Goal: Task Accomplishment & Management: Manage account settings

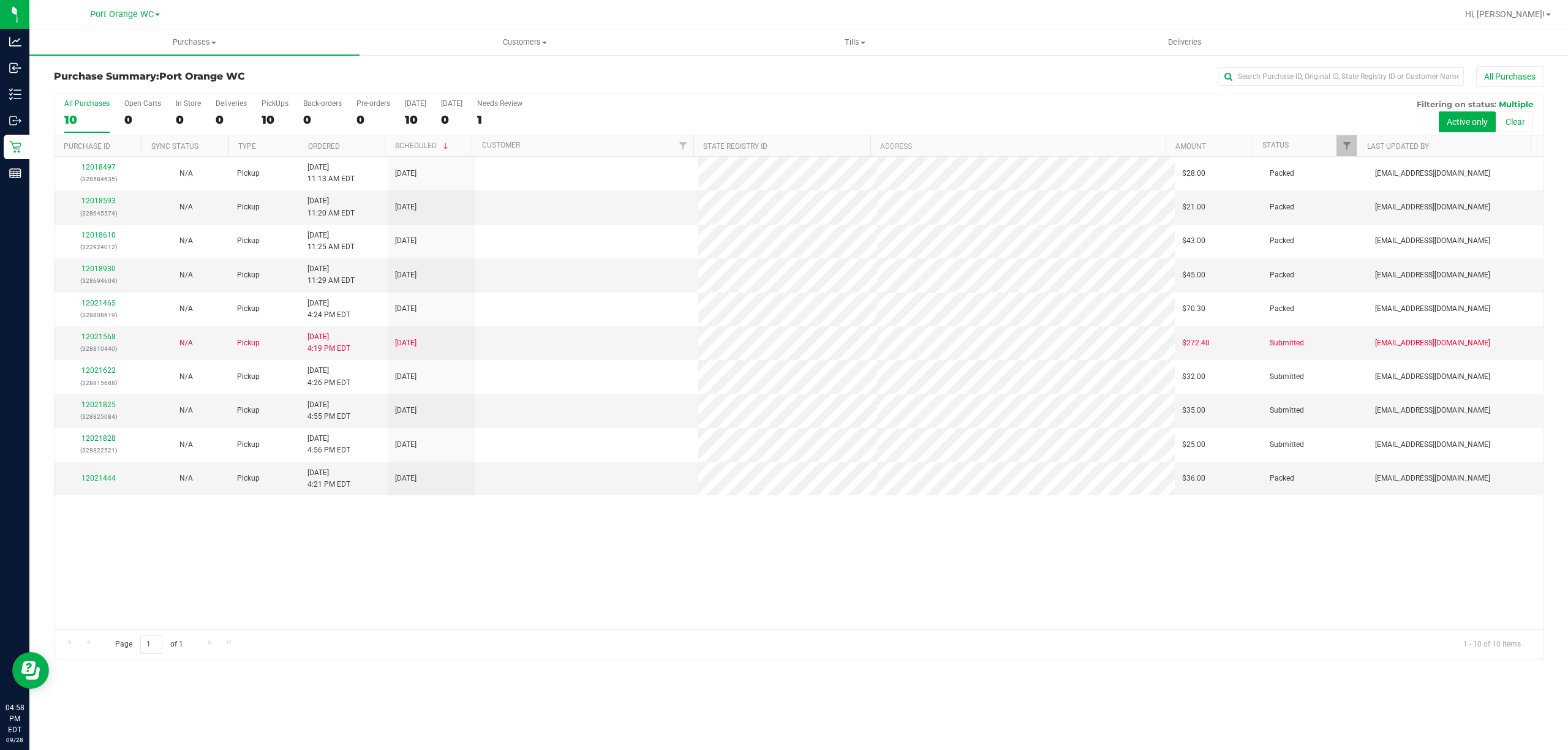
click at [1074, 644] on div "Page 1 of 1 1 - 10 of 10 items" at bounding box center [798, 644] width 1488 height 30
click at [920, 586] on div "12018497 (328584635) N/A Pickup [DATE] 11:13 AM EDT 9/28/2025 $28.00 Packed [EM…" at bounding box center [798, 393] width 1488 height 473
click at [109, 339] on link "12021568" at bounding box center [98, 337] width 35 height 8
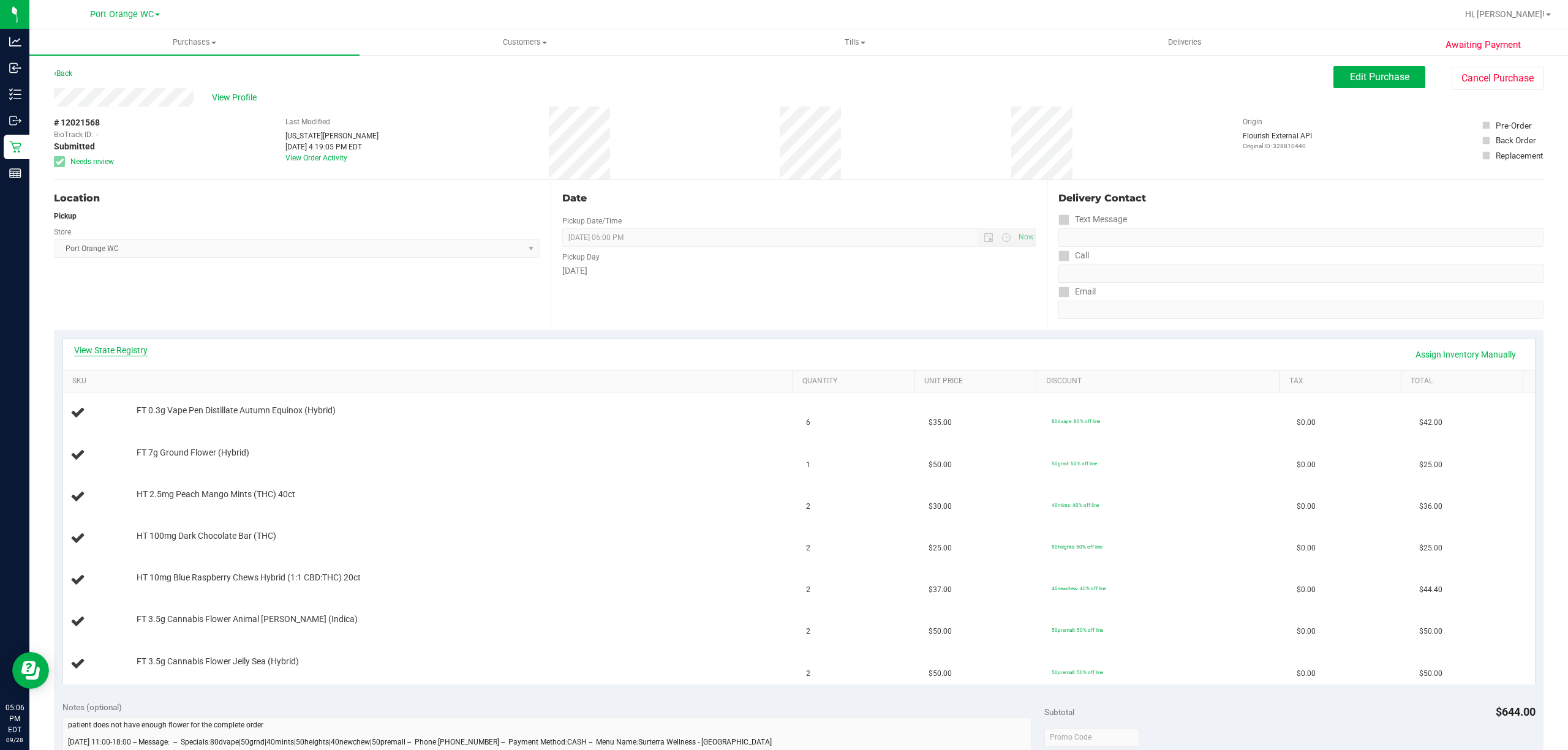
click at [143, 350] on link "View State Registry" at bounding box center [111, 350] width 74 height 12
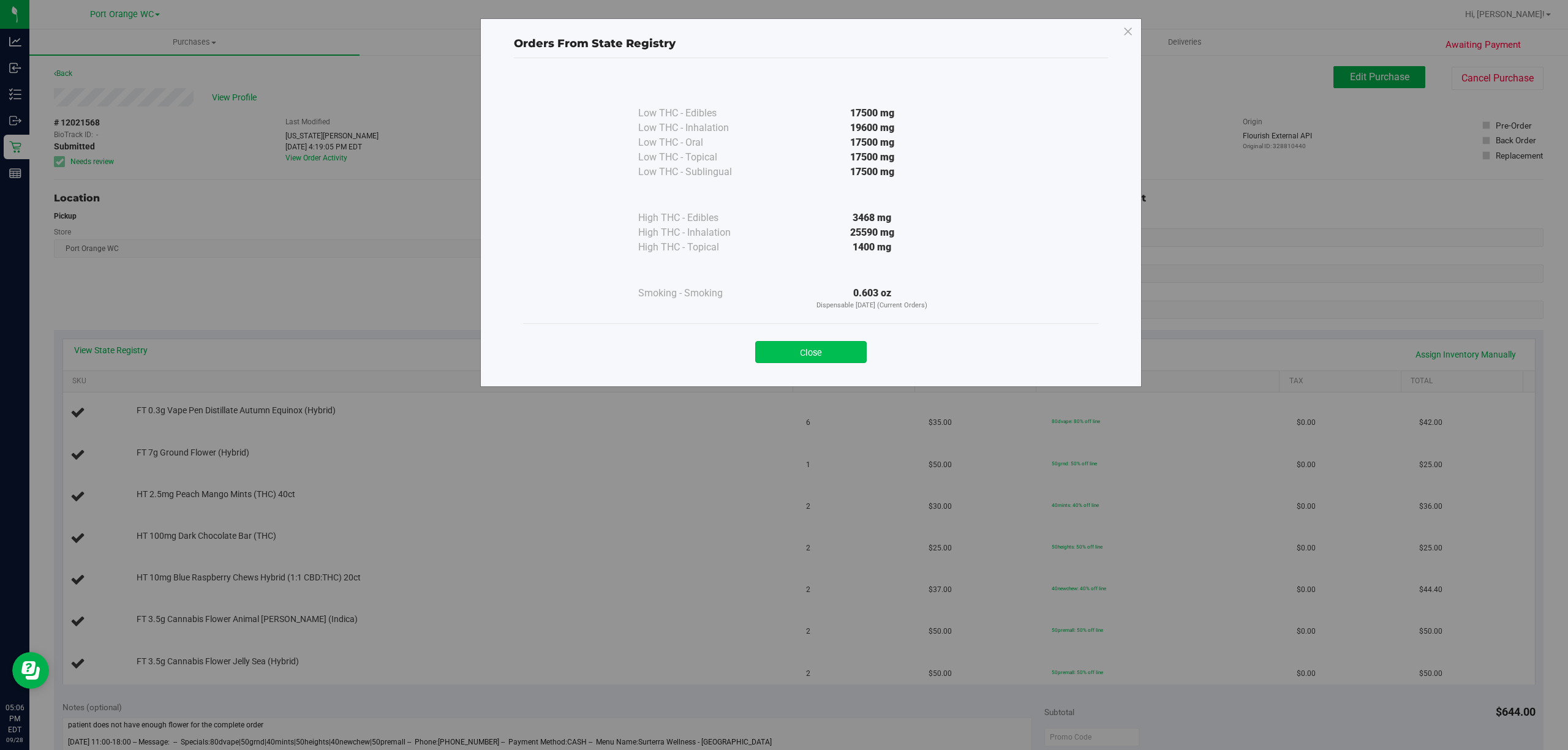
click at [802, 361] on button "Close" at bounding box center [811, 352] width 112 height 22
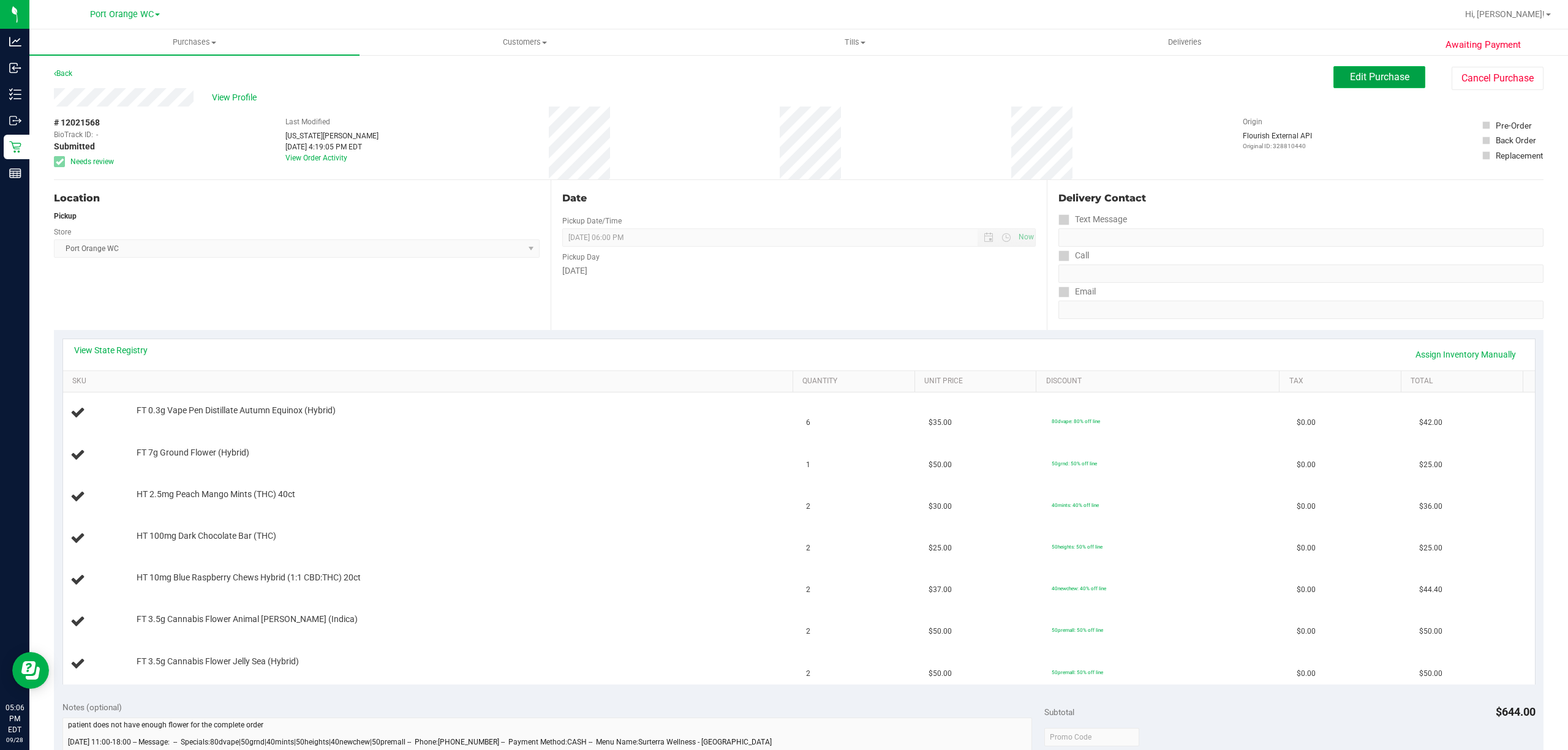
click at [1350, 79] on span "Edit Purchase" at bounding box center [1380, 77] width 59 height 12
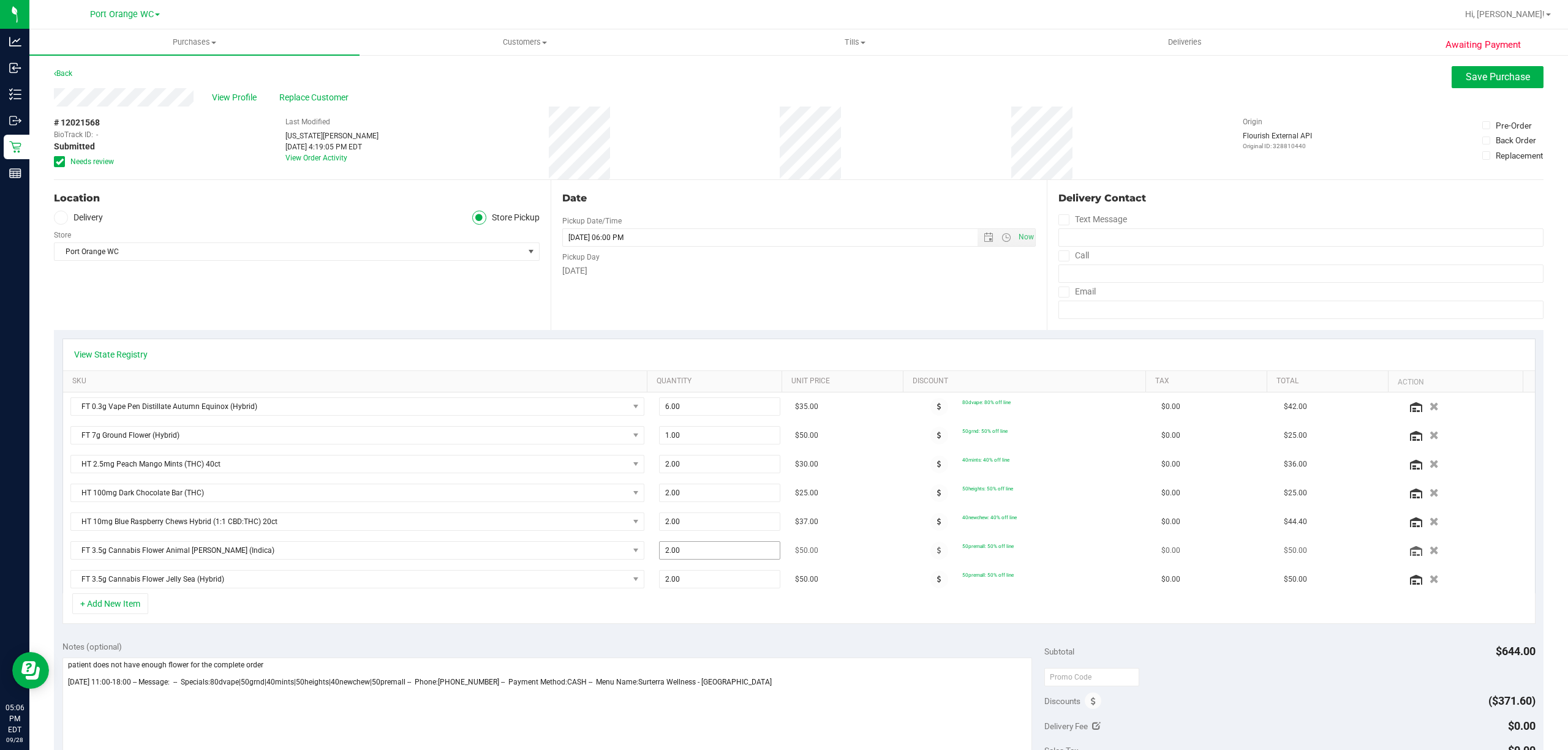
click at [713, 550] on input "2.00" at bounding box center [720, 550] width 120 height 17
type input "1"
click at [704, 557] on input "1" at bounding box center [720, 550] width 120 height 17
click at [730, 584] on input "2.00" at bounding box center [720, 579] width 120 height 17
type input "1.00"
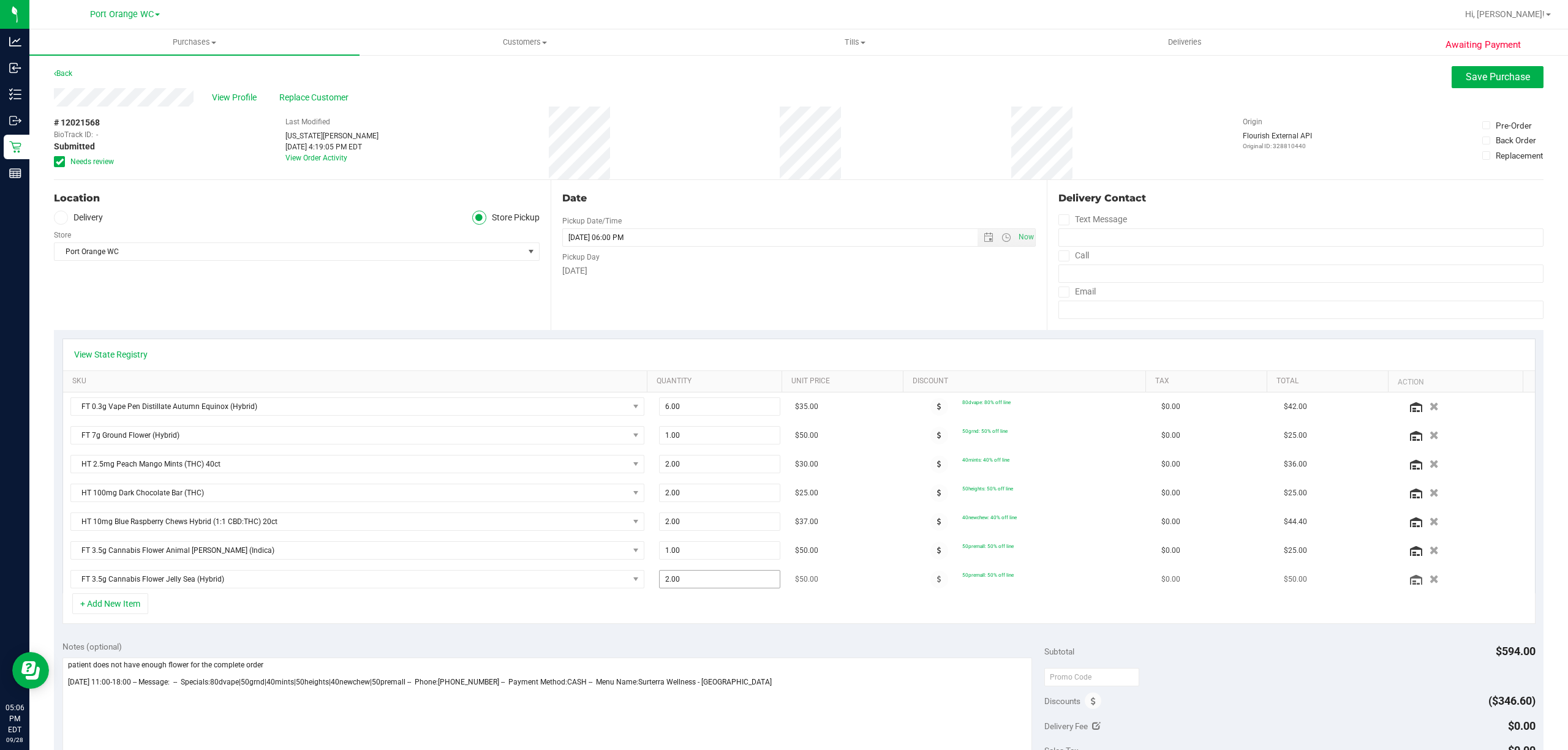
click at [693, 583] on input "2.00" at bounding box center [720, 579] width 120 height 17
type input "1"
click at [1485, 72] on span "Save Purchase" at bounding box center [1498, 77] width 64 height 12
type input "1.00"
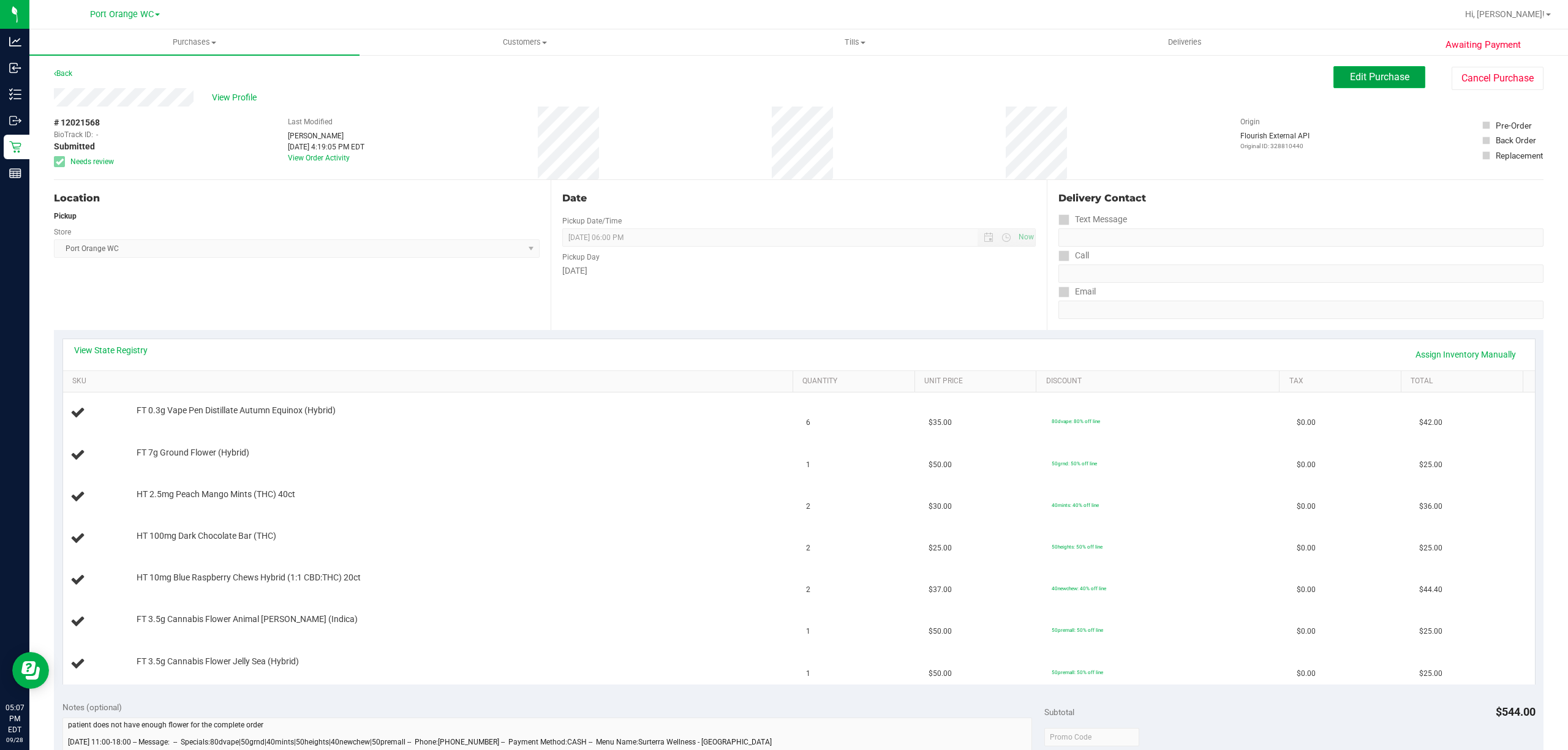
click at [1366, 76] on span "Edit Purchase" at bounding box center [1380, 77] width 59 height 12
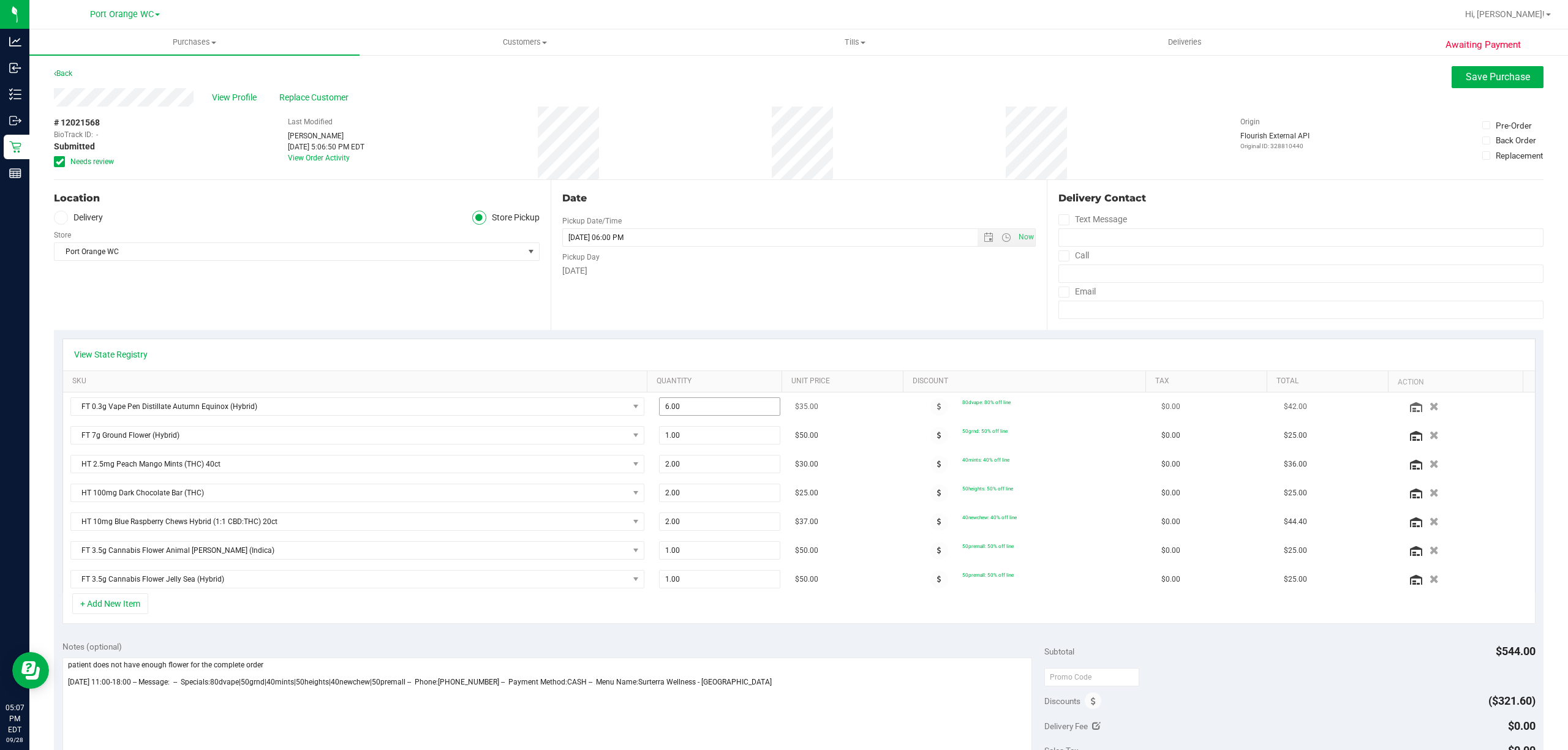
click at [698, 407] on input "6.00" at bounding box center [720, 406] width 120 height 17
type input "2"
click at [1491, 74] on span "Save Purchase" at bounding box center [1498, 77] width 64 height 12
type input "2.00"
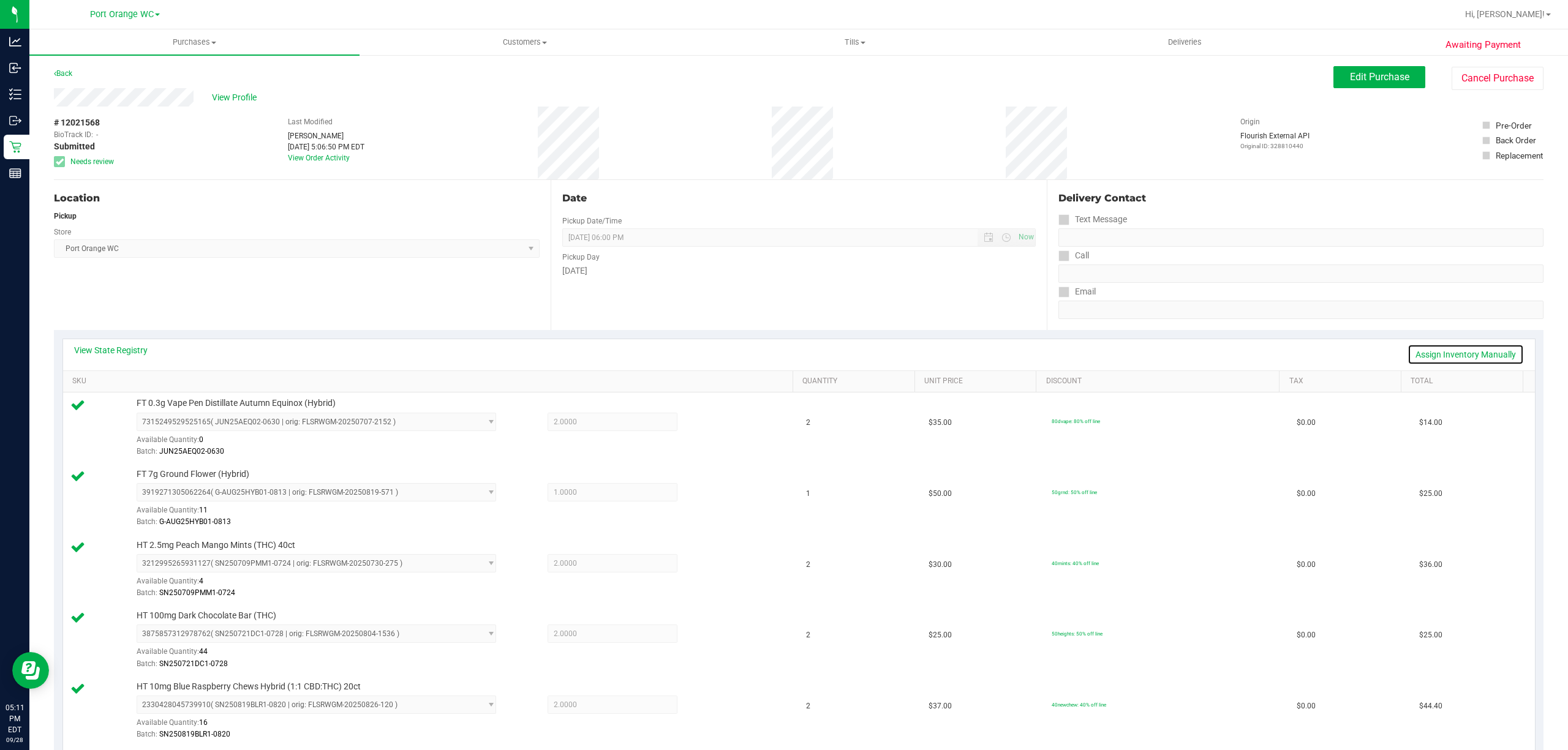
click at [1458, 345] on link "Assign Inventory Manually" at bounding box center [1466, 355] width 116 height 21
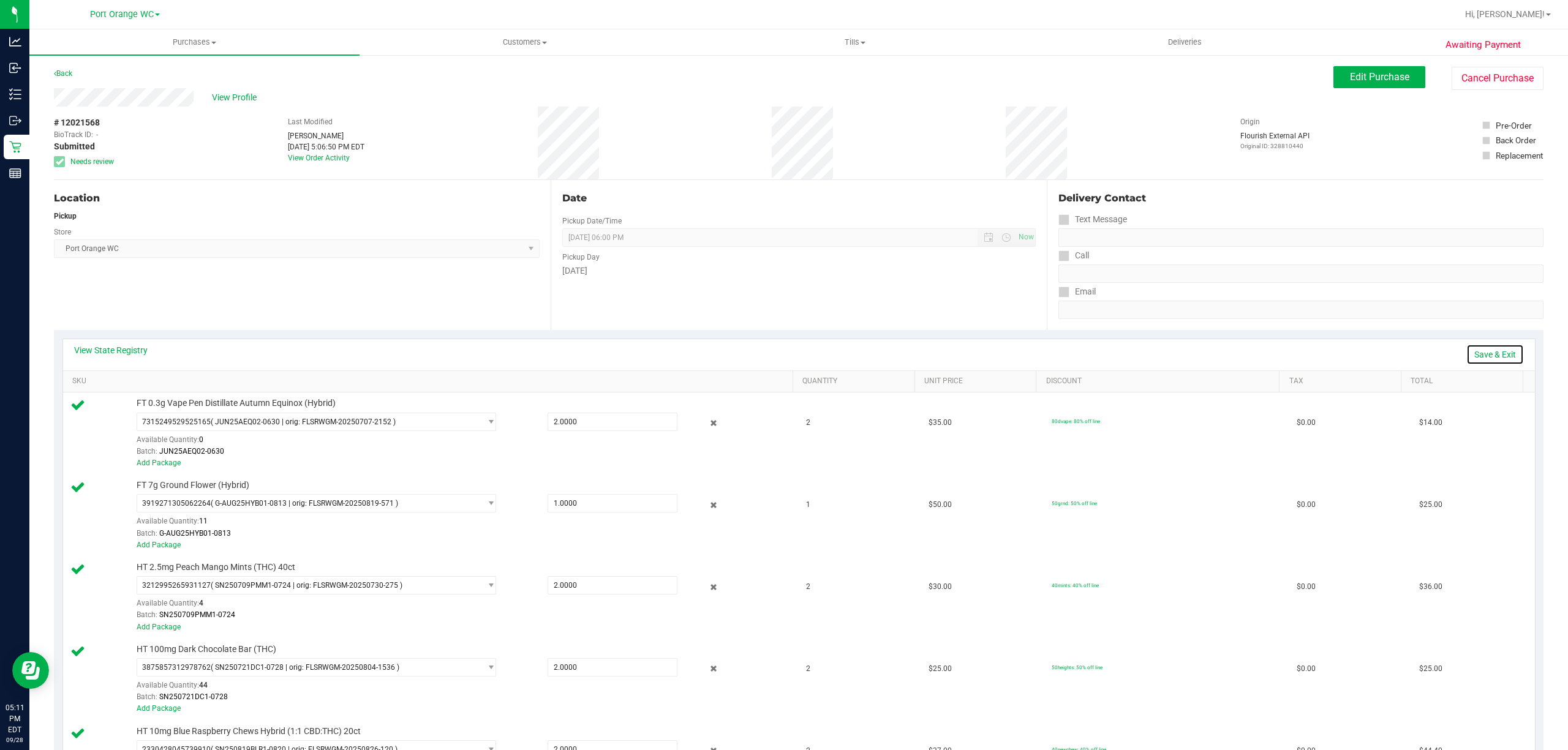
click at [1493, 358] on link "Save & Exit" at bounding box center [1495, 355] width 58 height 21
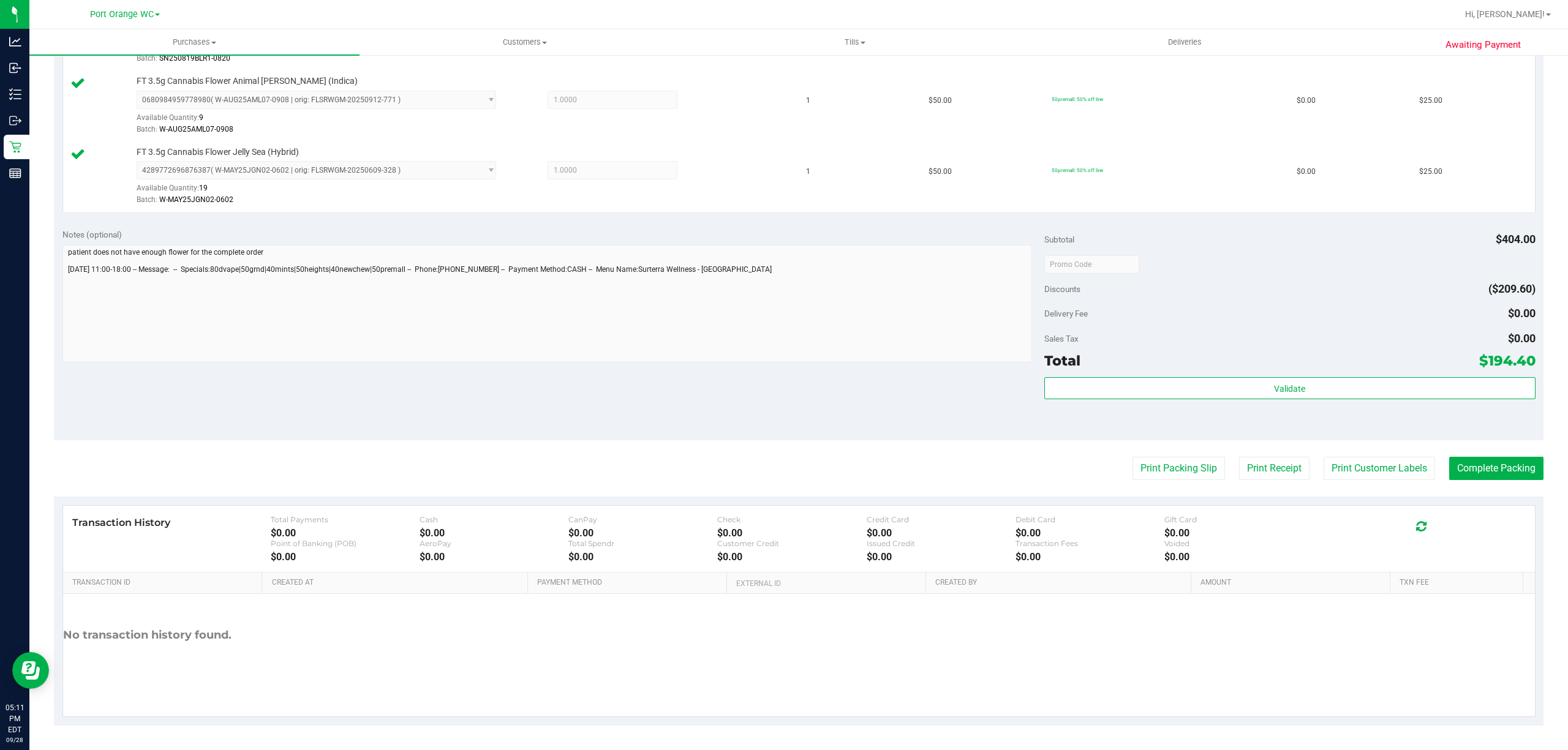
scroll to position [681, 0]
click at [1502, 468] on button "Complete Packing" at bounding box center [1496, 468] width 94 height 23
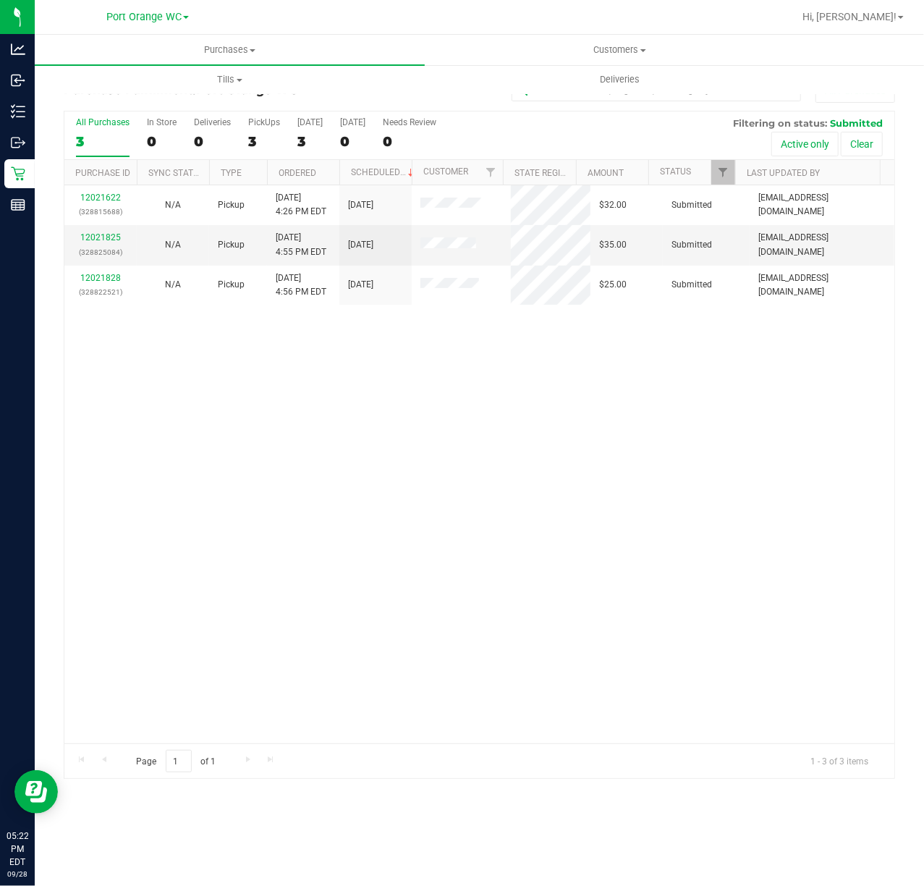
click at [744, 588] on div "12021622 (328815688) N/A Pickup 9/28/2025 4:26 PM EDT 9/28/2025 $32.00 Submitte…" at bounding box center [479, 464] width 830 height 558
click at [375, 540] on div "12021622 (328815688) N/A Pickup 9/28/2025 4:26 PM EDT 9/28/2025 $32.00 Submitte…" at bounding box center [479, 464] width 830 height 558
click at [385, 539] on div "12021622 (328815688) N/A Pickup 9/28/2025 4:26 PM EDT 9/28/2025 $32.00 Submitte…" at bounding box center [479, 464] width 830 height 558
click at [114, 239] on link "12022071" at bounding box center [100, 237] width 41 height 10
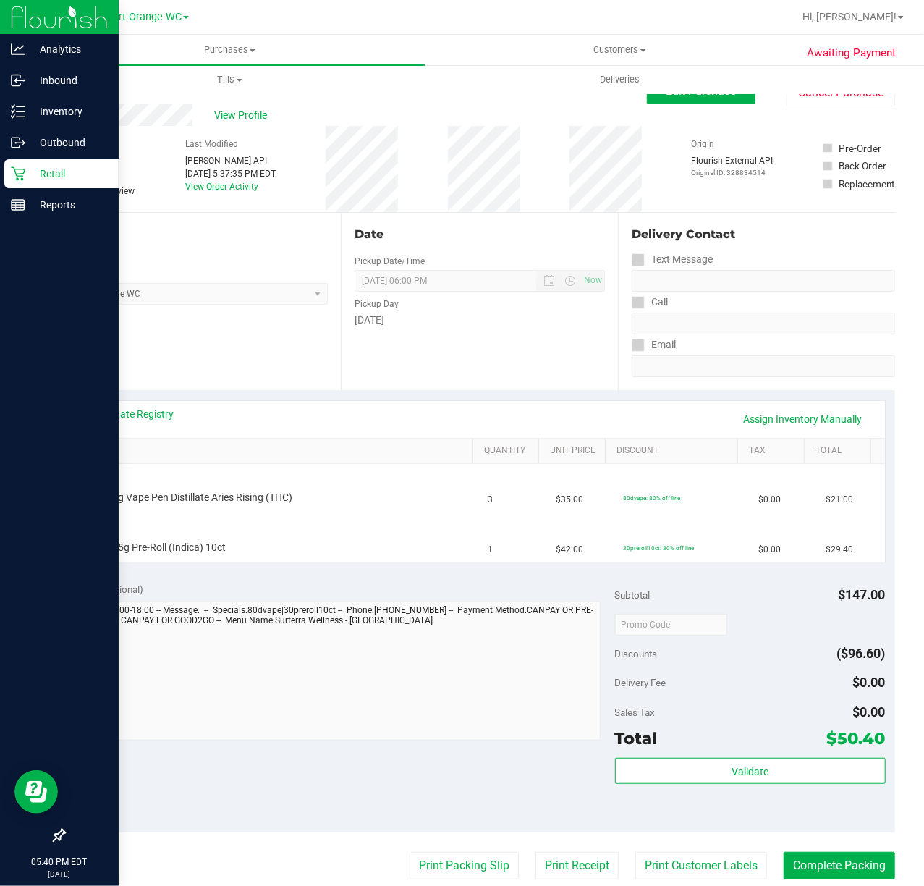
click at [17, 174] on icon at bounding box center [18, 174] width 14 height 14
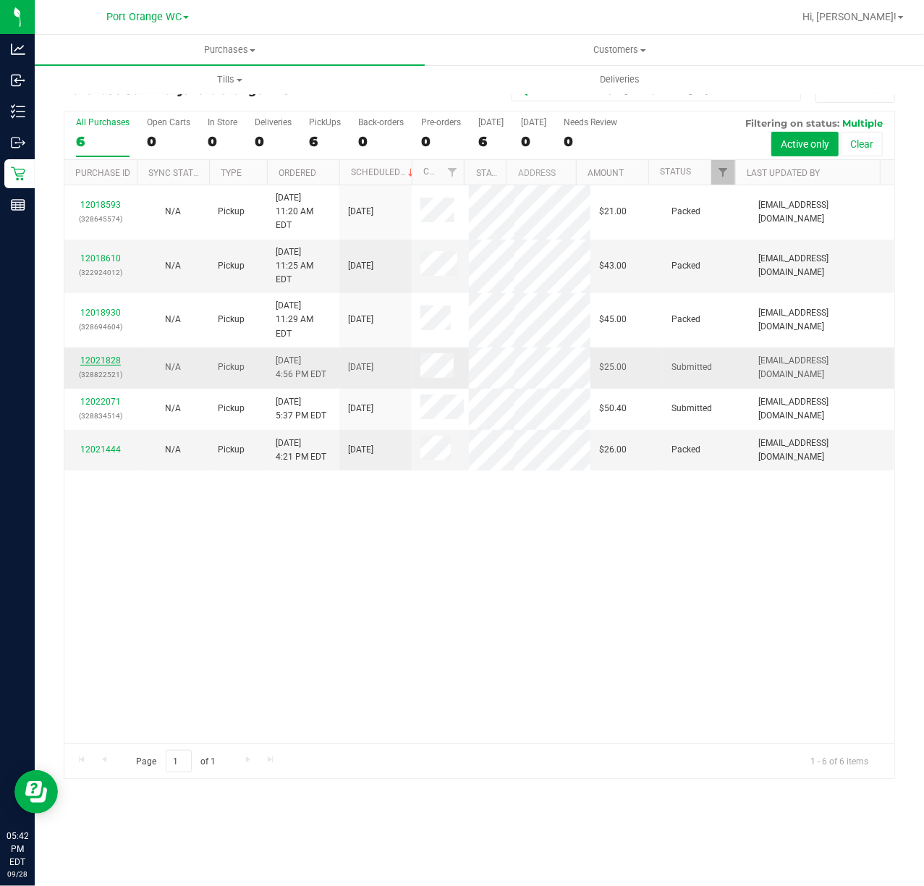
click at [96, 355] on link "12021828" at bounding box center [100, 360] width 41 height 10
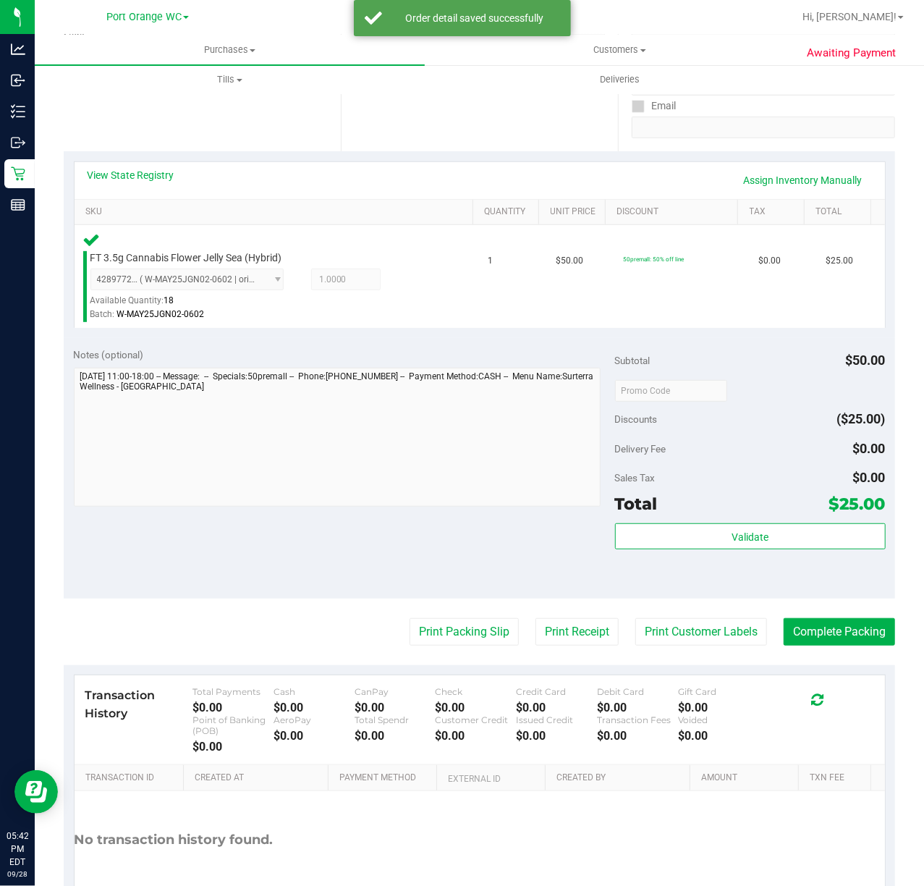
scroll to position [240, 0]
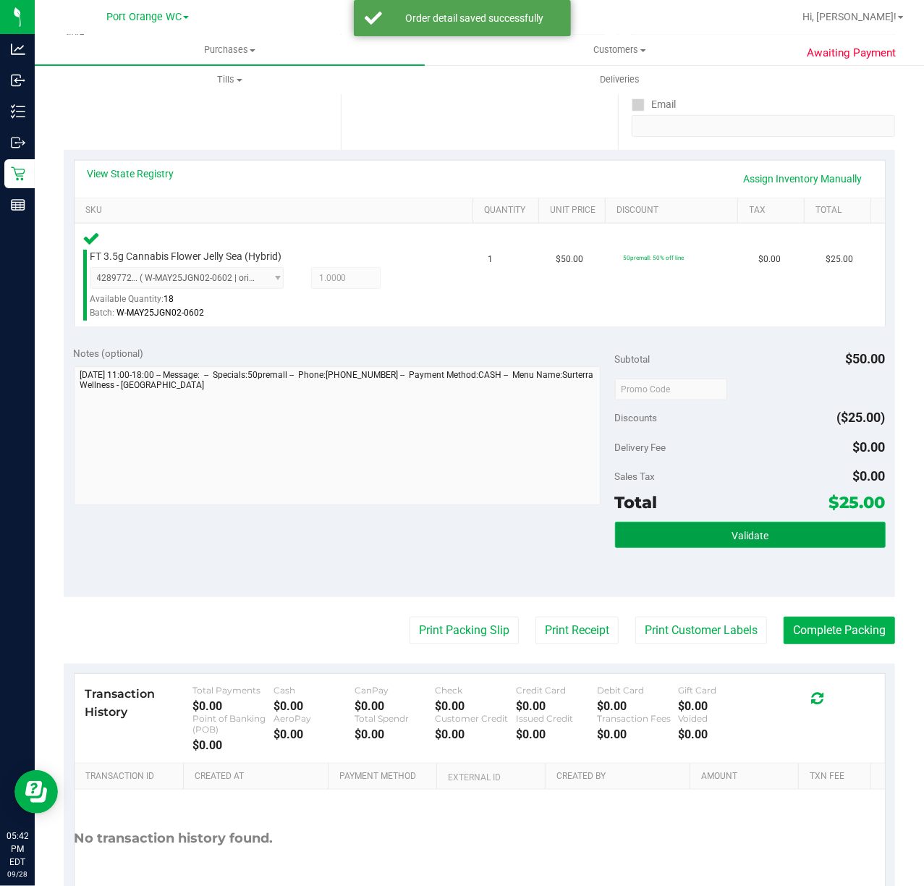
click at [812, 533] on button "Validate" at bounding box center [750, 535] width 271 height 26
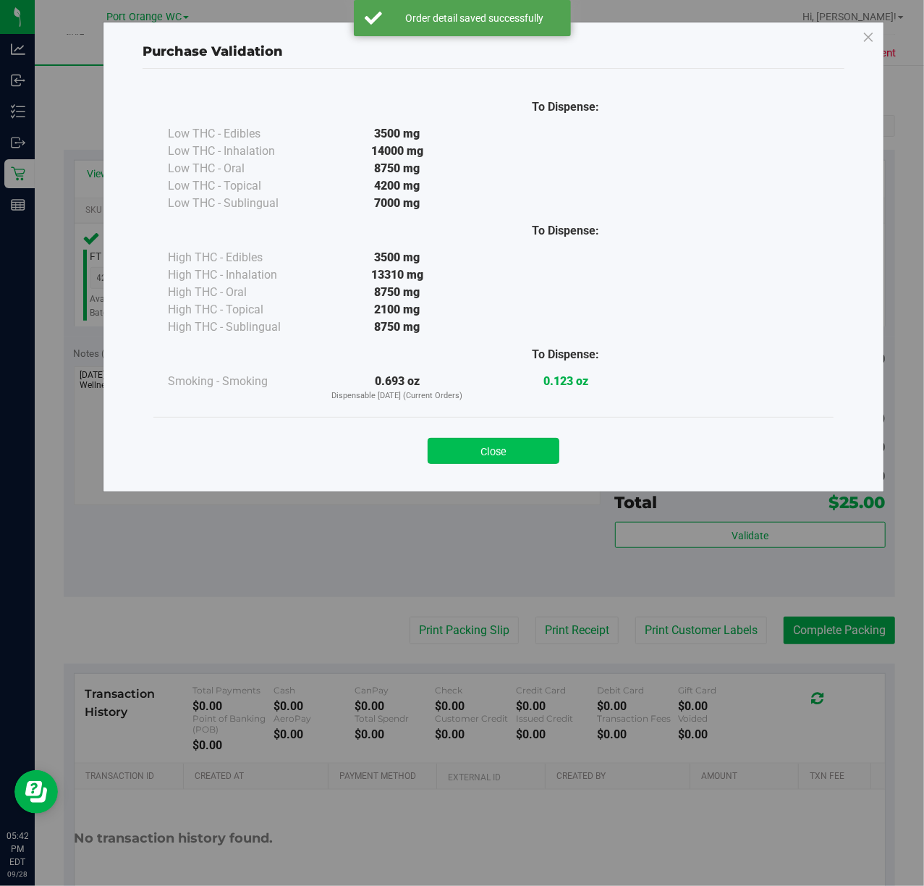
click at [506, 449] on button "Close" at bounding box center [494, 451] width 132 height 26
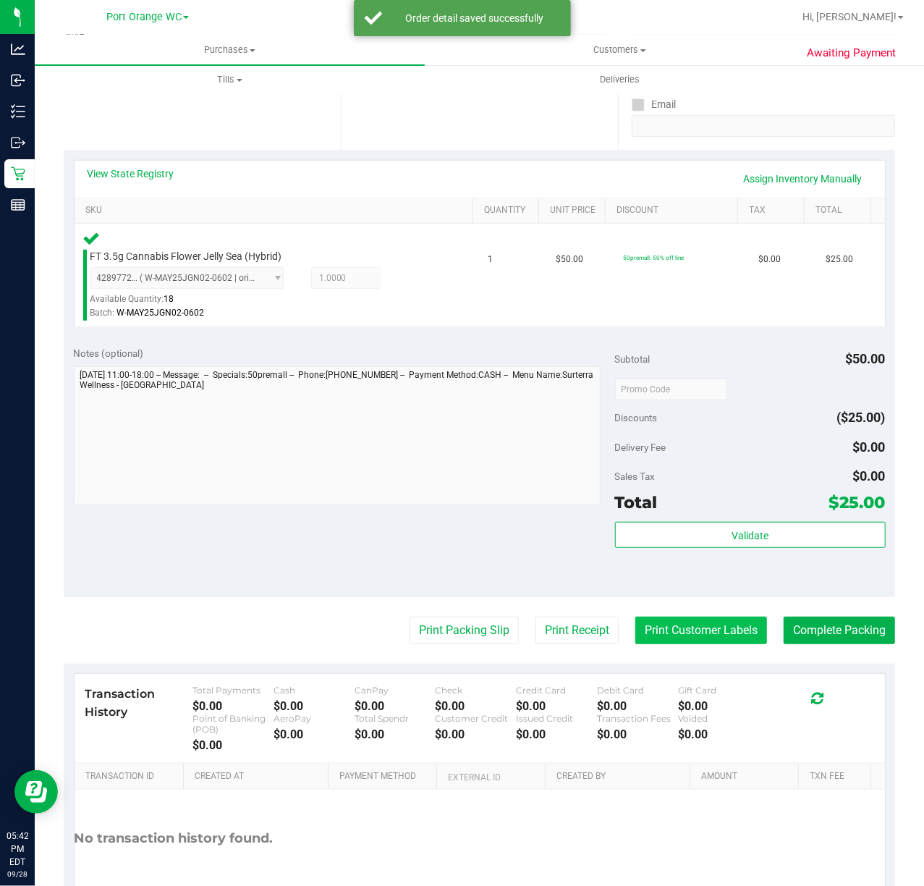
click at [732, 640] on button "Print Customer Labels" at bounding box center [701, 629] width 132 height 27
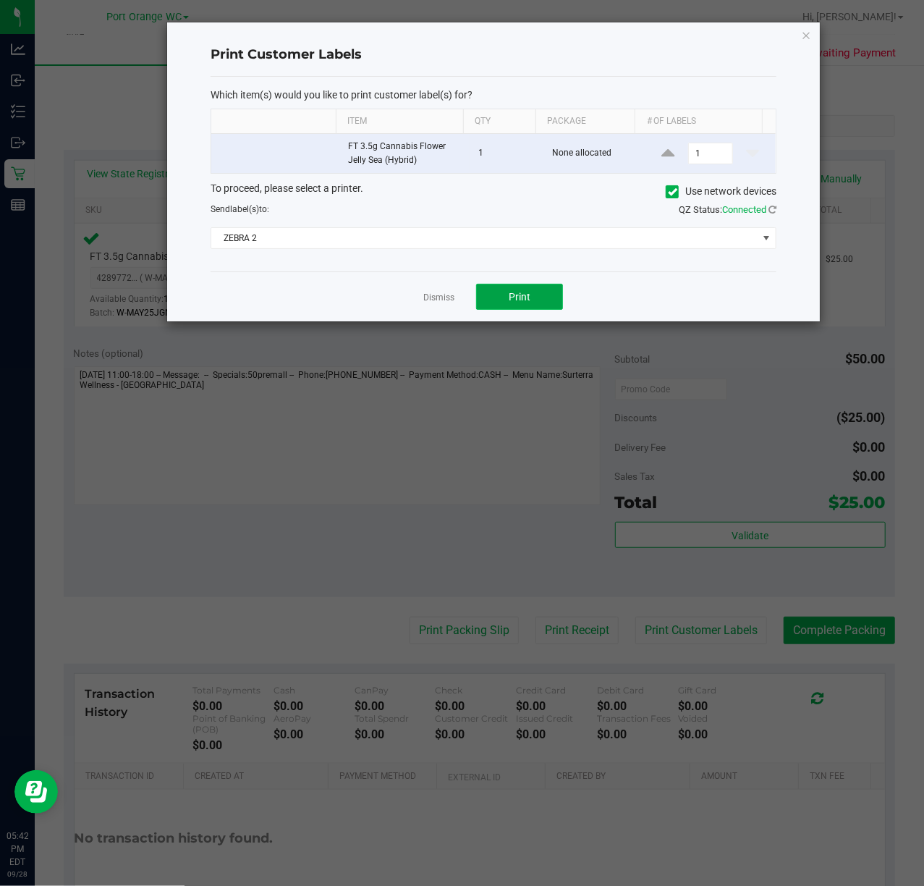
click at [527, 305] on button "Print" at bounding box center [519, 297] width 87 height 26
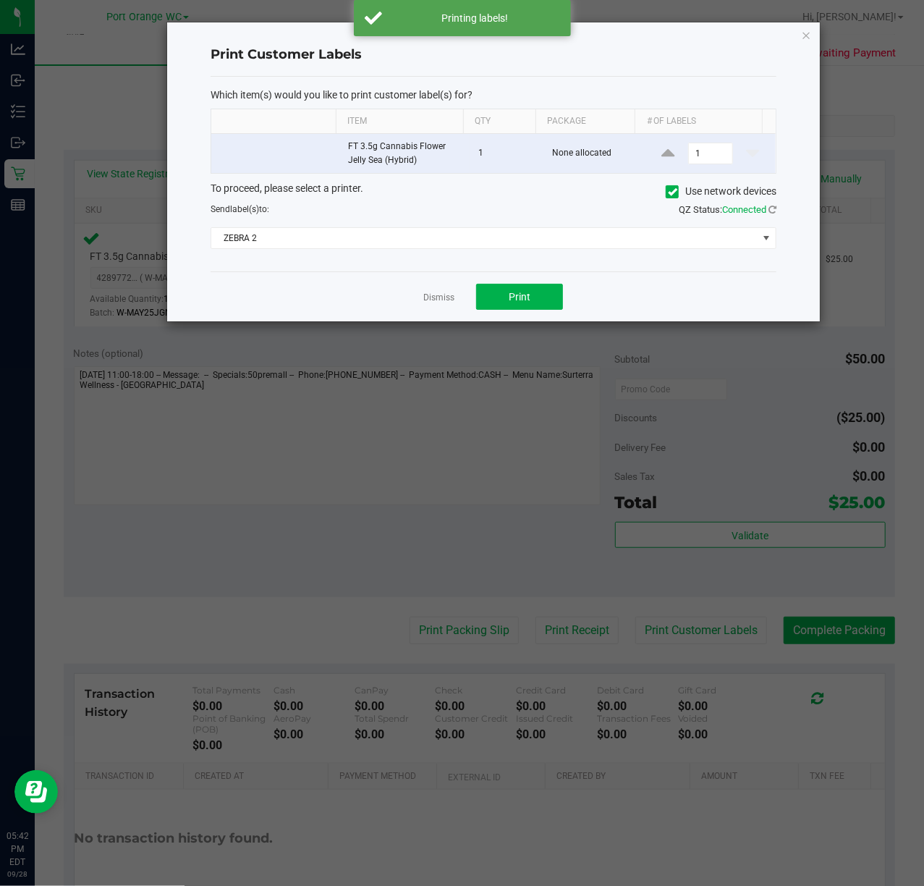
click at [441, 331] on ngb-modal-window "Print Customer Labels Which item(s) would you like to print customer label(s) f…" at bounding box center [467, 443] width 935 height 886
click at [429, 299] on link "Dismiss" at bounding box center [438, 298] width 31 height 12
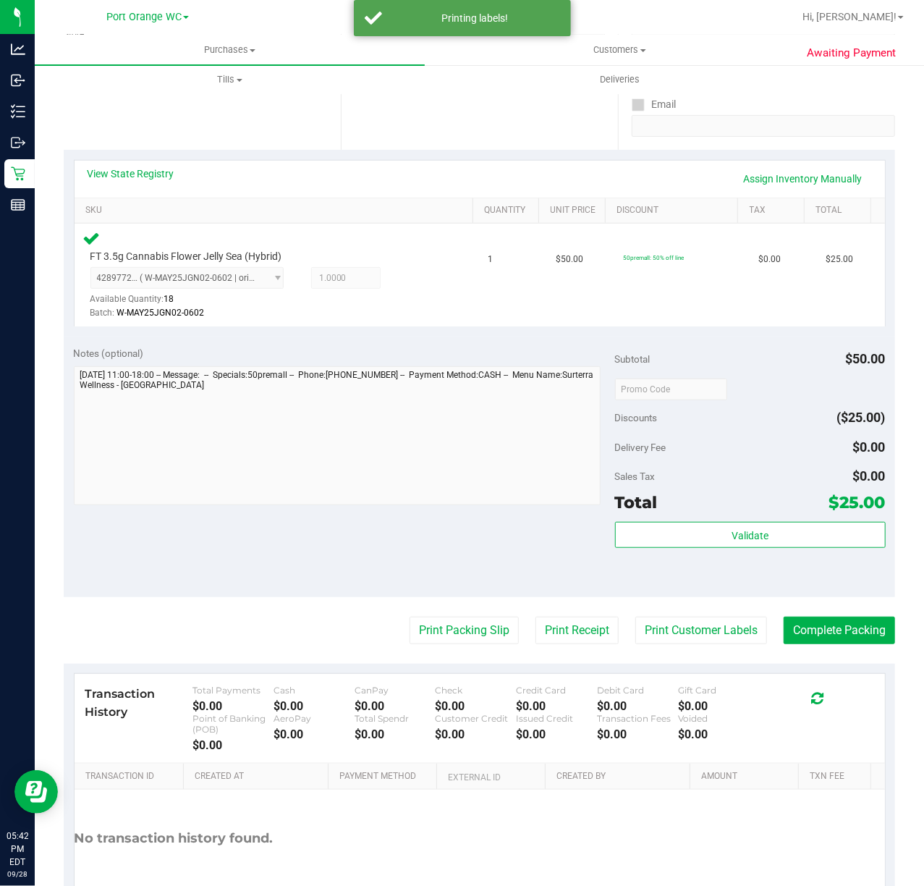
click at [851, 587] on div "Validate" at bounding box center [750, 554] width 271 height 65
click at [836, 635] on button "Complete Packing" at bounding box center [839, 629] width 111 height 27
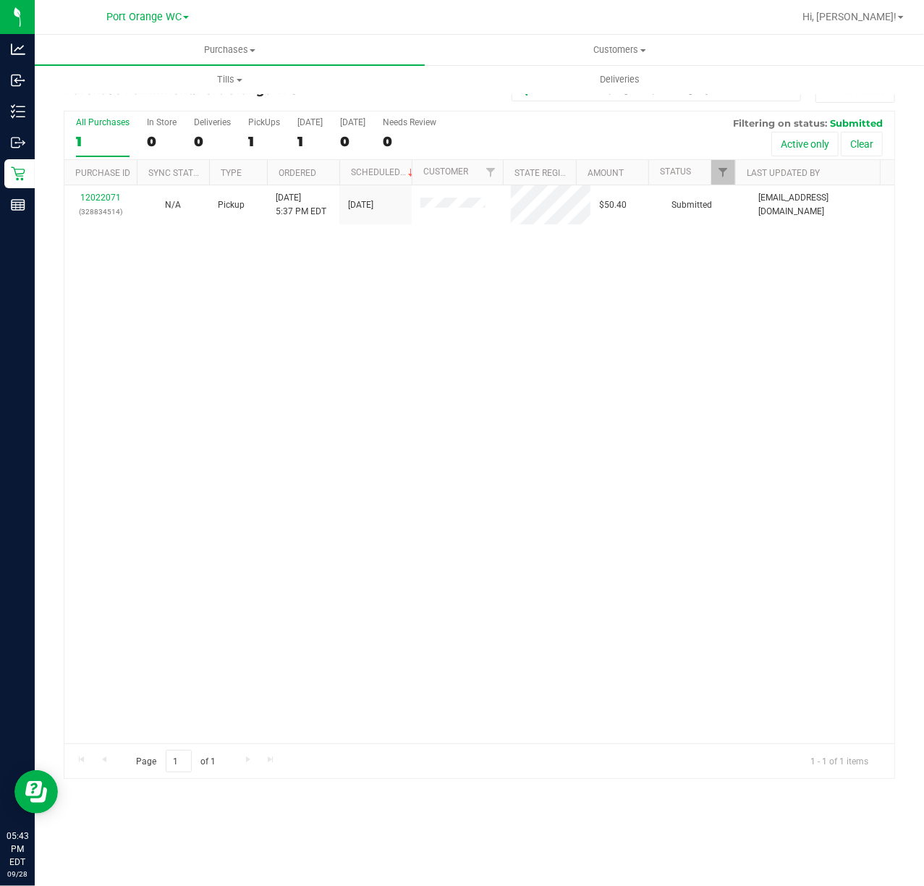
click at [429, 543] on div "12022071 (328834514) N/A Pickup 9/28/2025 5:37 PM EDT 9/28/2025 $50.40 Submitte…" at bounding box center [479, 464] width 830 height 558
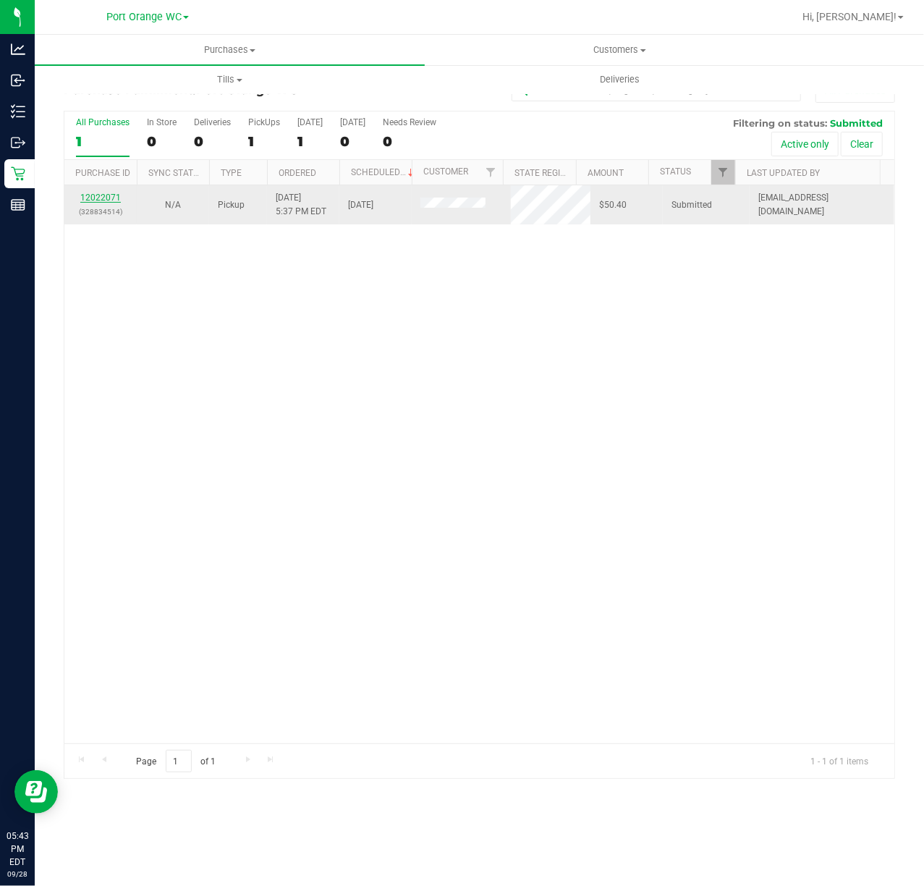
click at [104, 201] on link "12022071" at bounding box center [100, 197] width 41 height 10
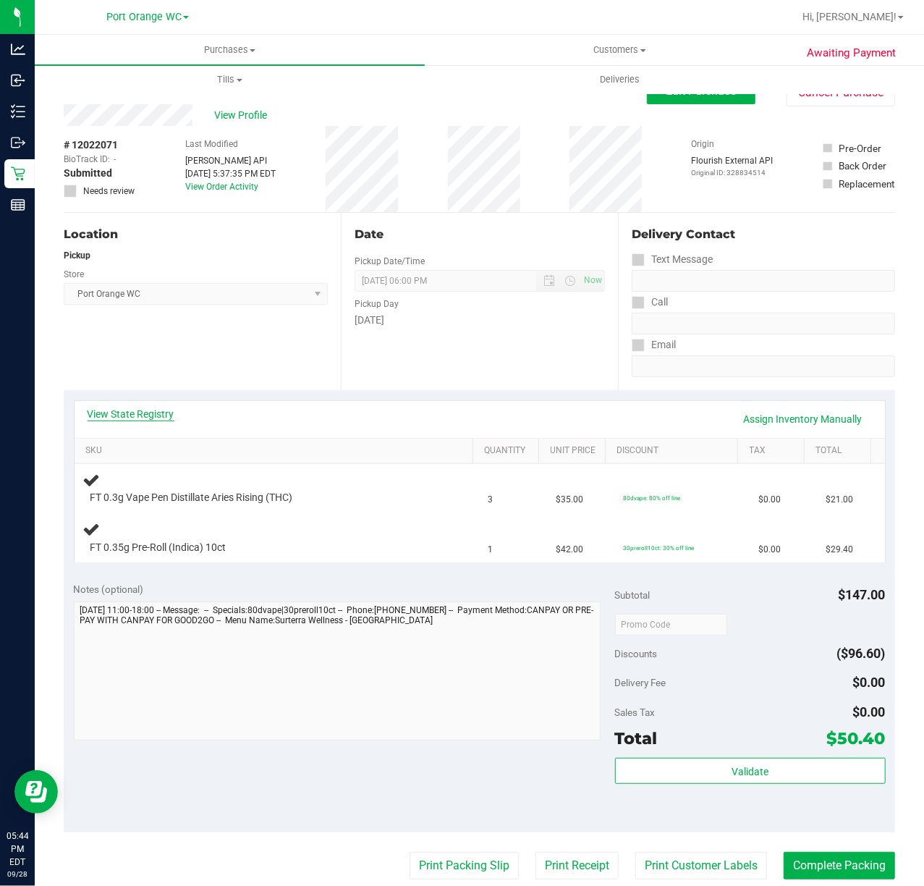
click at [169, 414] on link "View State Registry" at bounding box center [131, 414] width 87 height 14
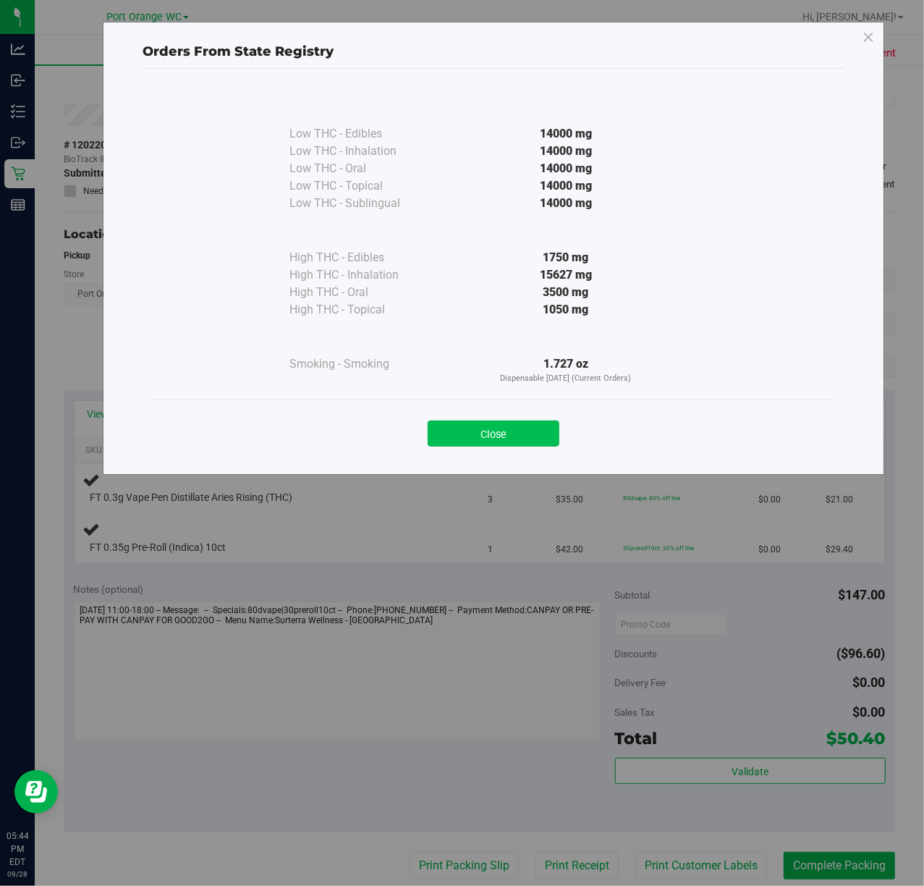
click at [538, 427] on button "Close" at bounding box center [494, 433] width 132 height 26
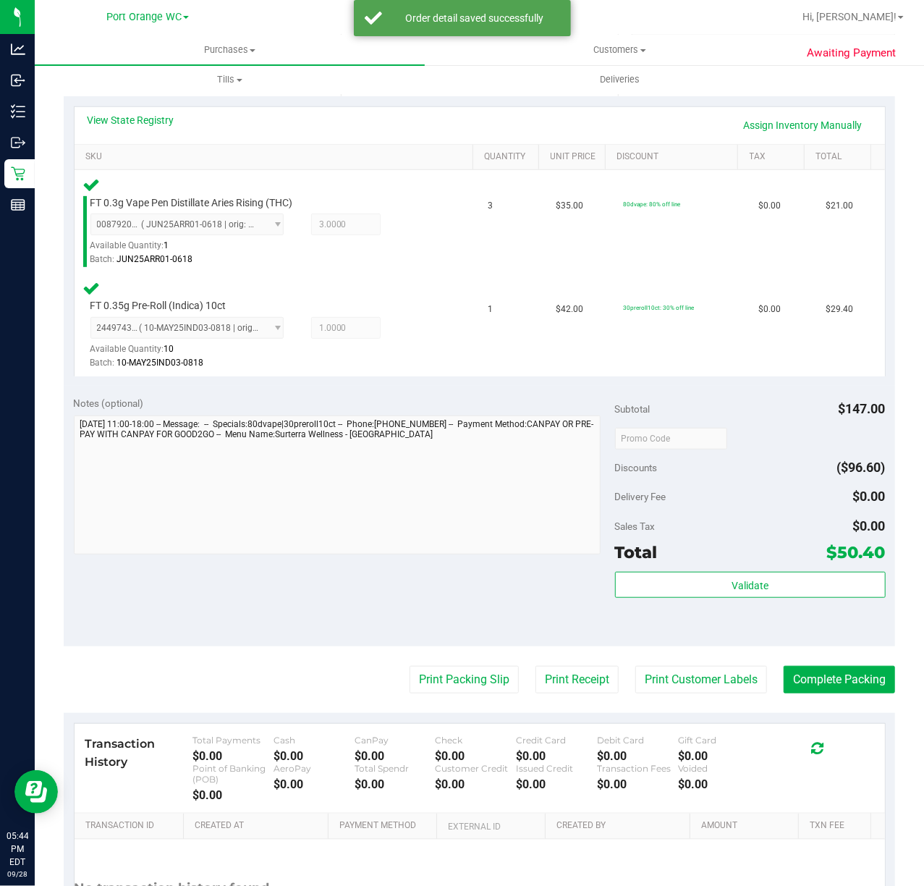
scroll to position [426, 0]
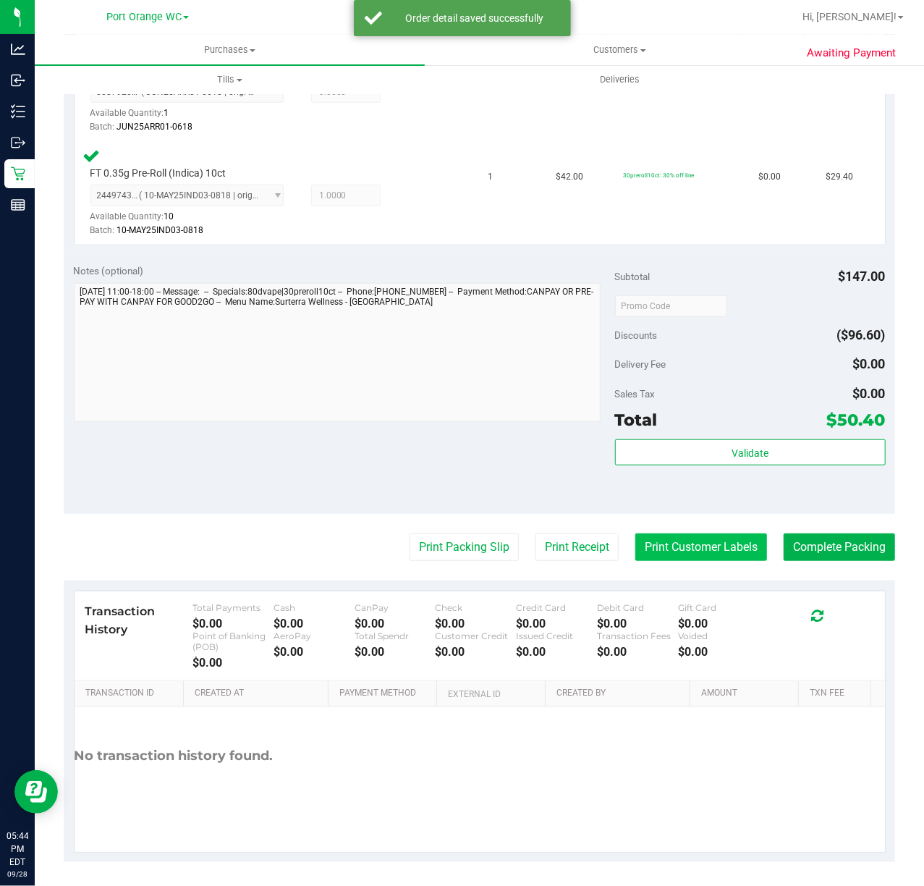
click at [707, 548] on button "Print Customer Labels" at bounding box center [701, 546] width 132 height 27
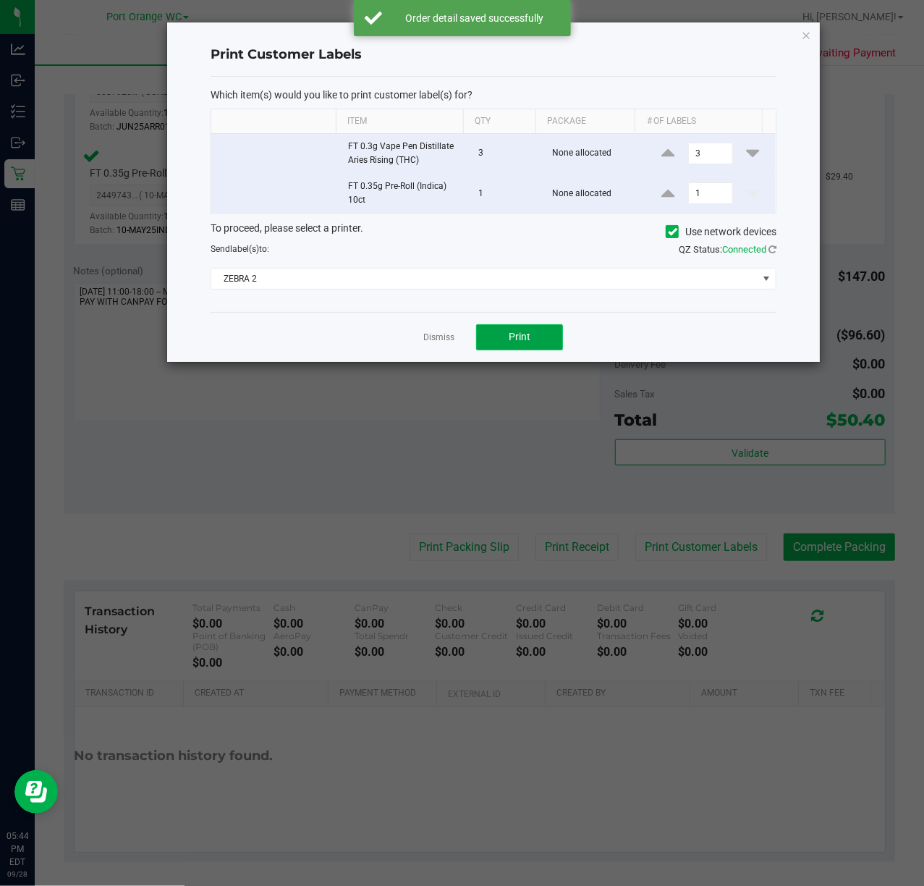
click at [556, 336] on button "Print" at bounding box center [519, 337] width 87 height 26
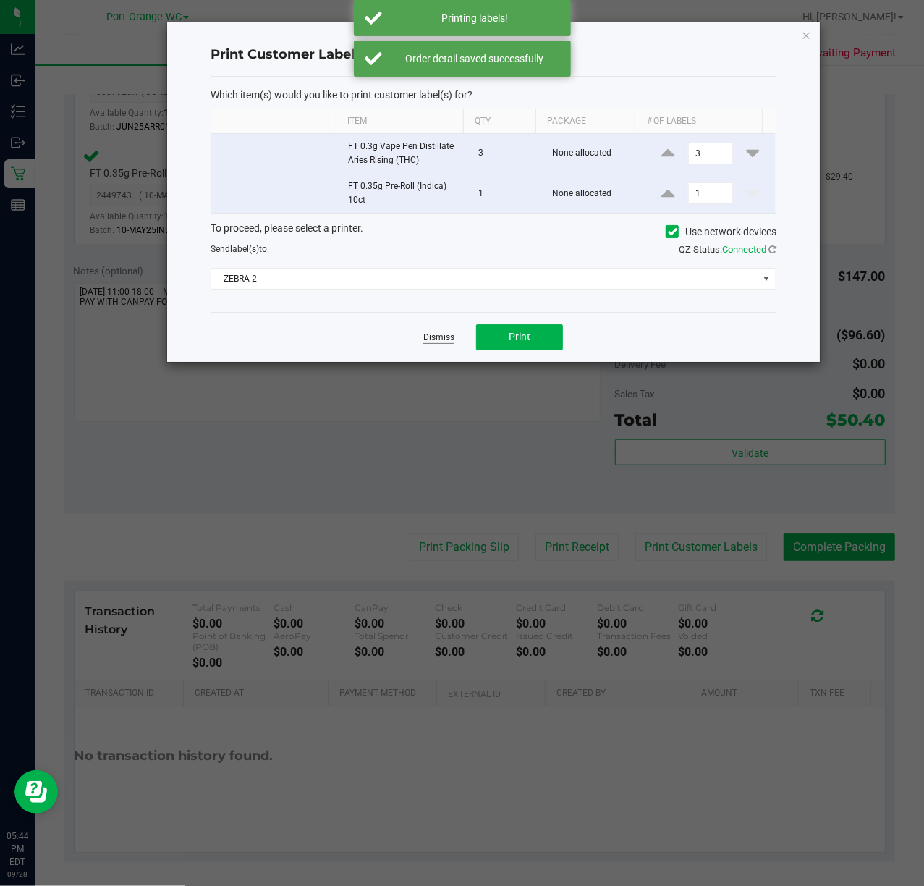
click at [440, 340] on link "Dismiss" at bounding box center [438, 337] width 31 height 12
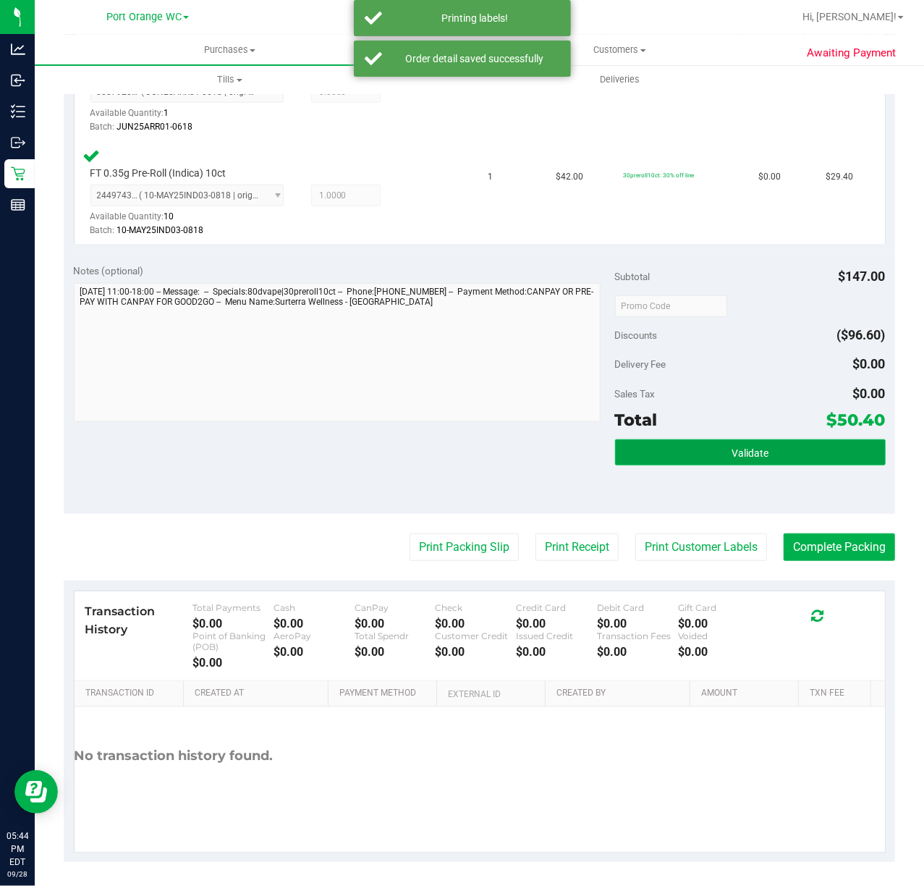
click at [737, 457] on span "Validate" at bounding box center [749, 453] width 37 height 12
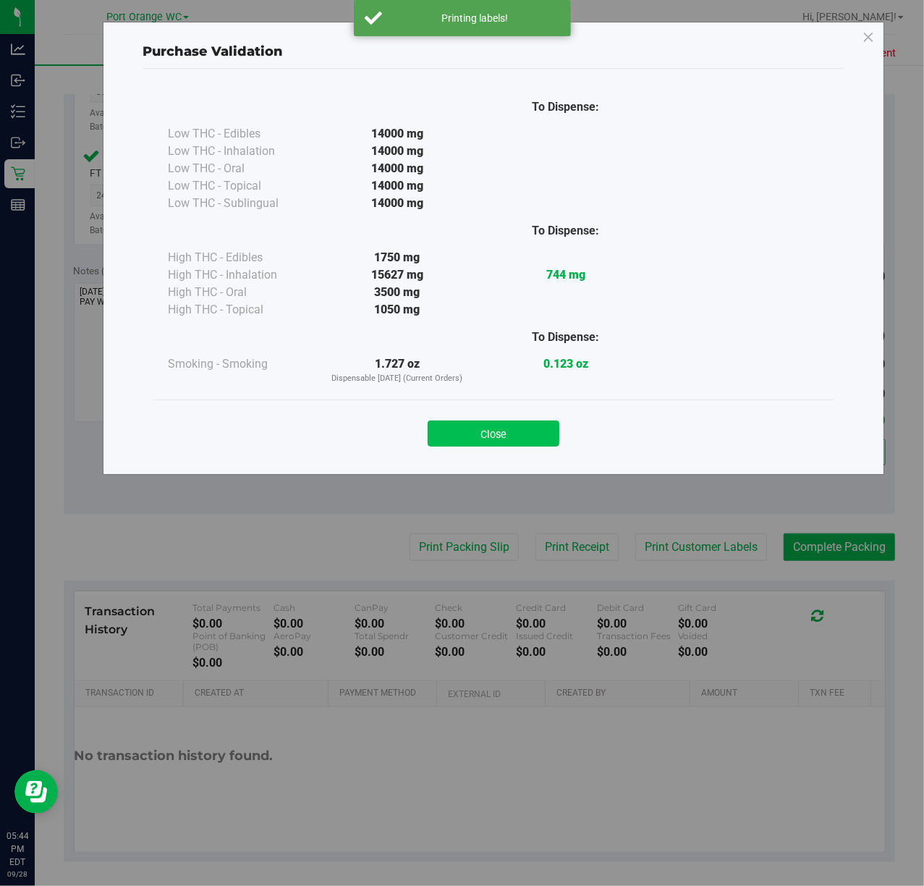
click at [504, 433] on button "Close" at bounding box center [494, 433] width 132 height 26
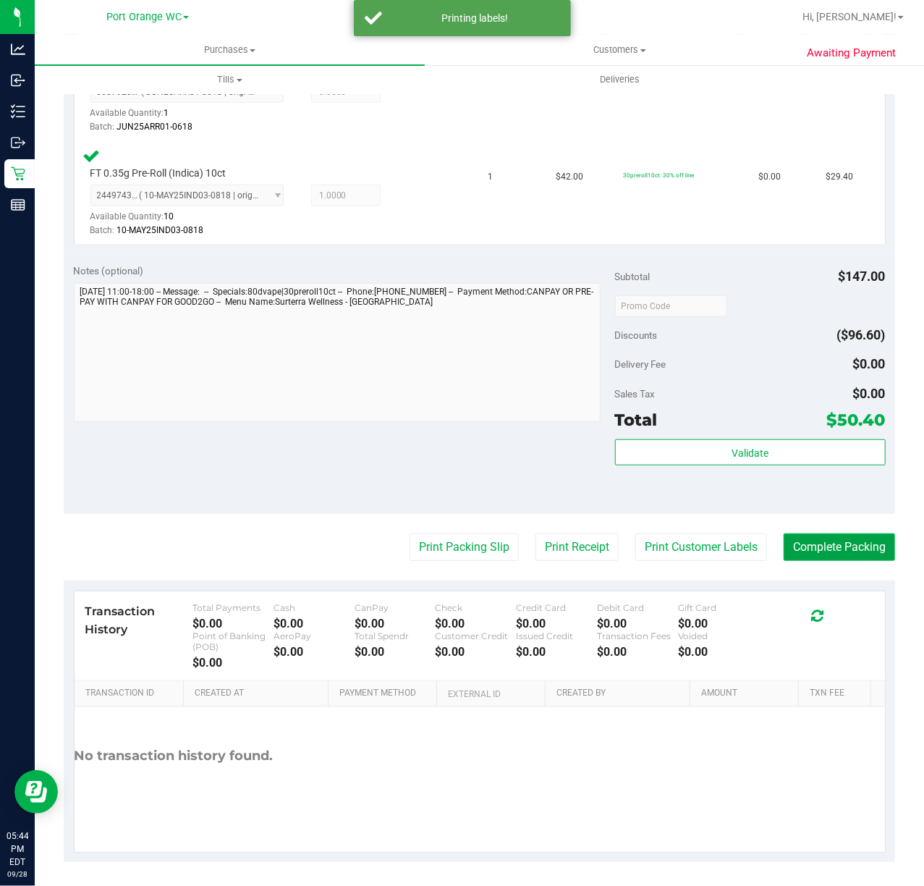
click at [835, 551] on button "Complete Packing" at bounding box center [839, 546] width 111 height 27
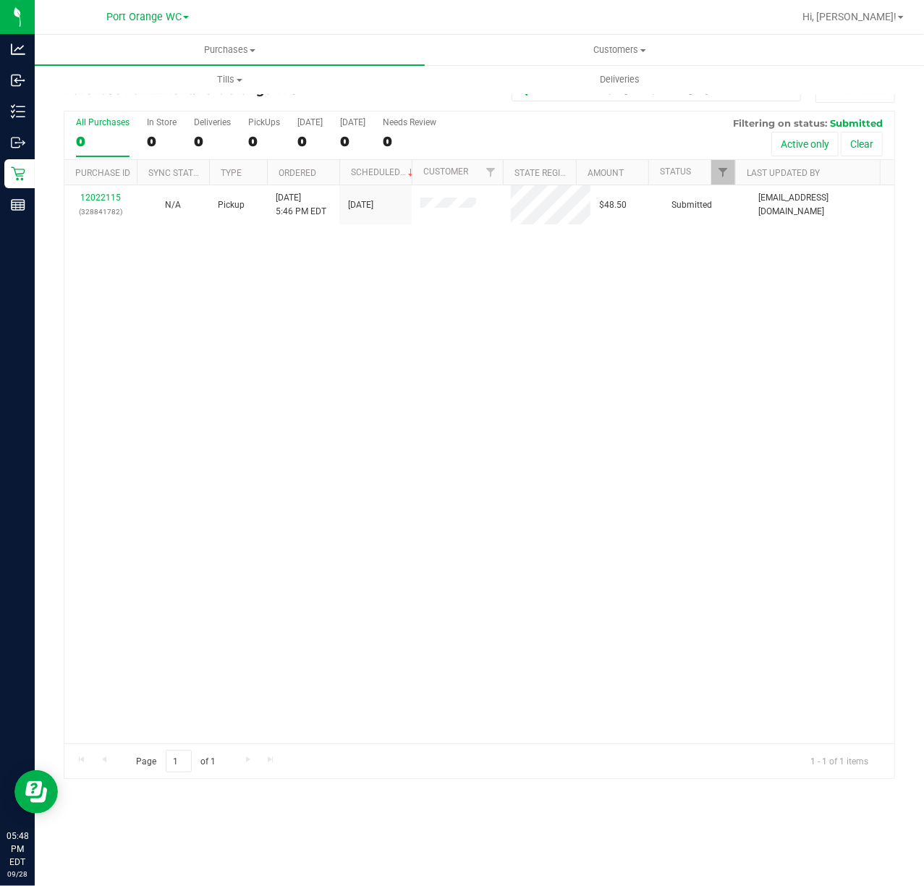
click at [438, 666] on div "12022115 (328841782) N/A Pickup 9/28/2025 5:46 PM EDT 9/28/2025 $48.50 Submitte…" at bounding box center [479, 464] width 830 height 558
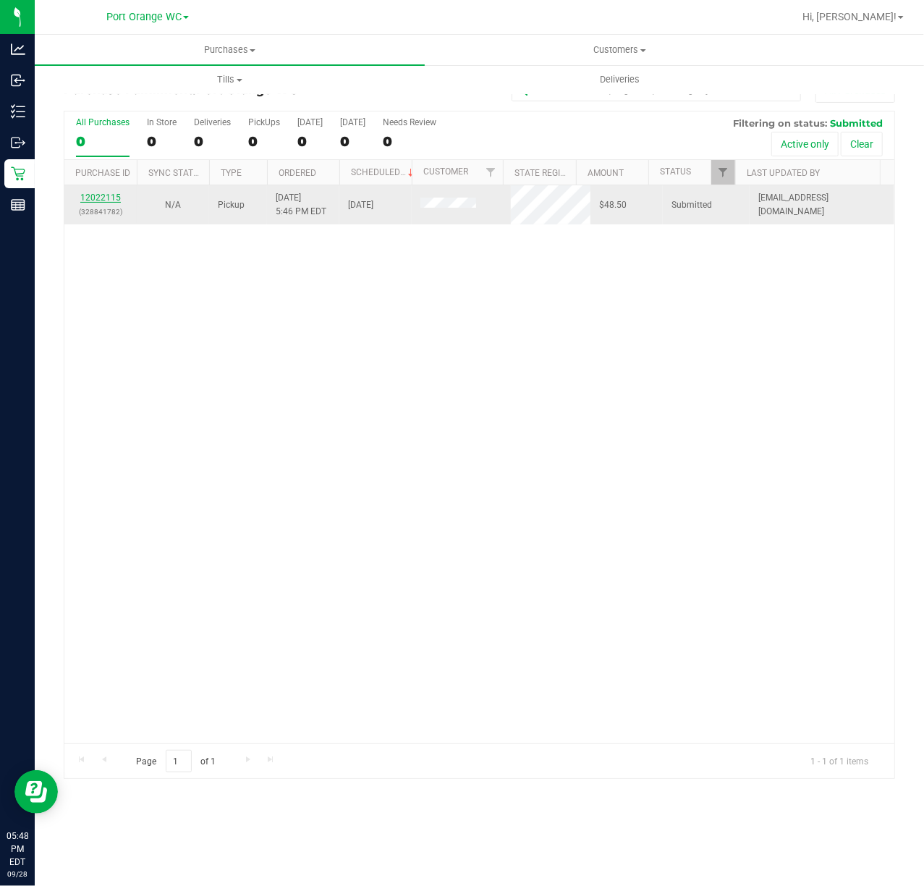
click at [113, 195] on link "12022115" at bounding box center [100, 197] width 41 height 10
click at [103, 192] on link "12022115" at bounding box center [100, 197] width 41 height 10
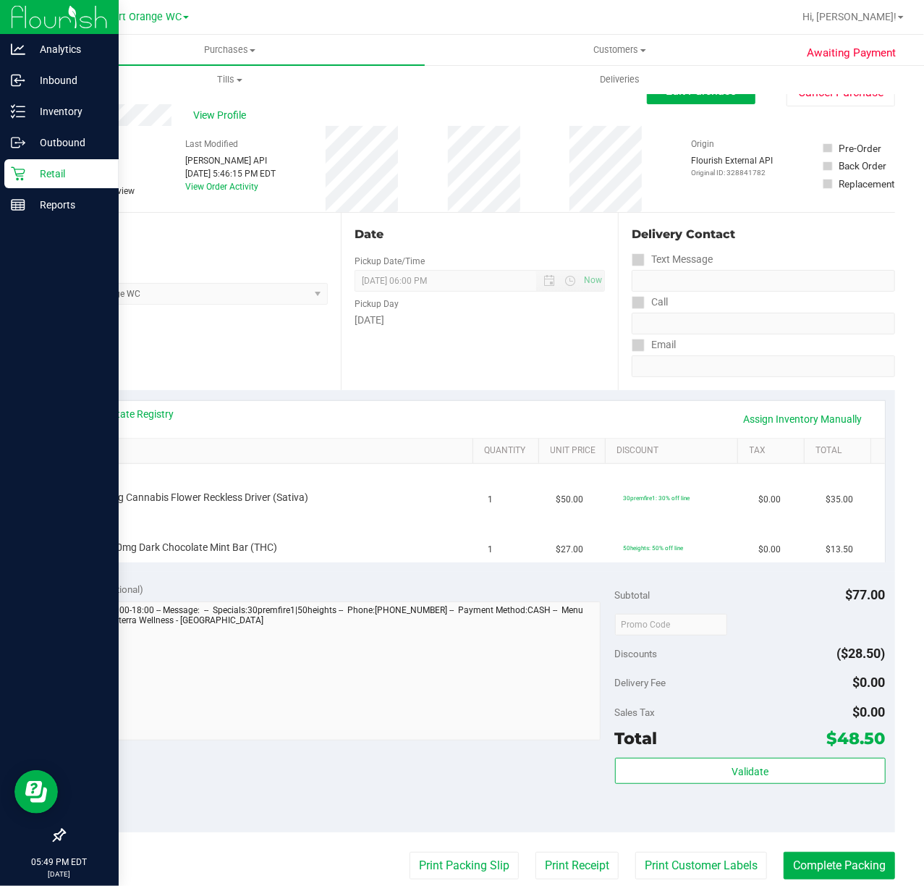
click at [15, 174] on icon at bounding box center [18, 174] width 14 height 14
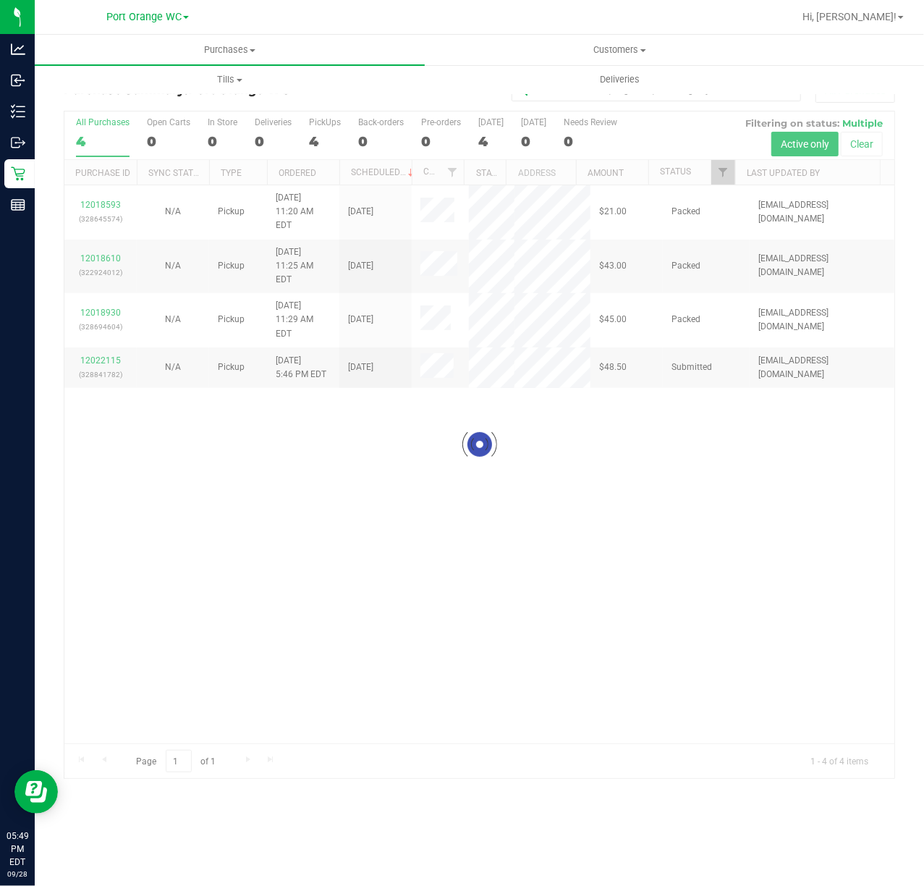
click at [706, 577] on div at bounding box center [479, 444] width 830 height 666
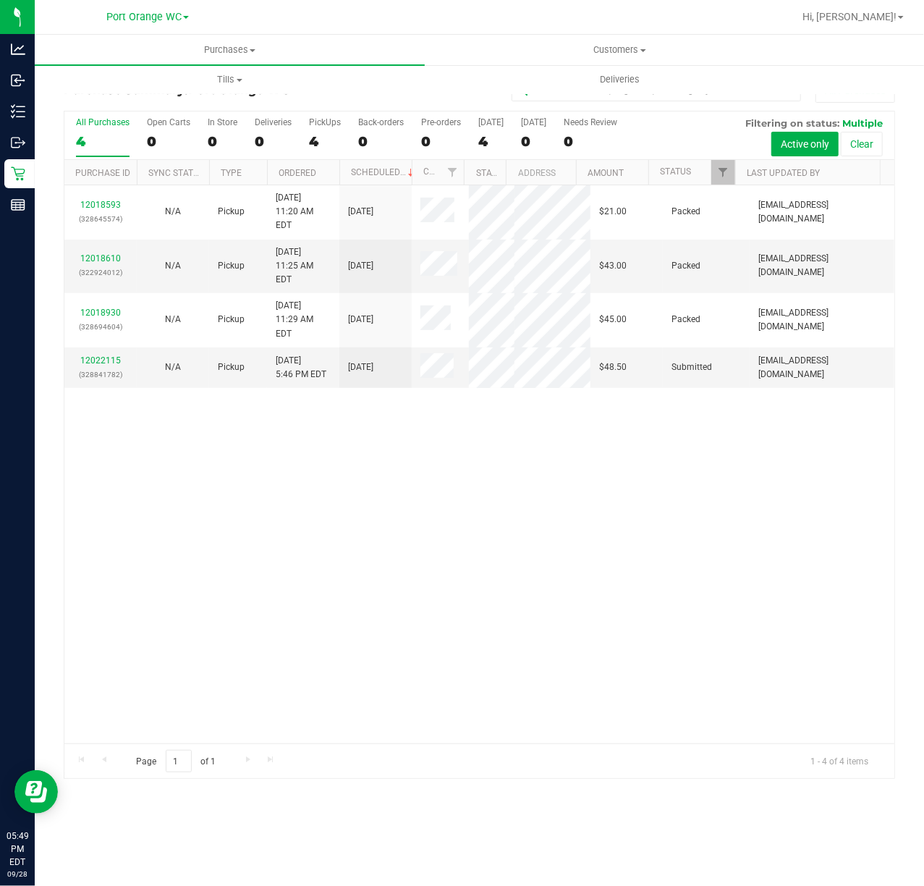
click at [609, 718] on div "12018593 (328645574) N/A Pickup 9/28/2025 11:20 AM EDT 9/28/2025 $21.00 Packed …" at bounding box center [479, 464] width 830 height 558
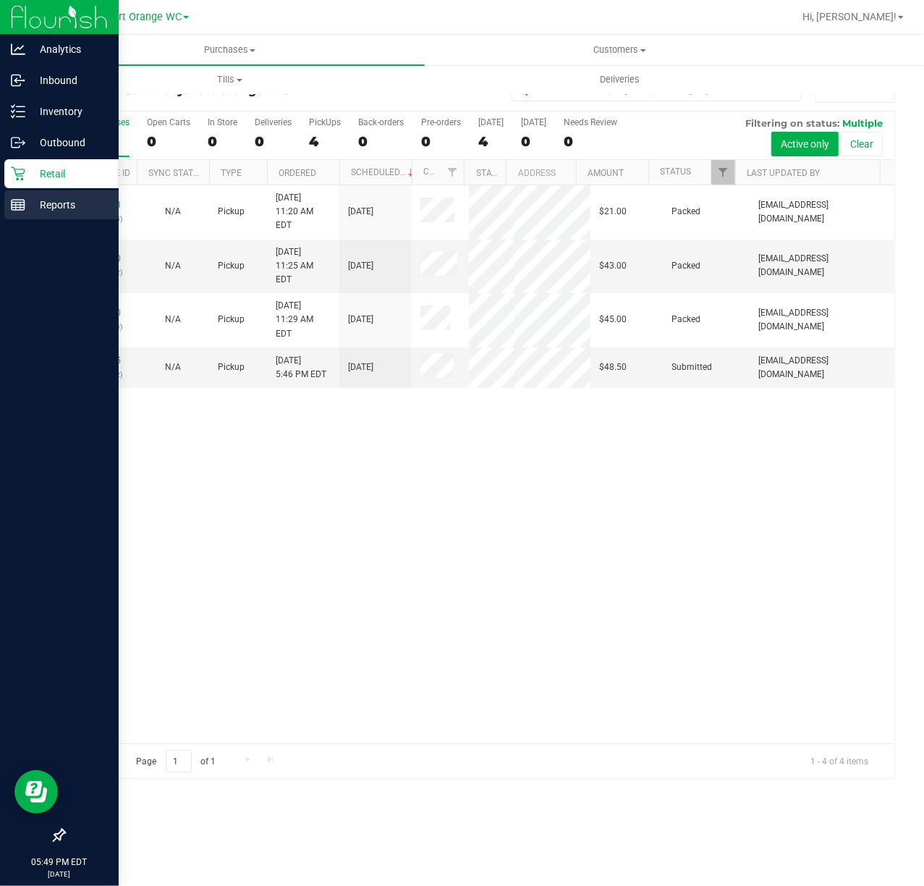
click at [39, 205] on p "Reports" at bounding box center [68, 204] width 87 height 17
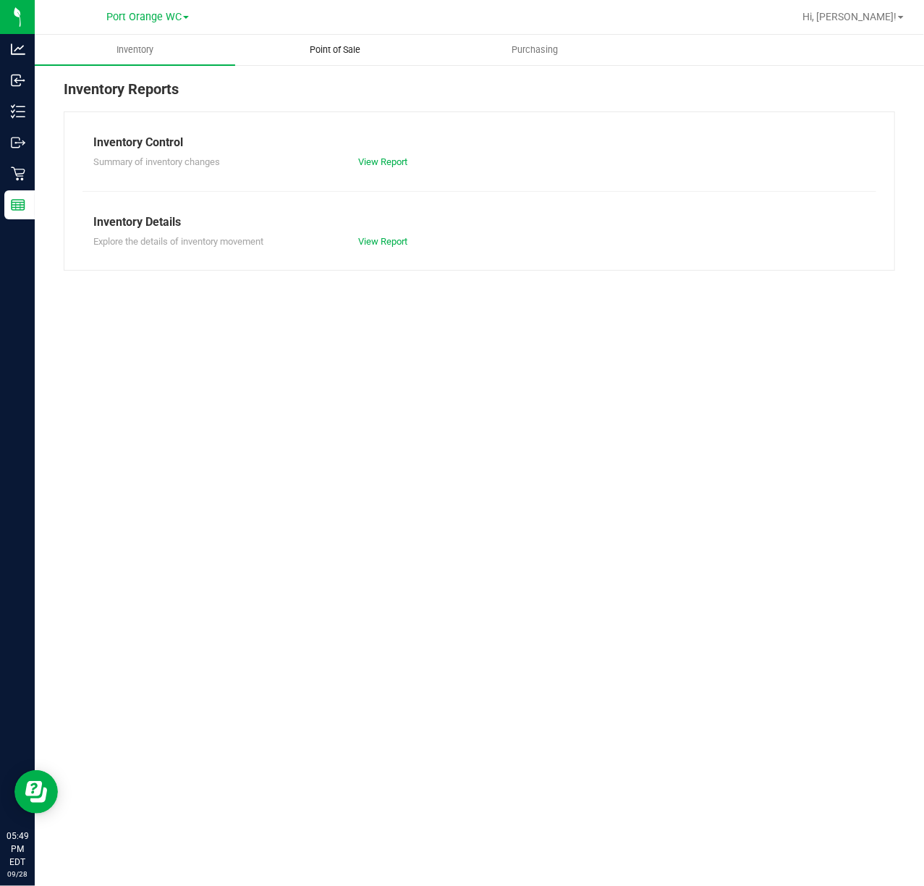
click at [340, 55] on span "Point of Sale" at bounding box center [335, 49] width 90 height 13
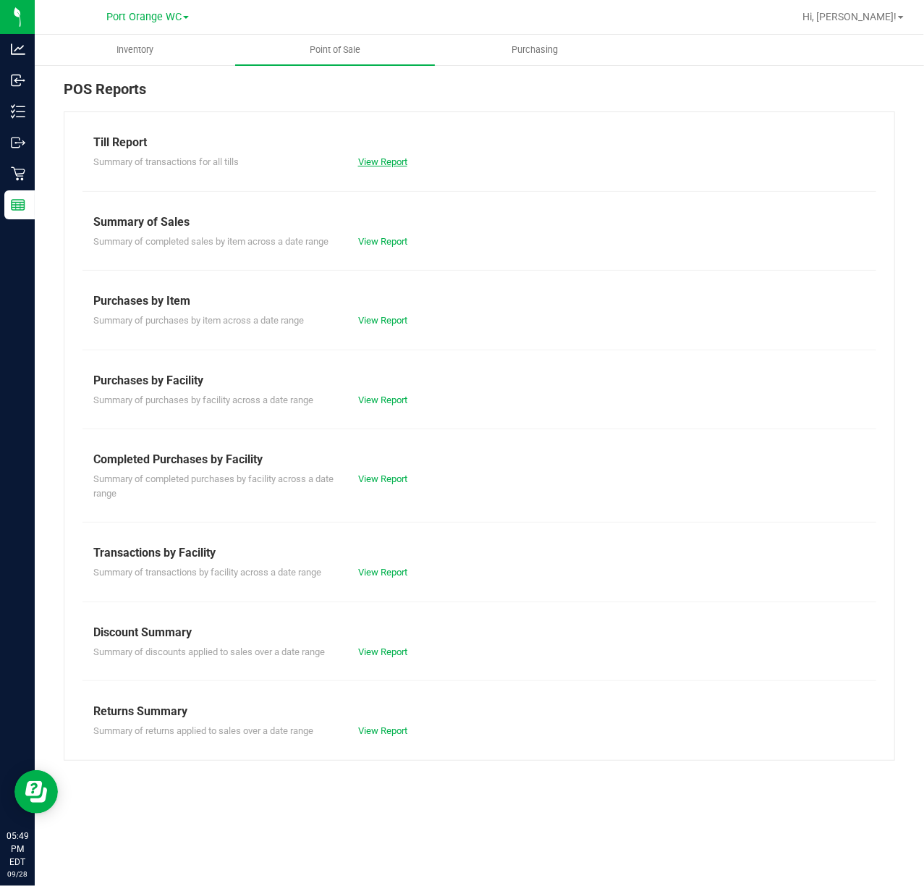
click at [396, 157] on link "View Report" at bounding box center [382, 161] width 49 height 11
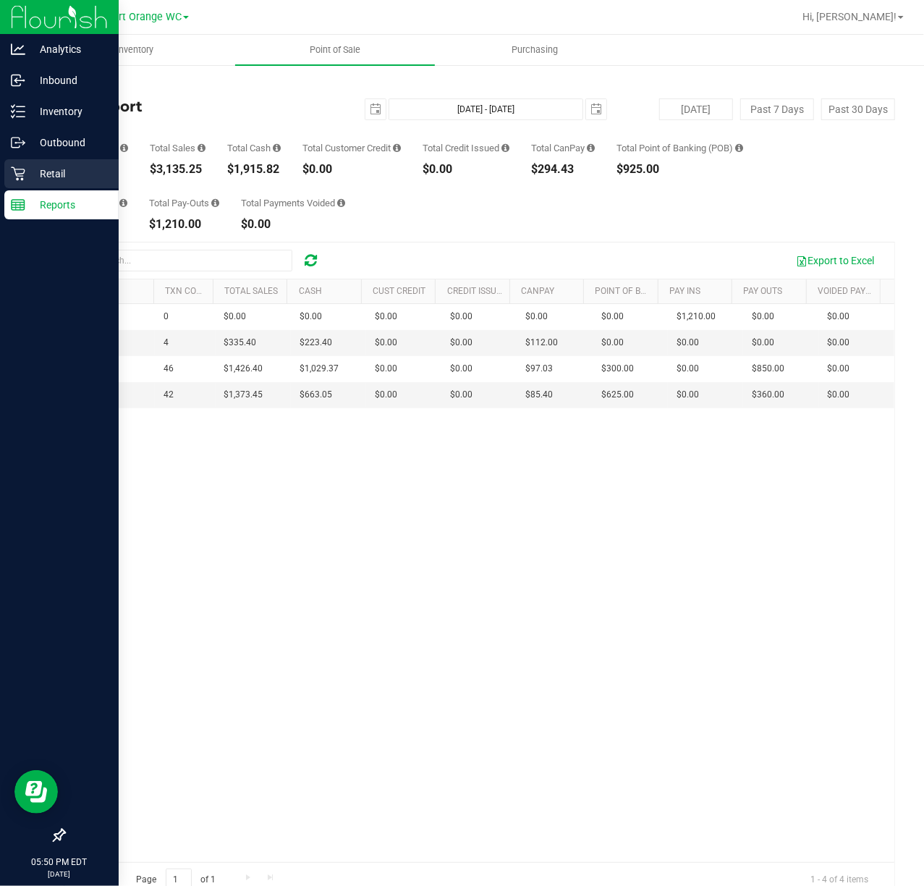
click at [32, 174] on p "Retail" at bounding box center [68, 173] width 87 height 17
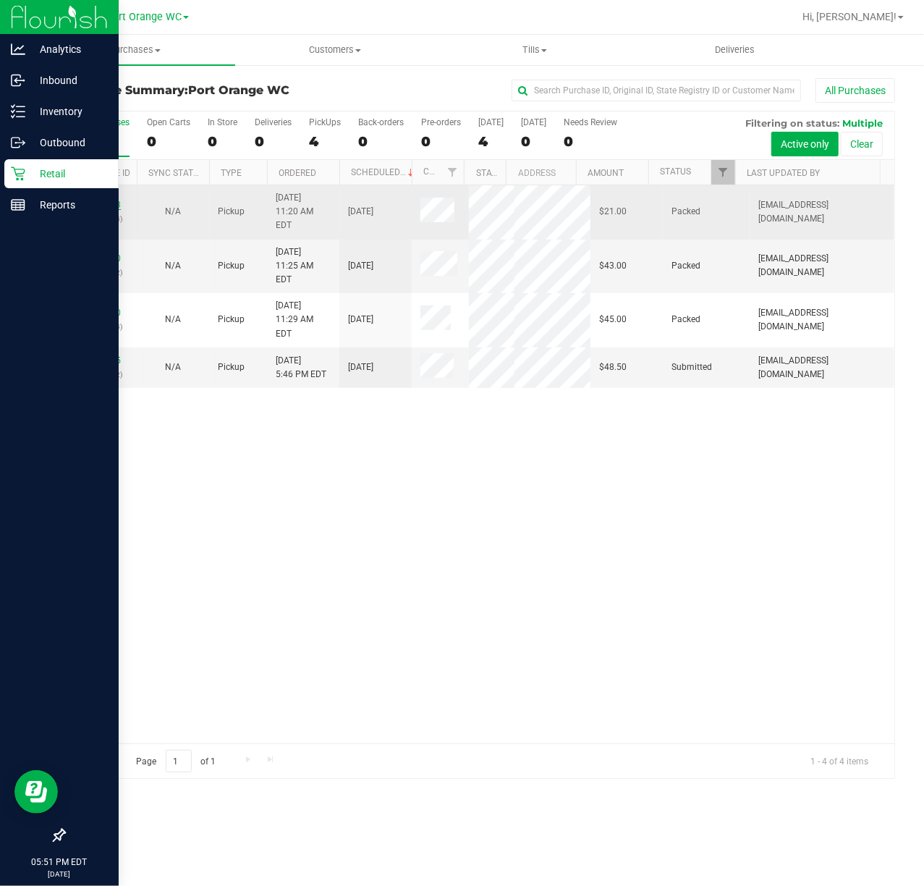
click at [116, 200] on link "12018593" at bounding box center [100, 205] width 41 height 10
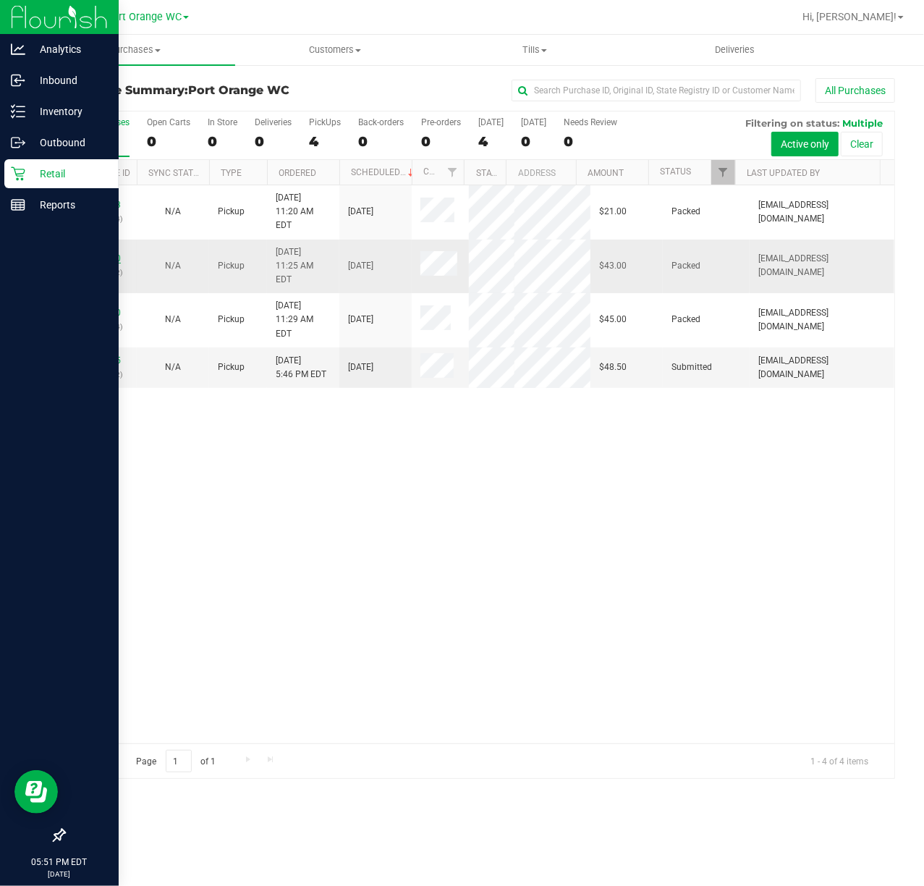
click at [114, 253] on link "12018610" at bounding box center [100, 258] width 41 height 10
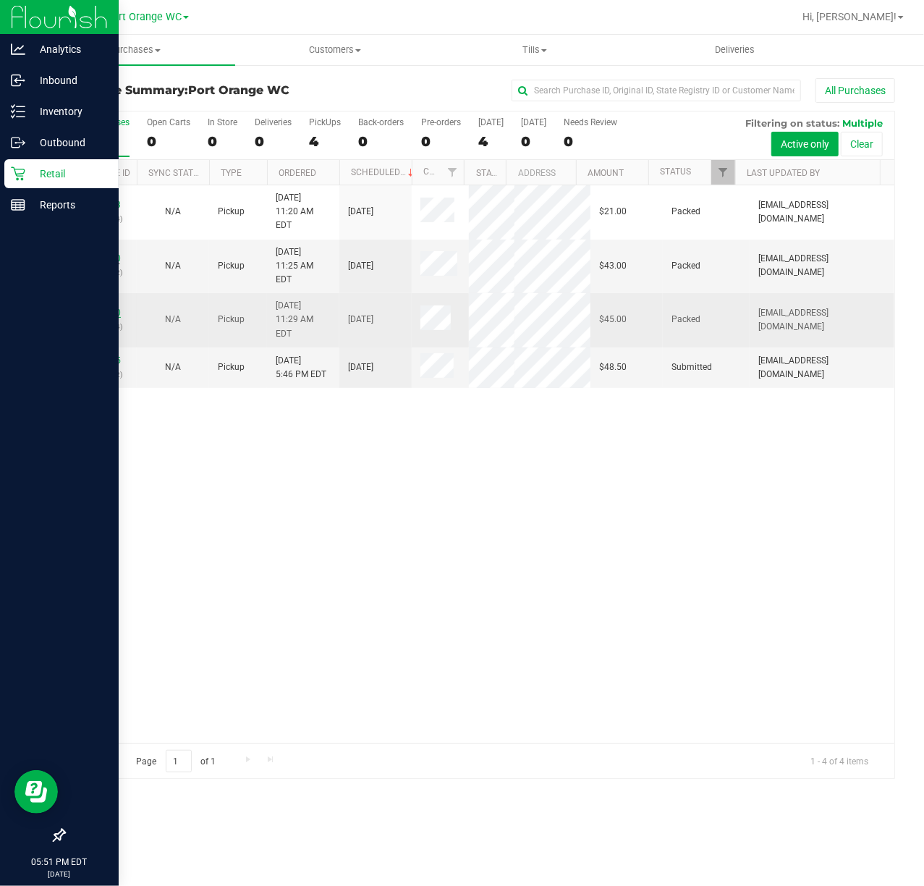
click at [114, 307] on link "12018930" at bounding box center [100, 312] width 41 height 10
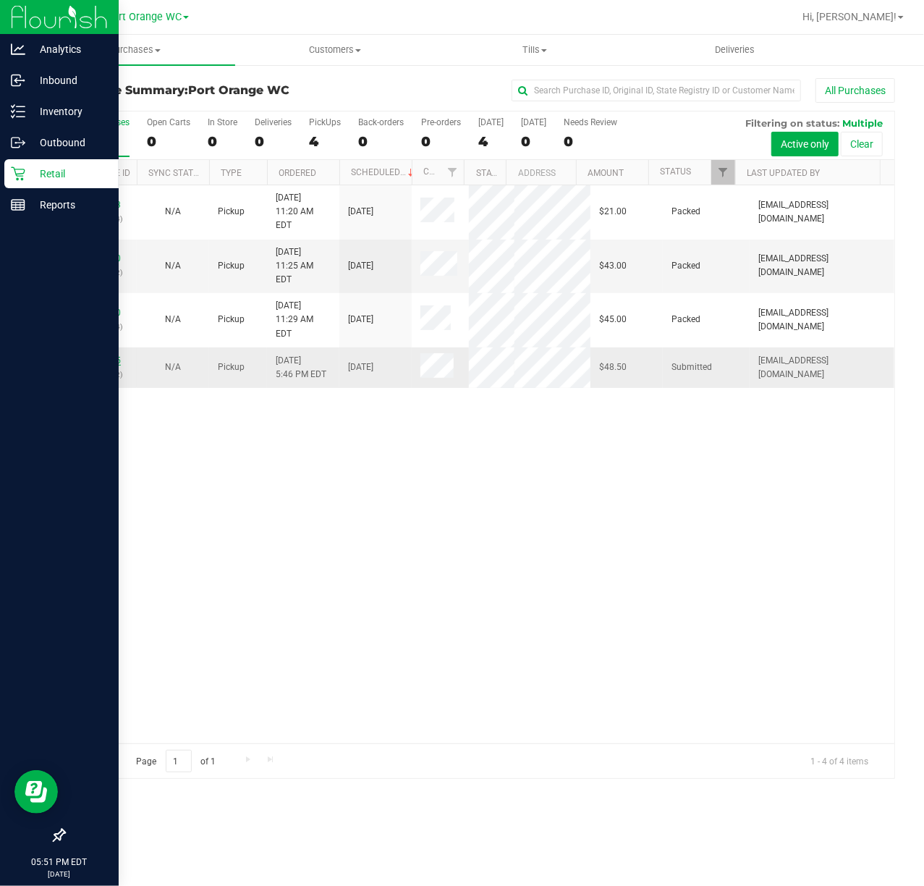
click at [109, 355] on link "12022115" at bounding box center [100, 360] width 41 height 10
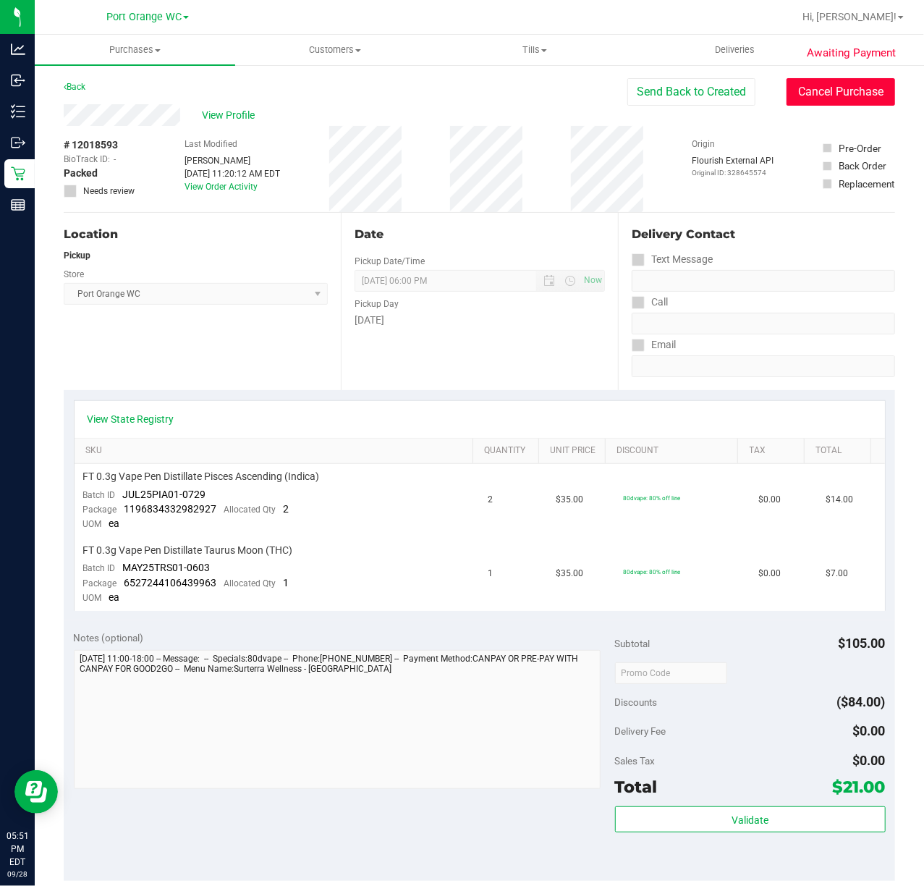
click at [846, 101] on button "Cancel Purchase" at bounding box center [840, 91] width 109 height 27
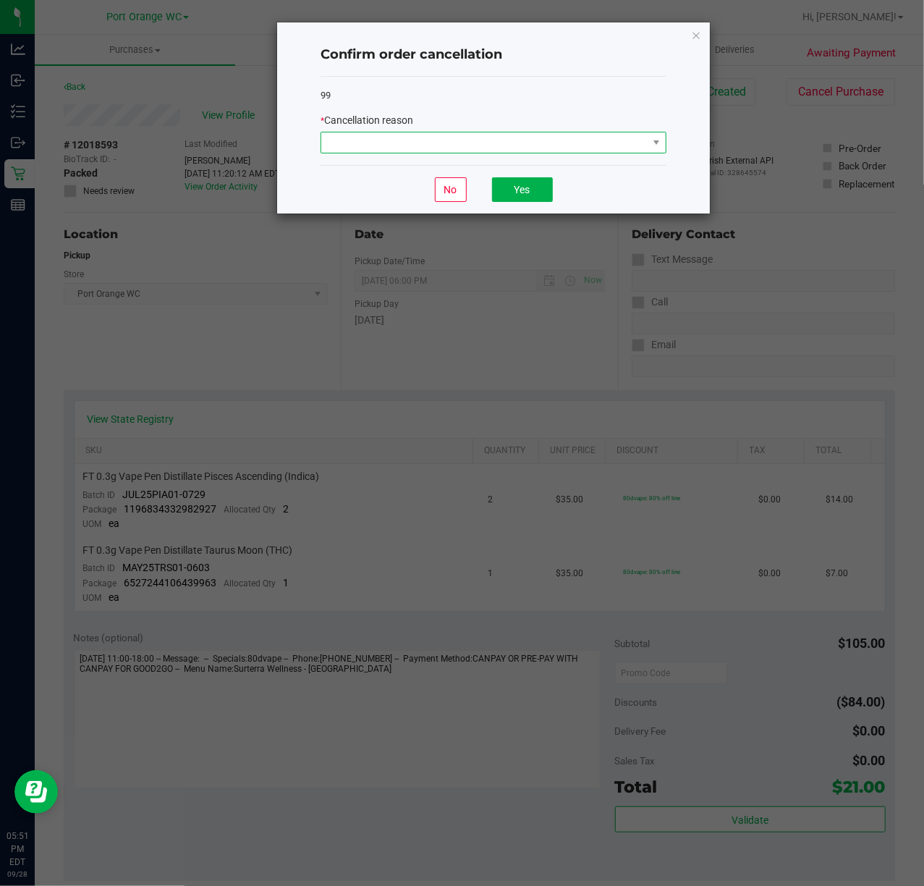
click at [606, 143] on span at bounding box center [484, 142] width 326 height 20
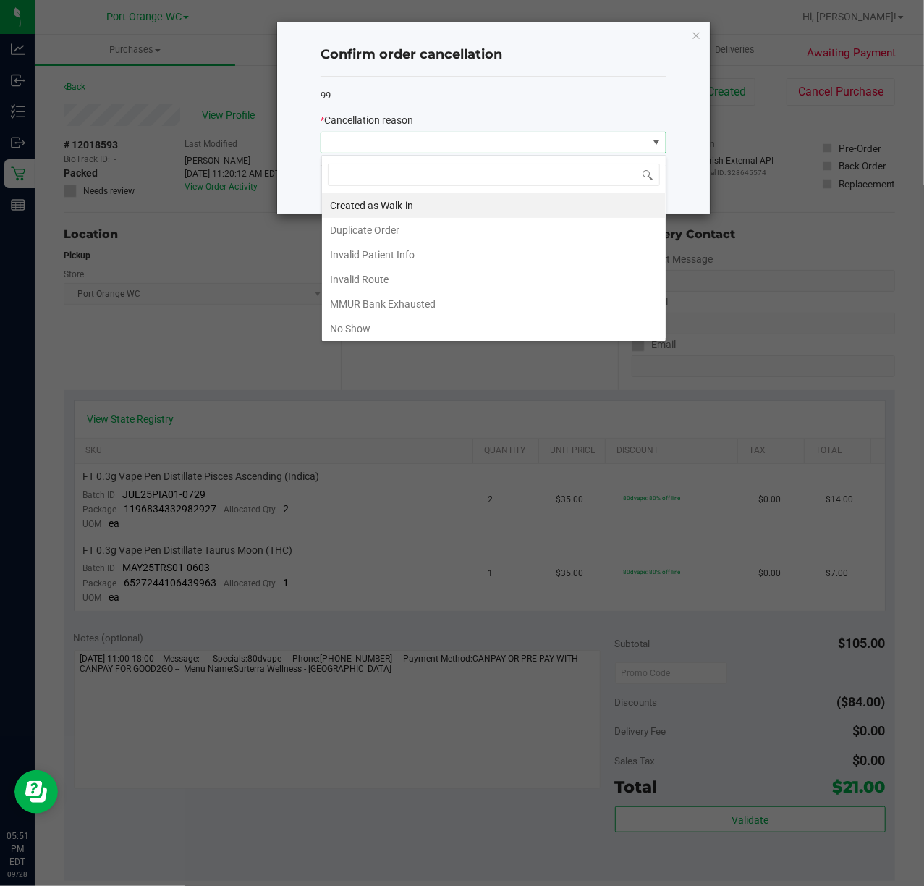
scroll to position [22, 345]
click at [415, 337] on li "No Show" at bounding box center [494, 328] width 344 height 25
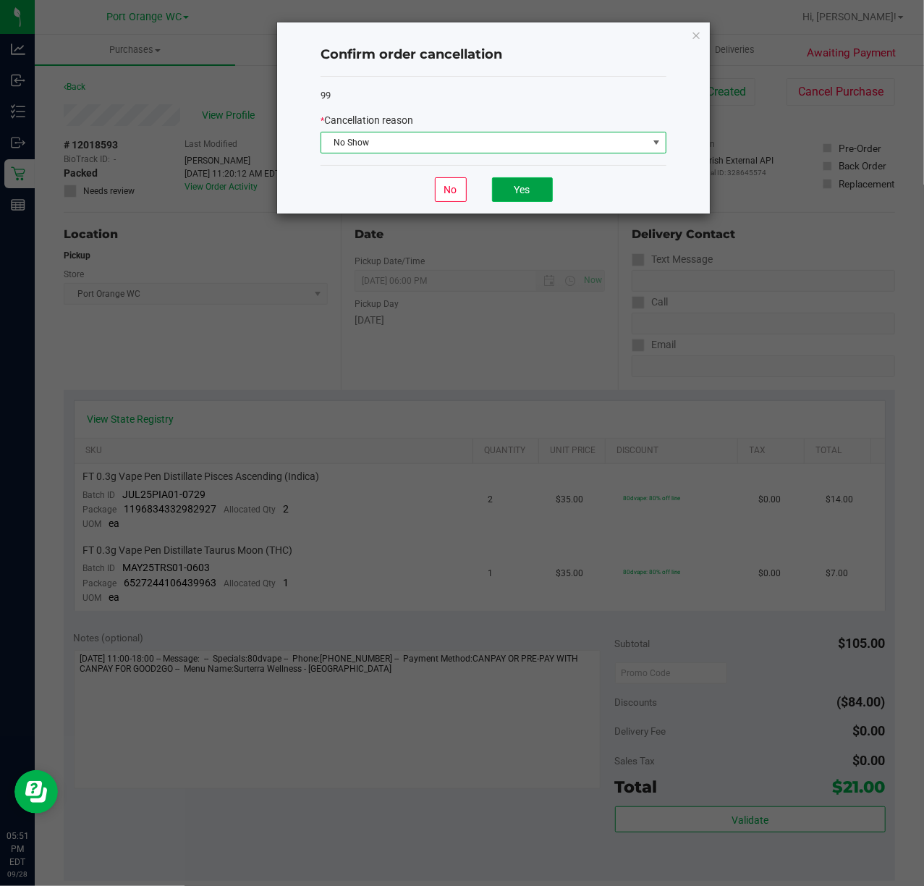
click at [527, 197] on button "Yes" at bounding box center [522, 189] width 61 height 25
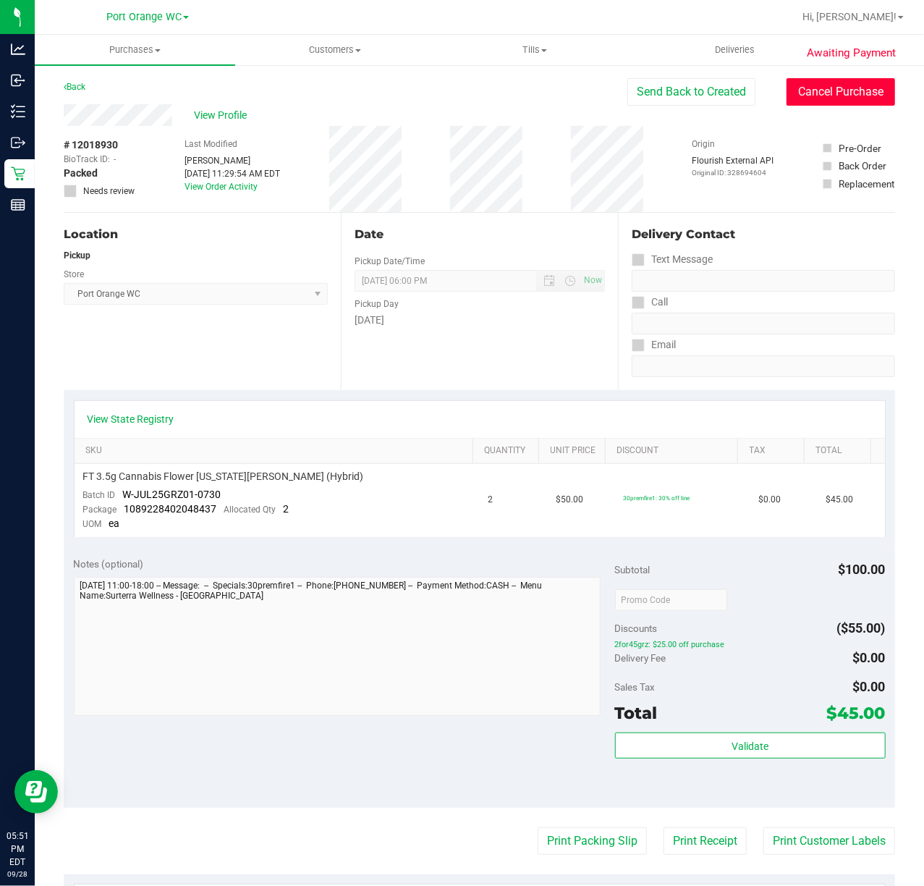
click at [828, 98] on button "Cancel Purchase" at bounding box center [840, 91] width 109 height 27
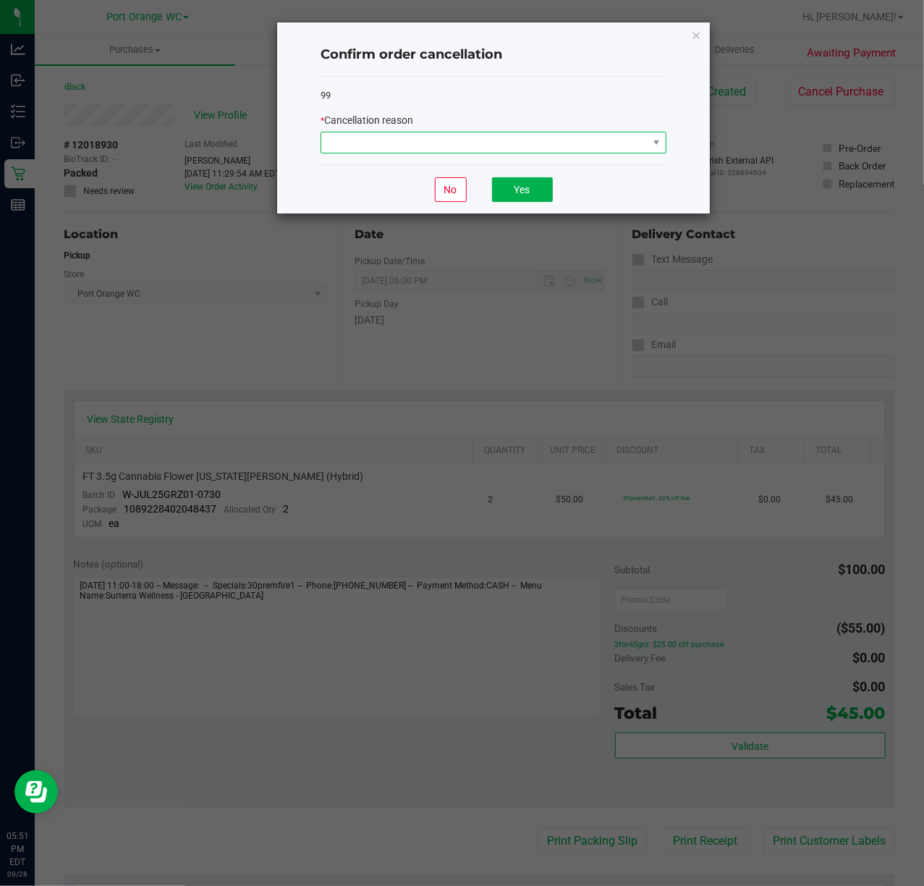
click at [544, 140] on span at bounding box center [484, 142] width 326 height 20
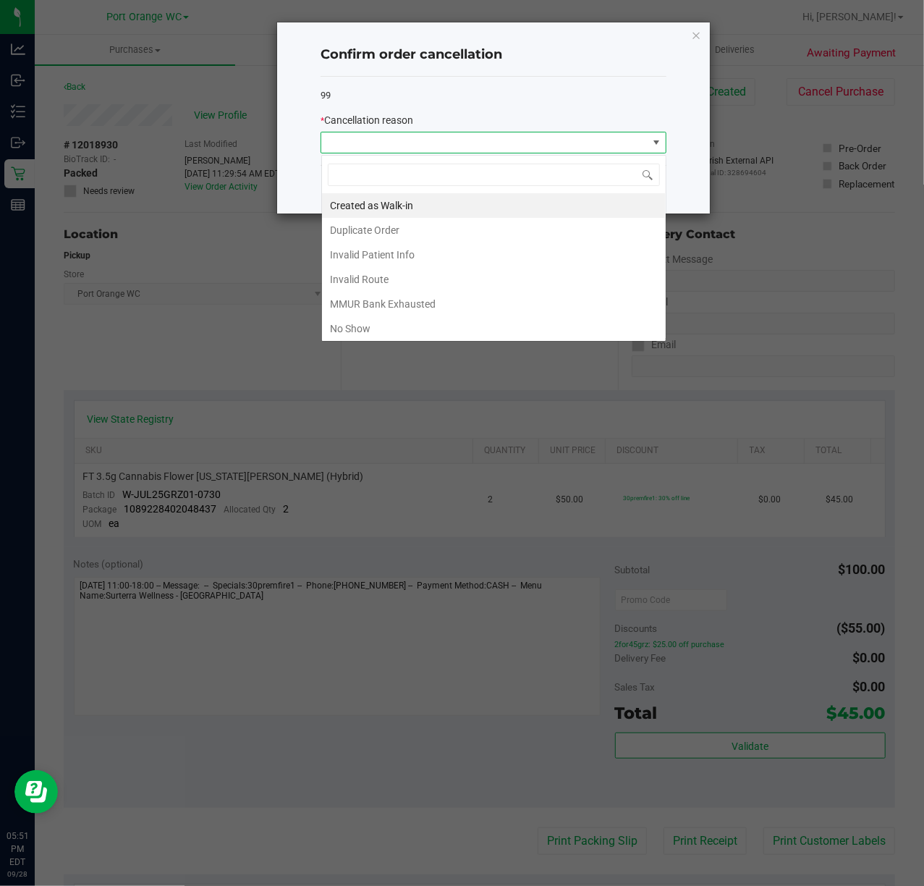
scroll to position [22, 345]
click at [389, 331] on li "No Show" at bounding box center [494, 328] width 344 height 25
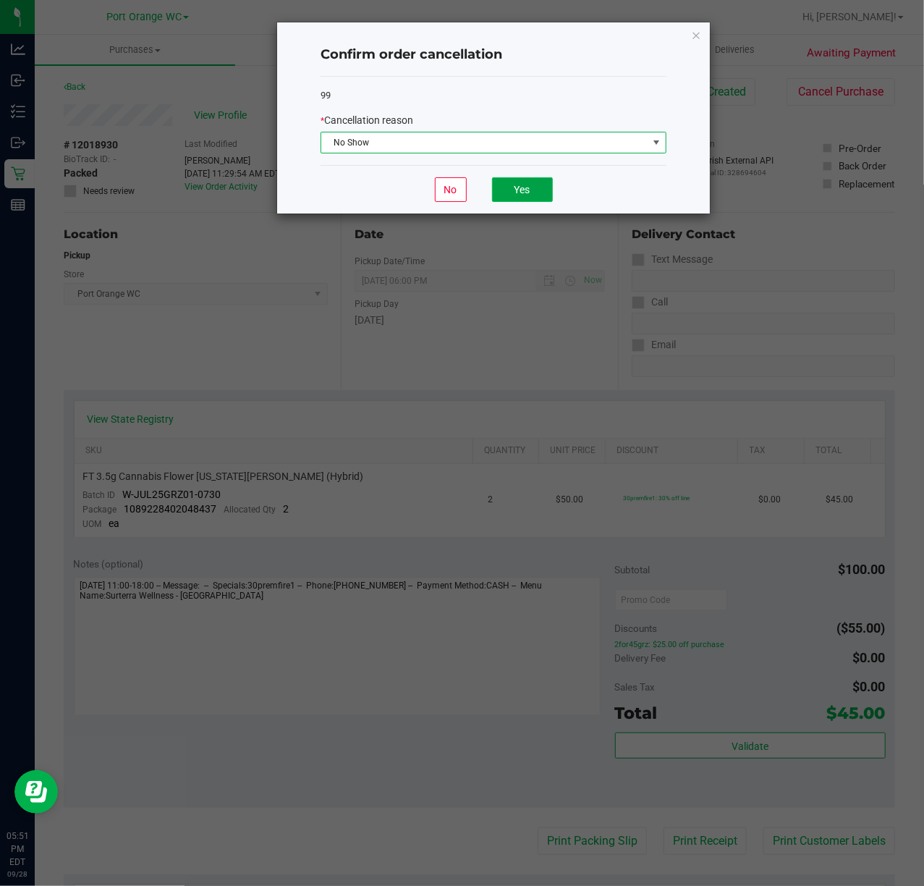
click at [535, 189] on button "Yes" at bounding box center [522, 189] width 61 height 25
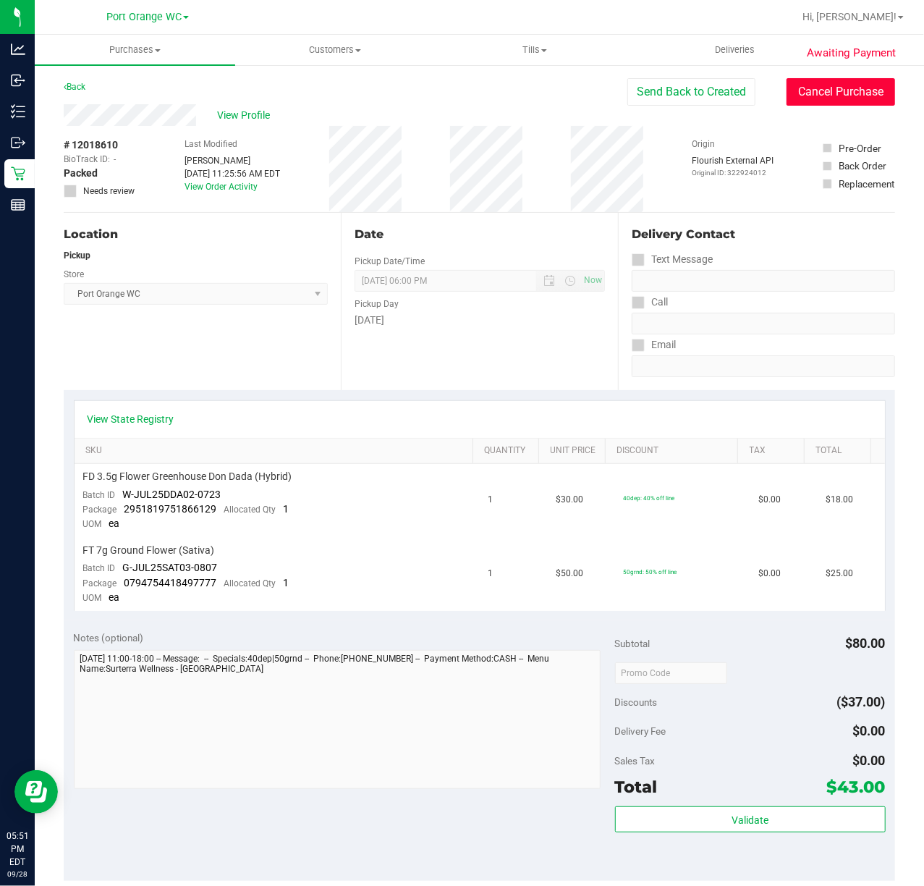
click at [854, 91] on button "Cancel Purchase" at bounding box center [840, 91] width 109 height 27
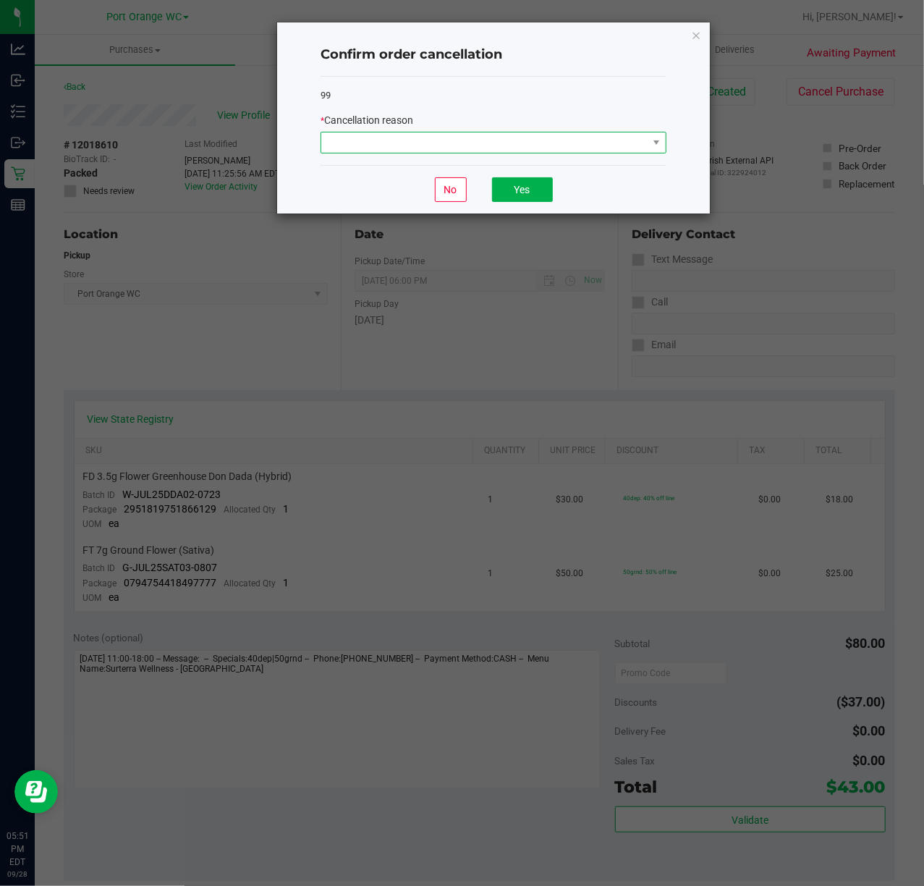
click at [519, 134] on span at bounding box center [484, 142] width 326 height 20
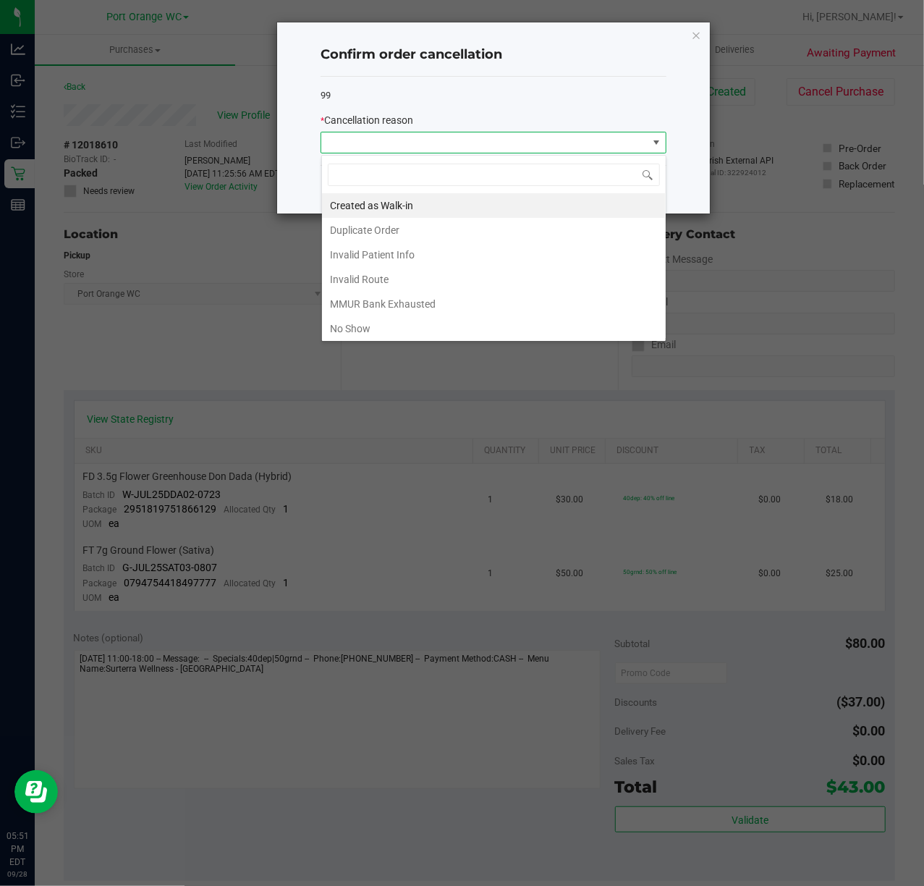
scroll to position [22, 345]
click at [374, 328] on li "No Show" at bounding box center [494, 328] width 344 height 25
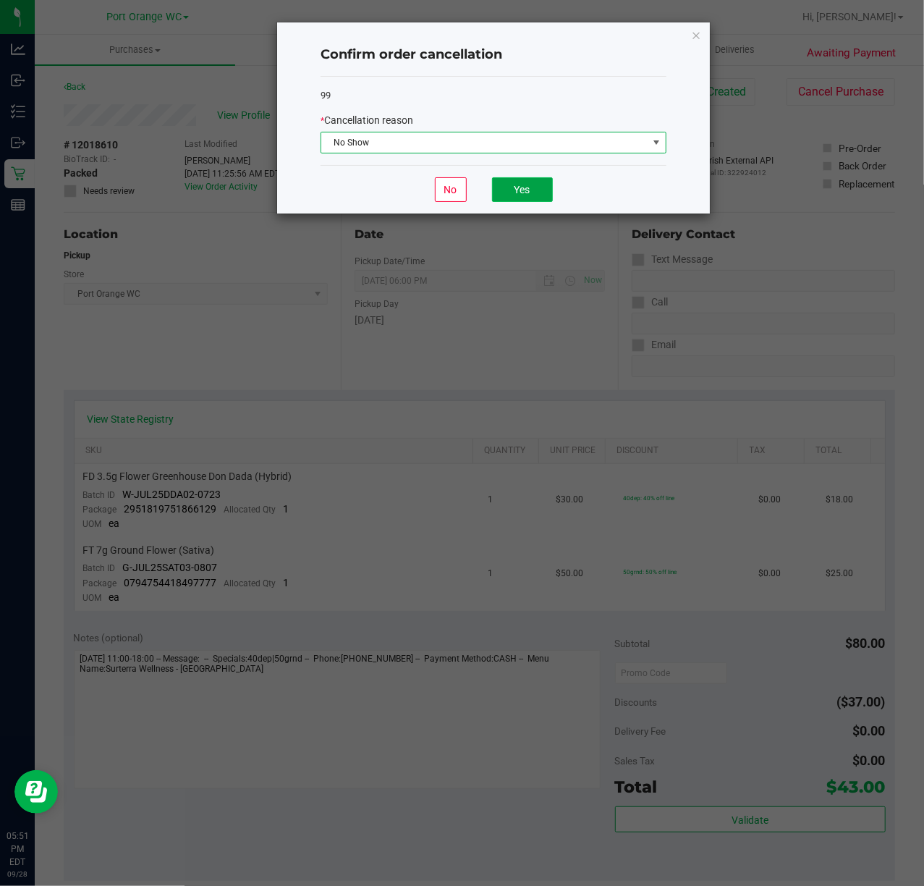
click at [537, 198] on button "Yes" at bounding box center [522, 189] width 61 height 25
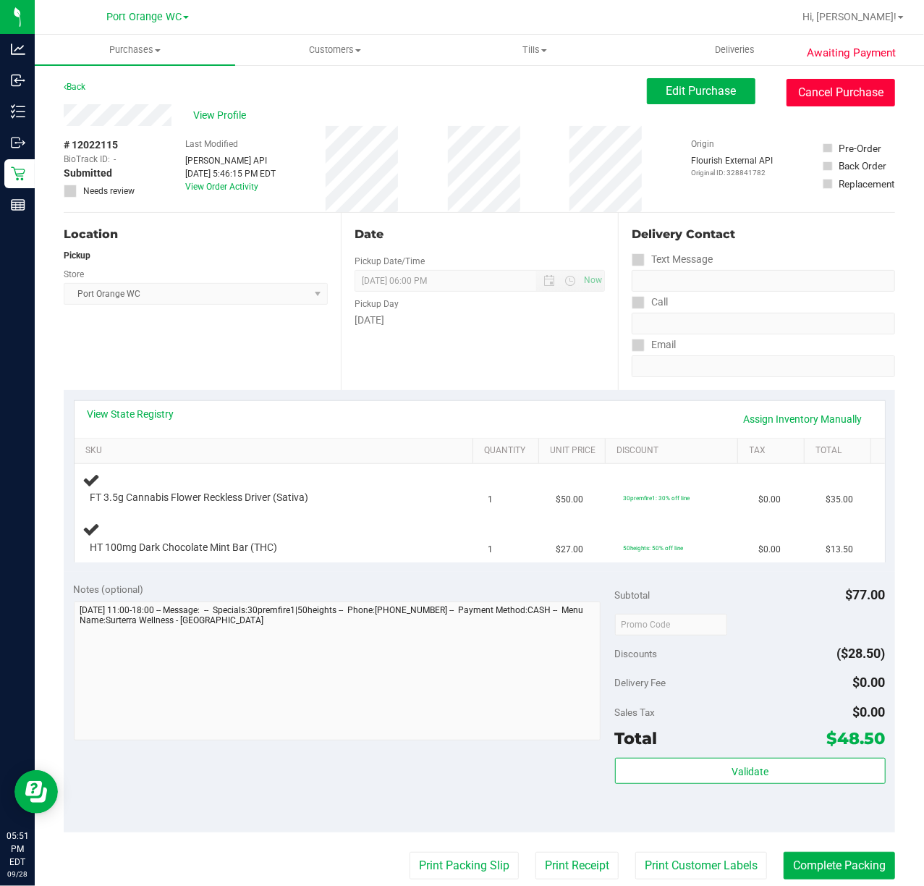
click at [829, 98] on button "Cancel Purchase" at bounding box center [840, 92] width 109 height 27
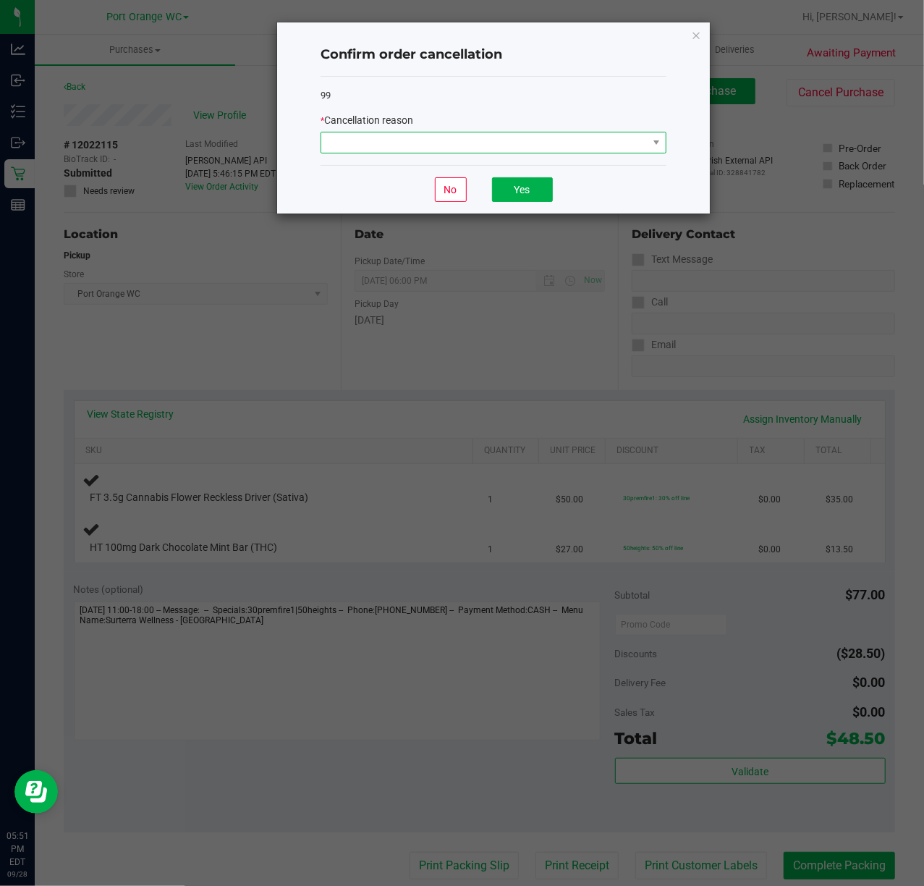
click at [540, 146] on span at bounding box center [484, 142] width 326 height 20
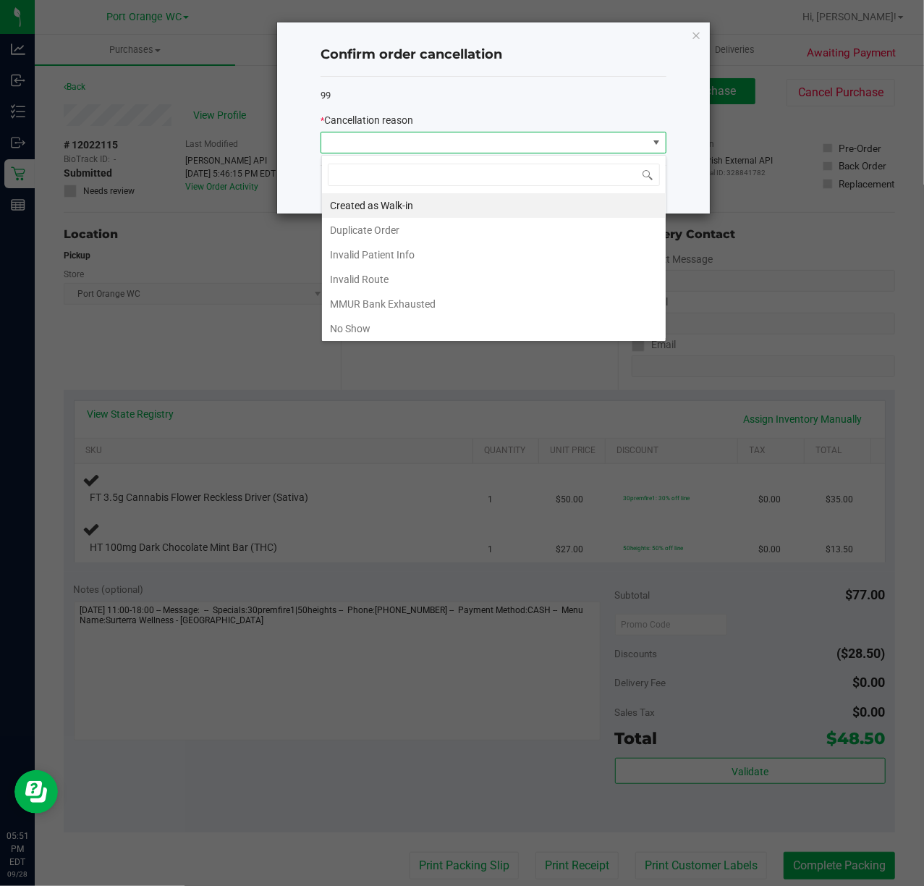
scroll to position [22, 345]
click at [376, 334] on li "No Show" at bounding box center [494, 328] width 344 height 25
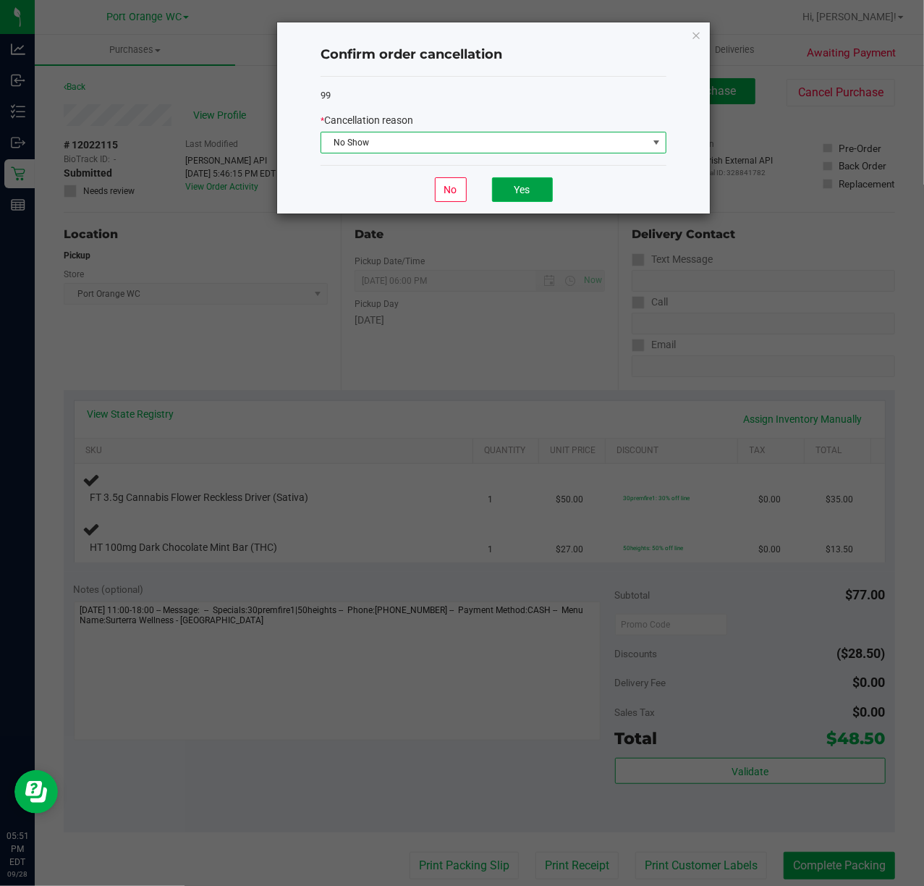
click at [536, 200] on button "Yes" at bounding box center [522, 189] width 61 height 25
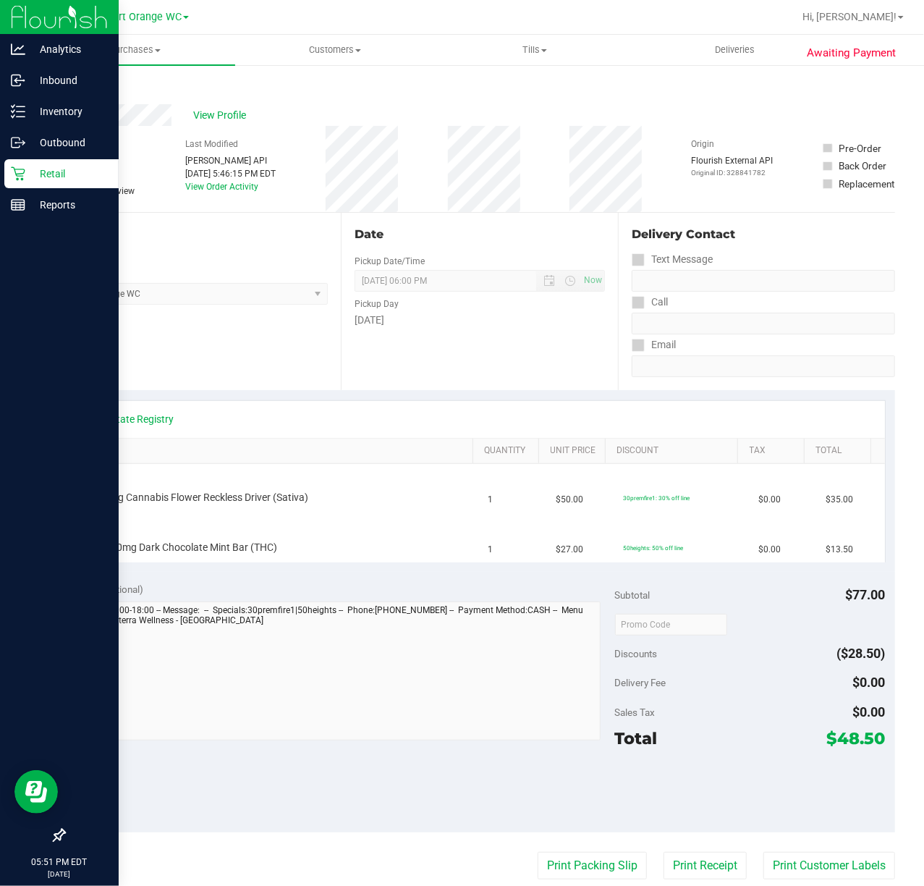
click at [17, 172] on icon at bounding box center [18, 173] width 14 height 14
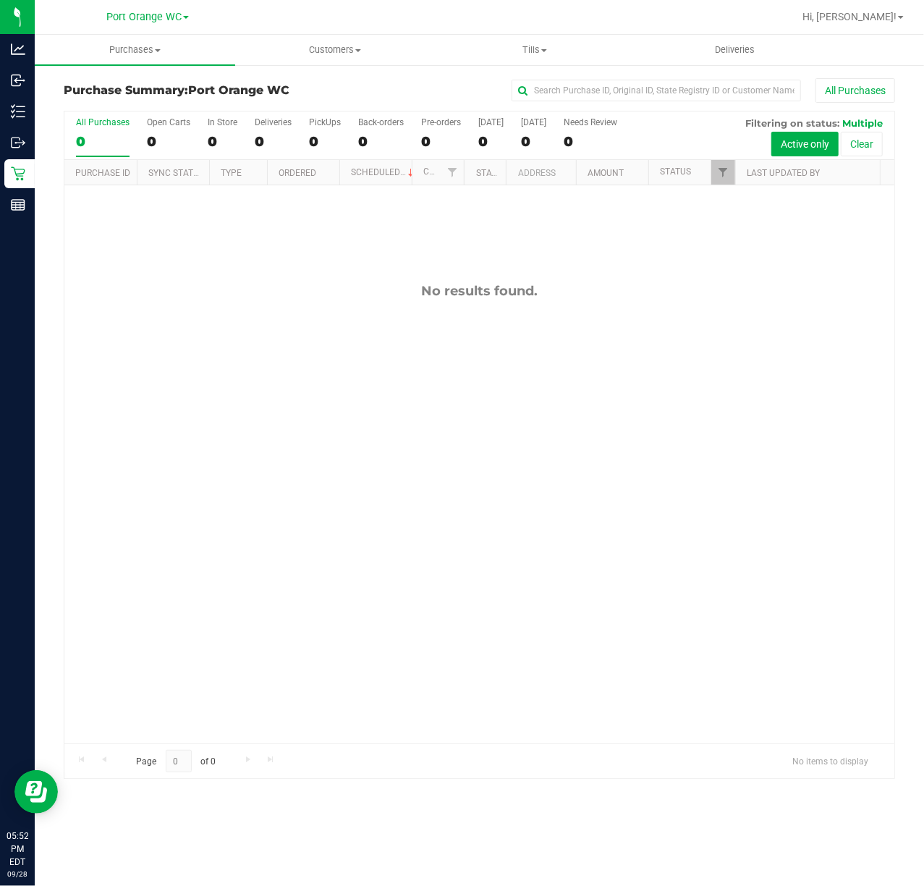
click at [849, 615] on div "No results found." at bounding box center [479, 512] width 830 height 655
click at [346, 444] on div "No results found." at bounding box center [479, 512] width 830 height 655
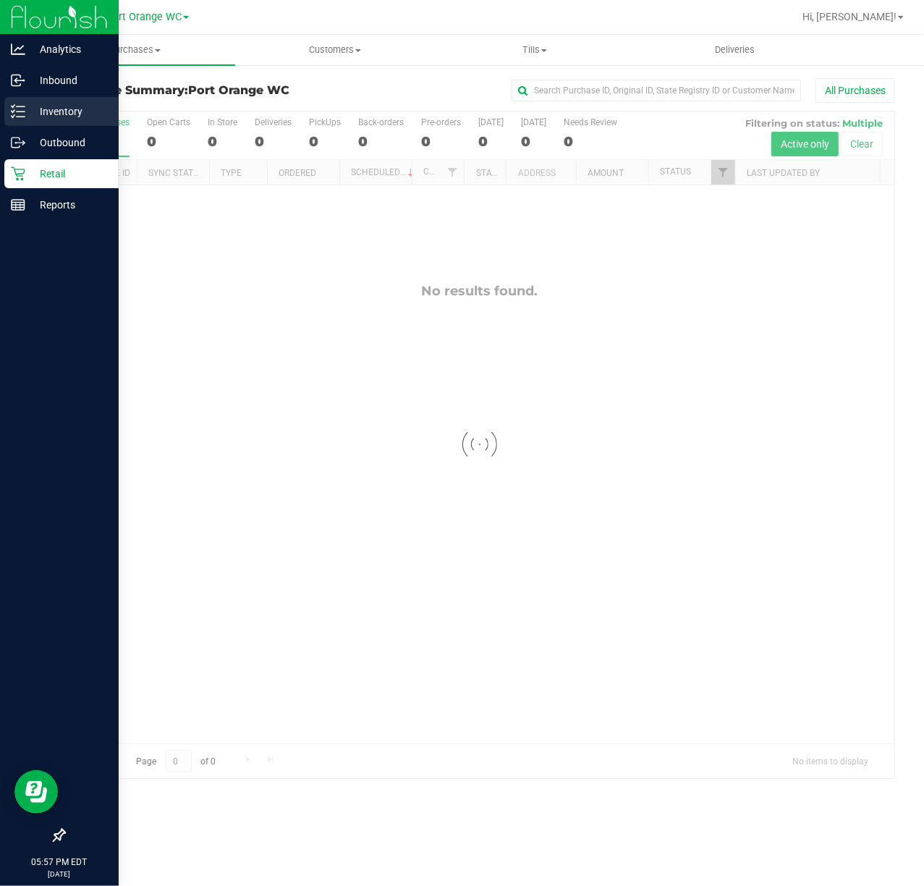
click at [20, 111] on line at bounding box center [21, 111] width 8 height 0
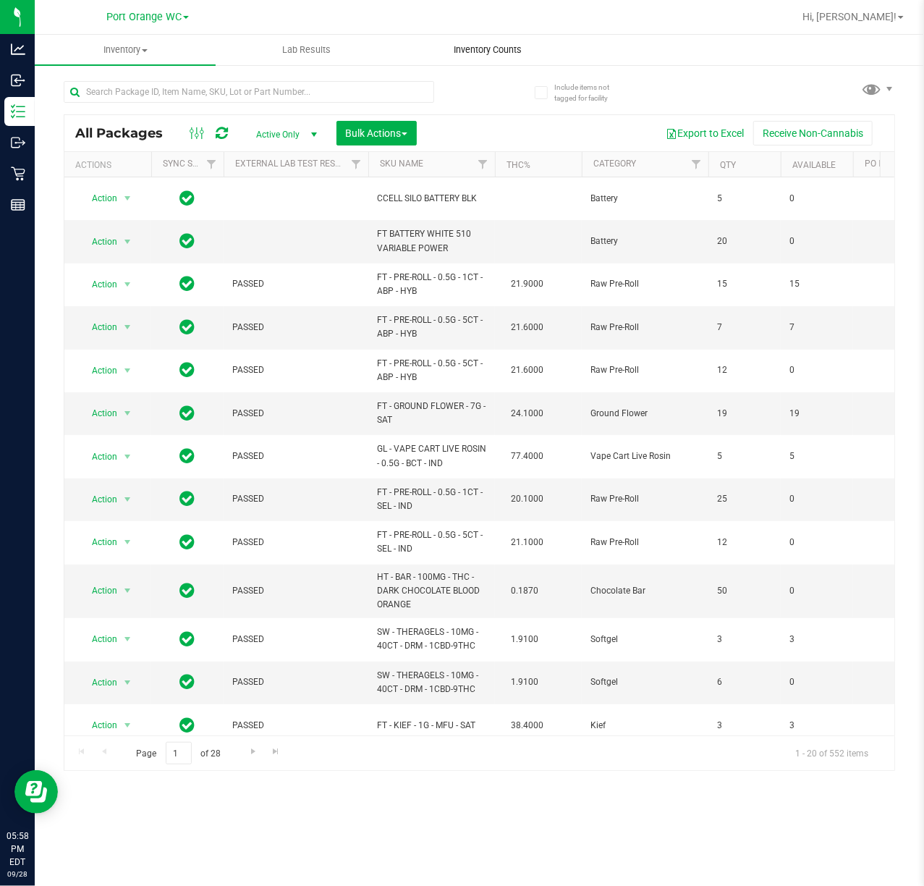
click at [467, 44] on span "Inventory Counts" at bounding box center [487, 49] width 107 height 13
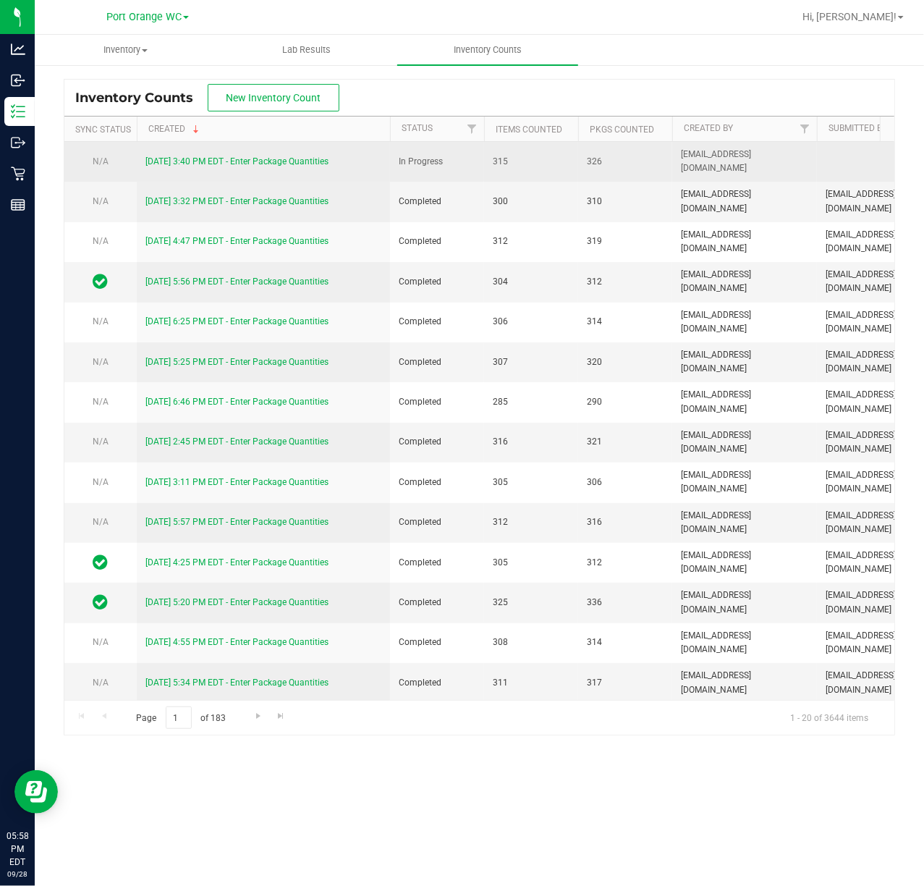
click at [322, 163] on link "[DATE] 3:40 PM EDT - Enter Package Quantities" at bounding box center [236, 161] width 183 height 10
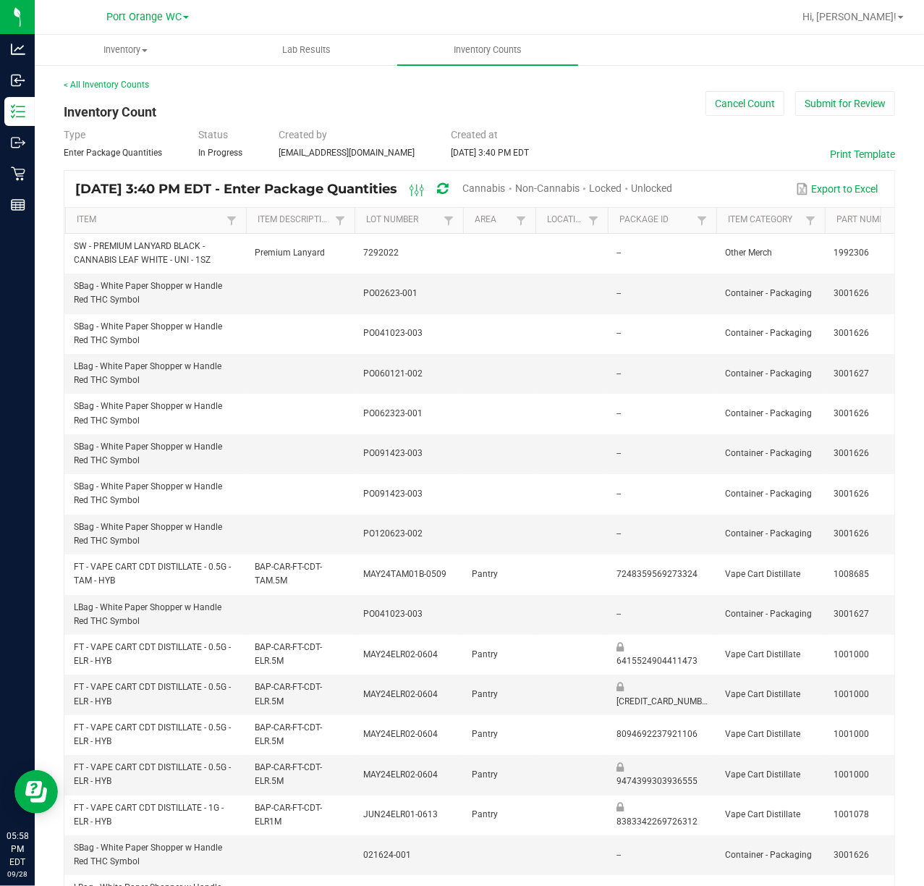
click at [835, 107] on button "Submit for Review" at bounding box center [845, 103] width 100 height 25
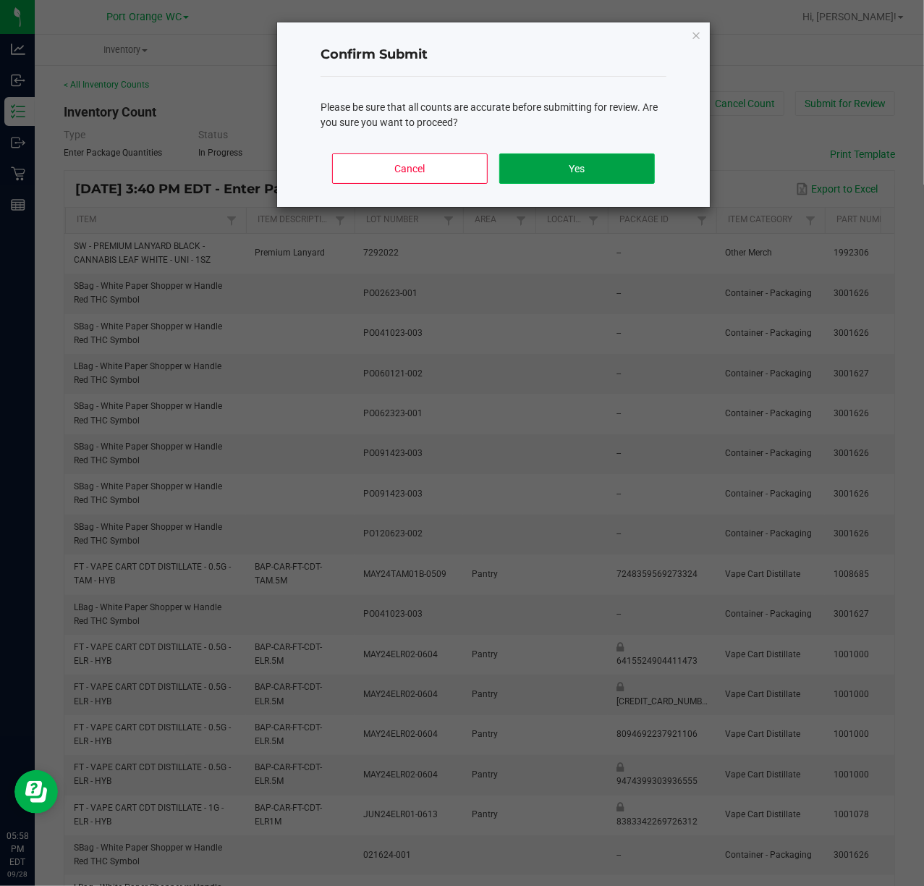
click at [621, 162] on button "Yes" at bounding box center [577, 168] width 156 height 30
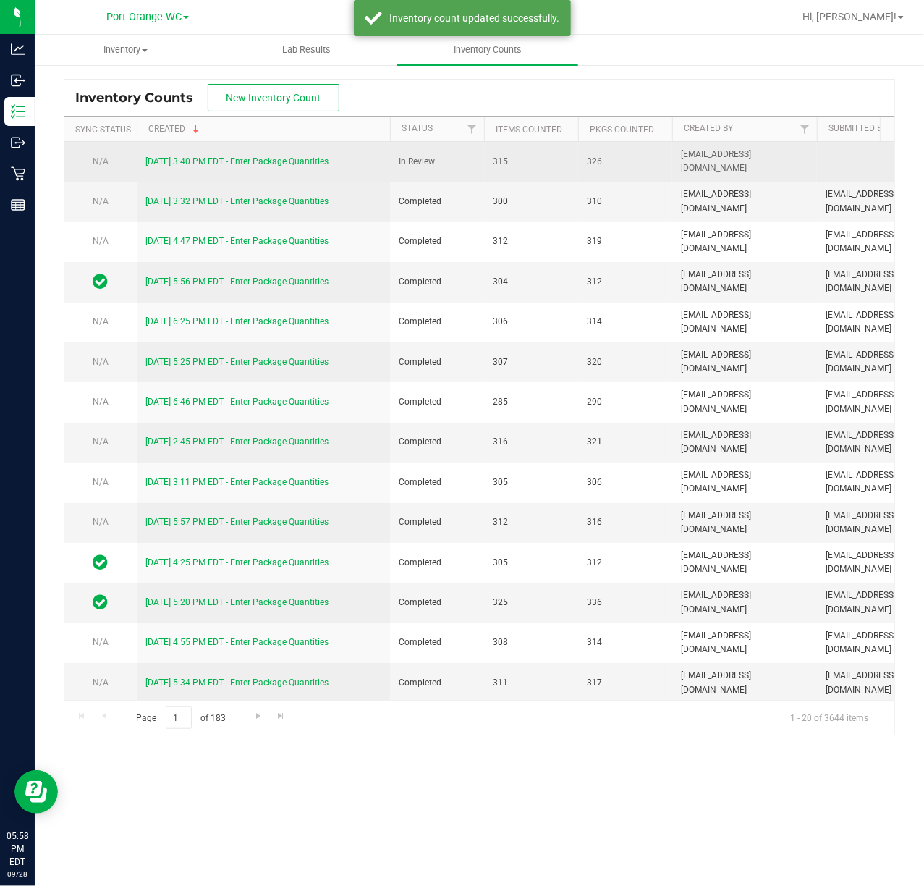
click at [279, 163] on link "[DATE] 3:40 PM EDT - Enter Package Quantities" at bounding box center [236, 161] width 183 height 10
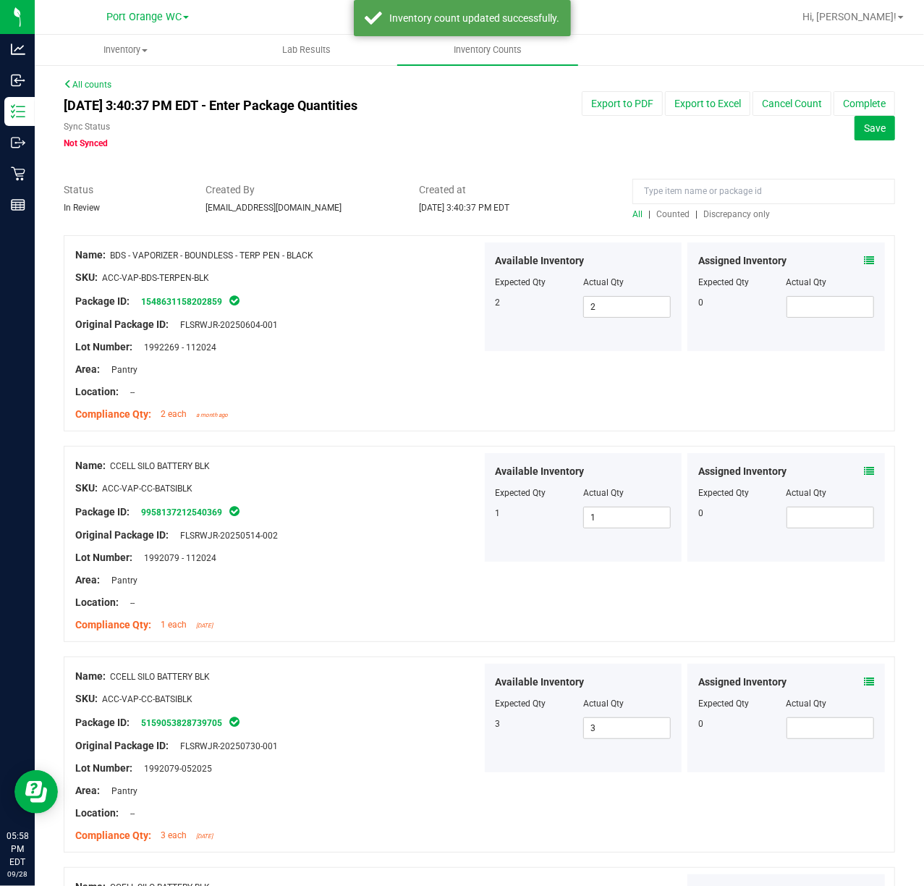
click at [713, 212] on span "Discrepancy only" at bounding box center [736, 214] width 67 height 10
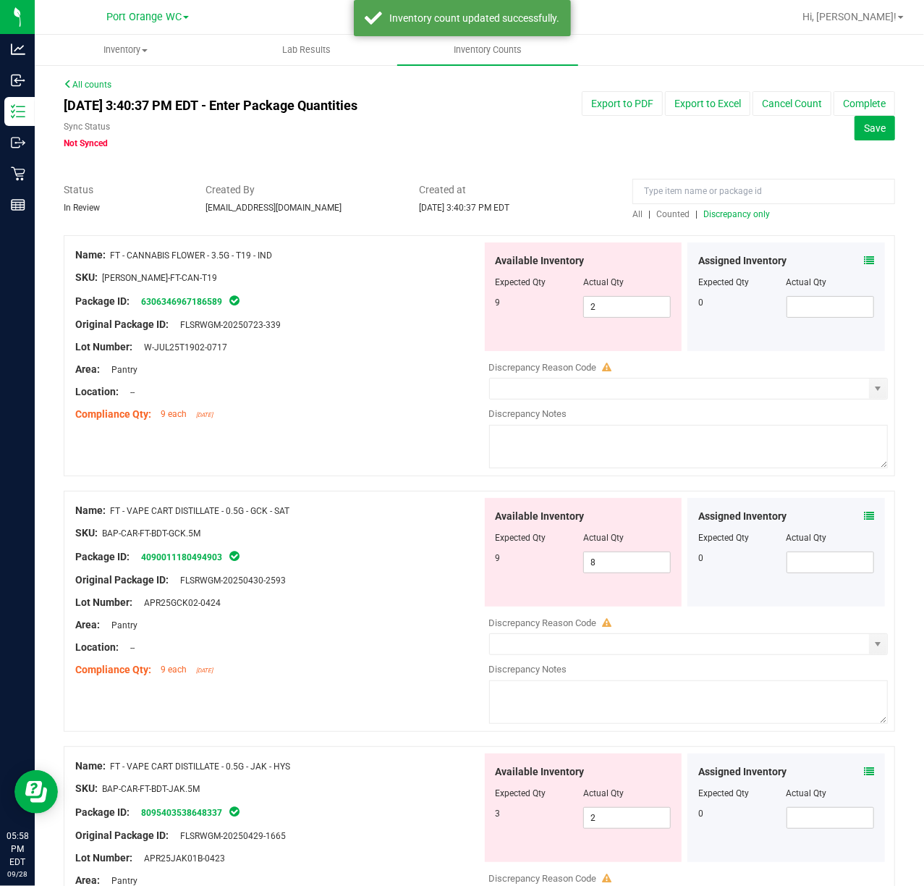
click at [864, 256] on icon at bounding box center [869, 260] width 10 height 10
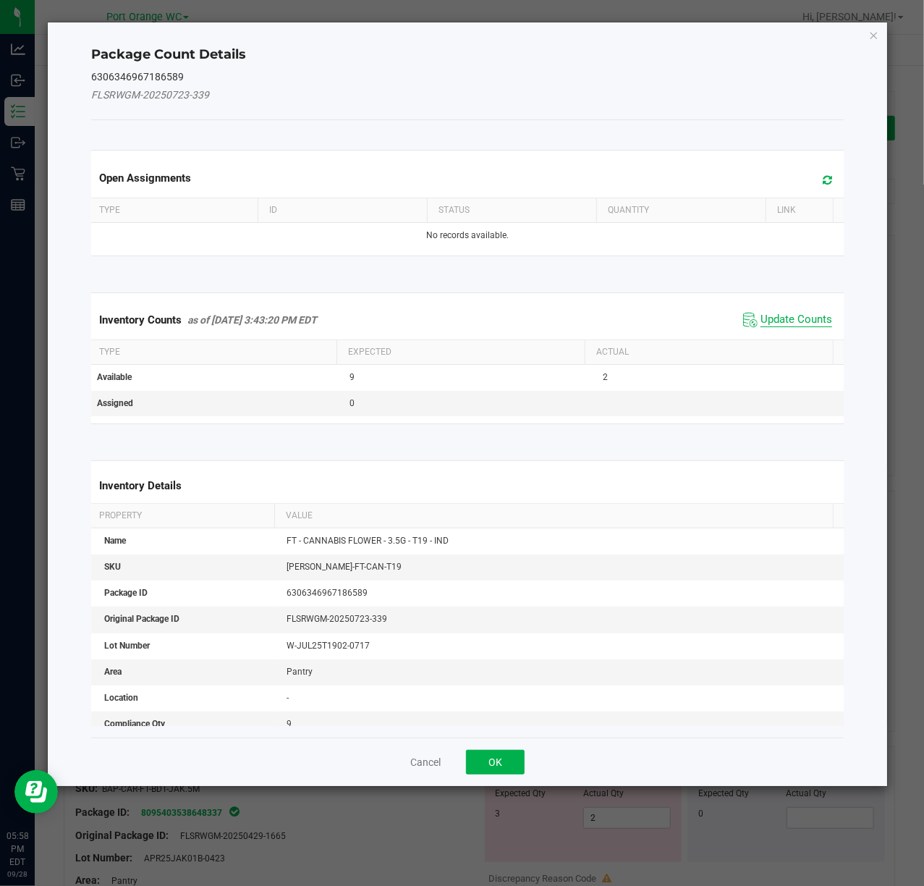
click at [793, 315] on span "Update Counts" at bounding box center [796, 320] width 72 height 14
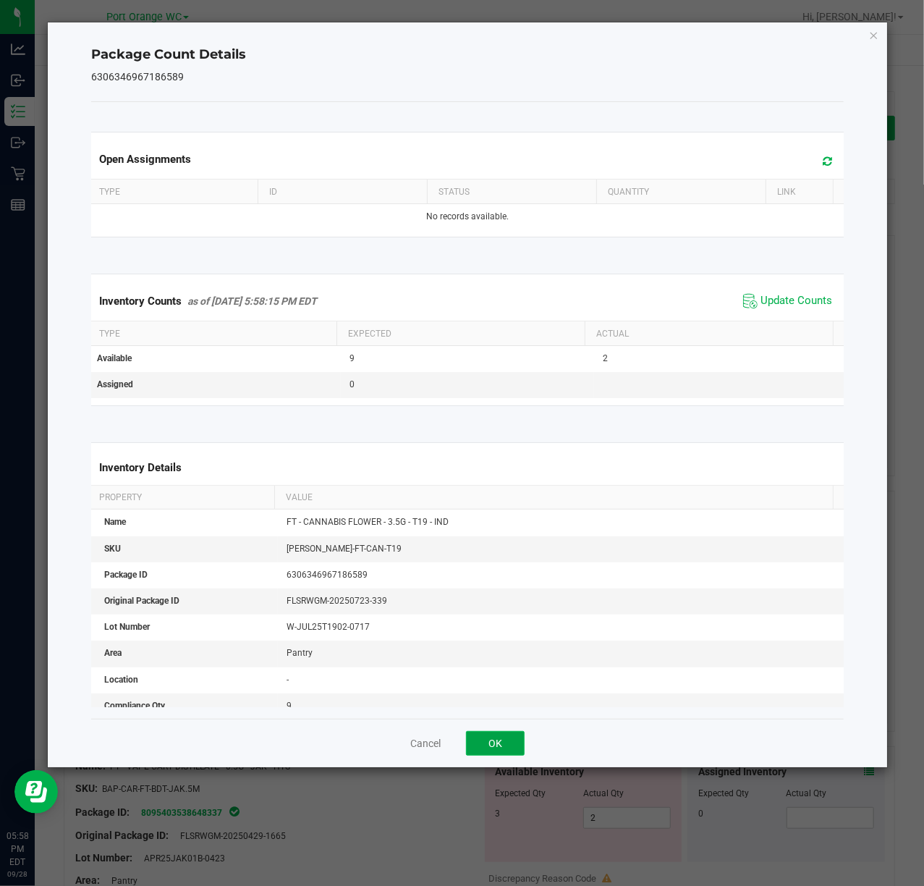
click at [483, 732] on button "OK" at bounding box center [495, 743] width 59 height 25
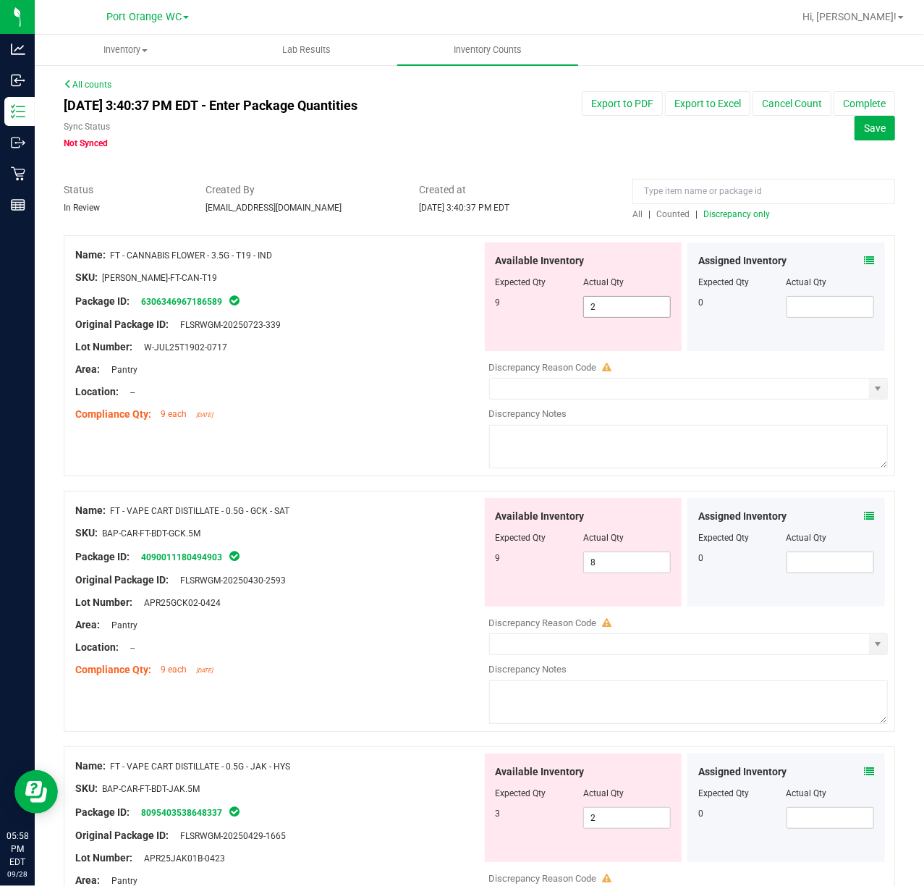
click at [634, 307] on input "2" at bounding box center [627, 307] width 86 height 20
type input "9"
click at [774, 649] on div "Discrepancy Reason Code Discrepancy Notes" at bounding box center [688, 667] width 399 height 119
type input "9"
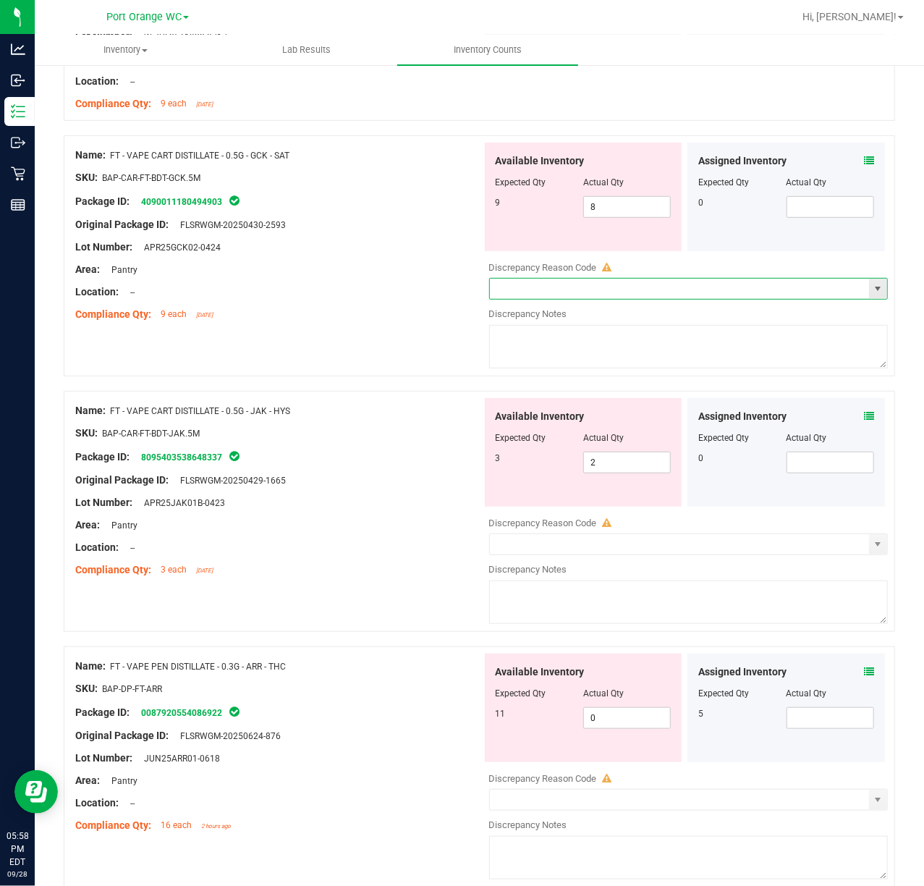
scroll to position [328, 0]
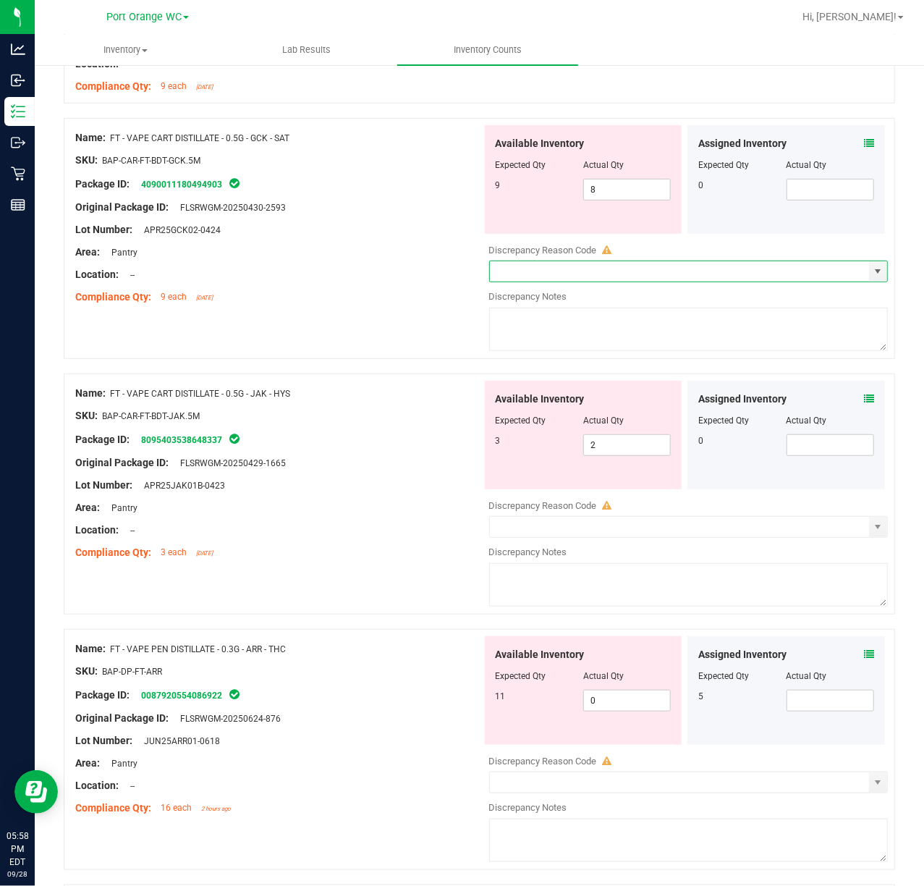
click at [864, 140] on icon at bounding box center [869, 143] width 10 height 10
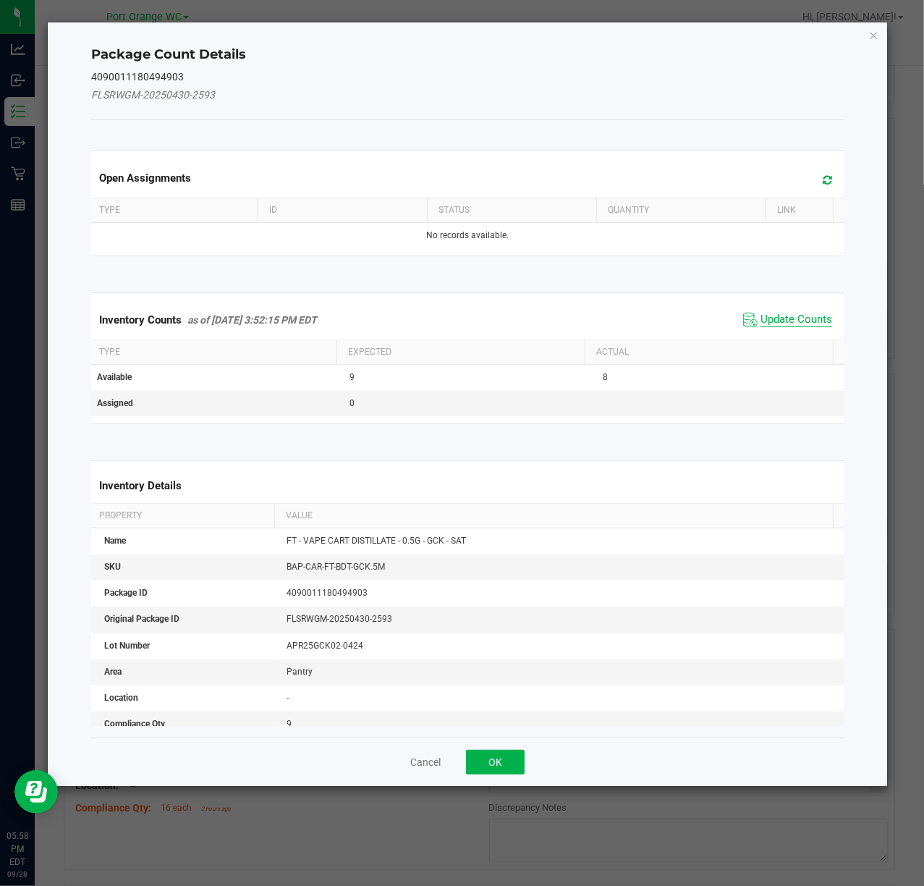
click at [791, 315] on span "Update Counts" at bounding box center [796, 320] width 72 height 14
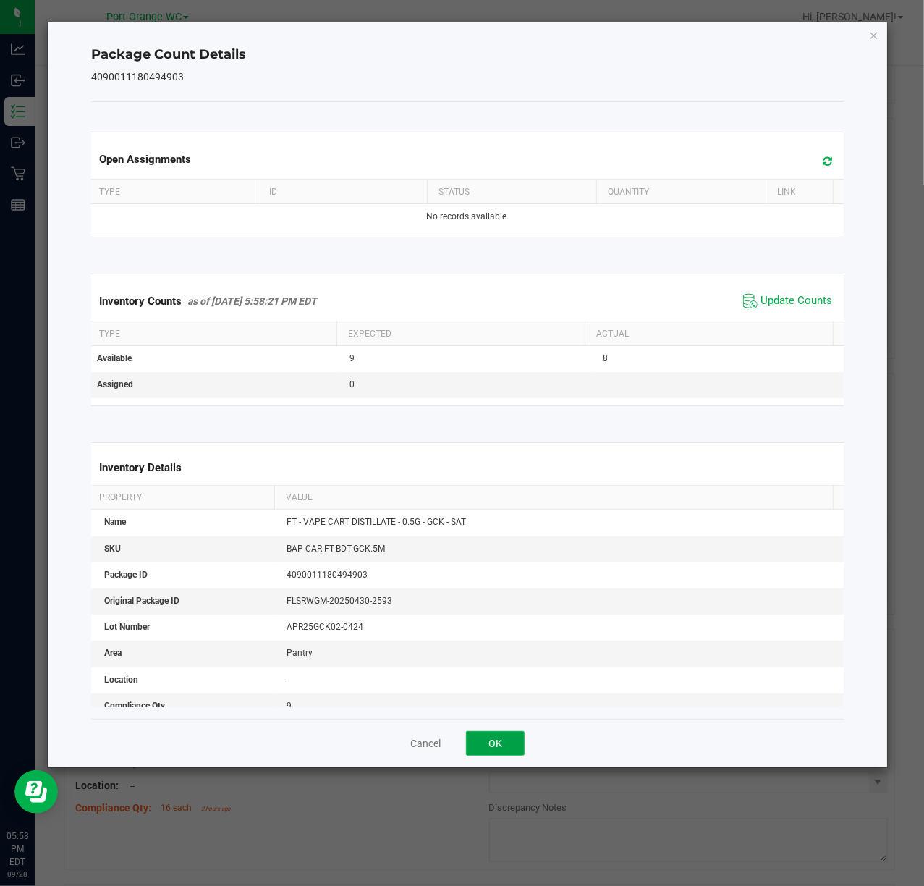
click at [480, 752] on button "OK" at bounding box center [495, 743] width 59 height 25
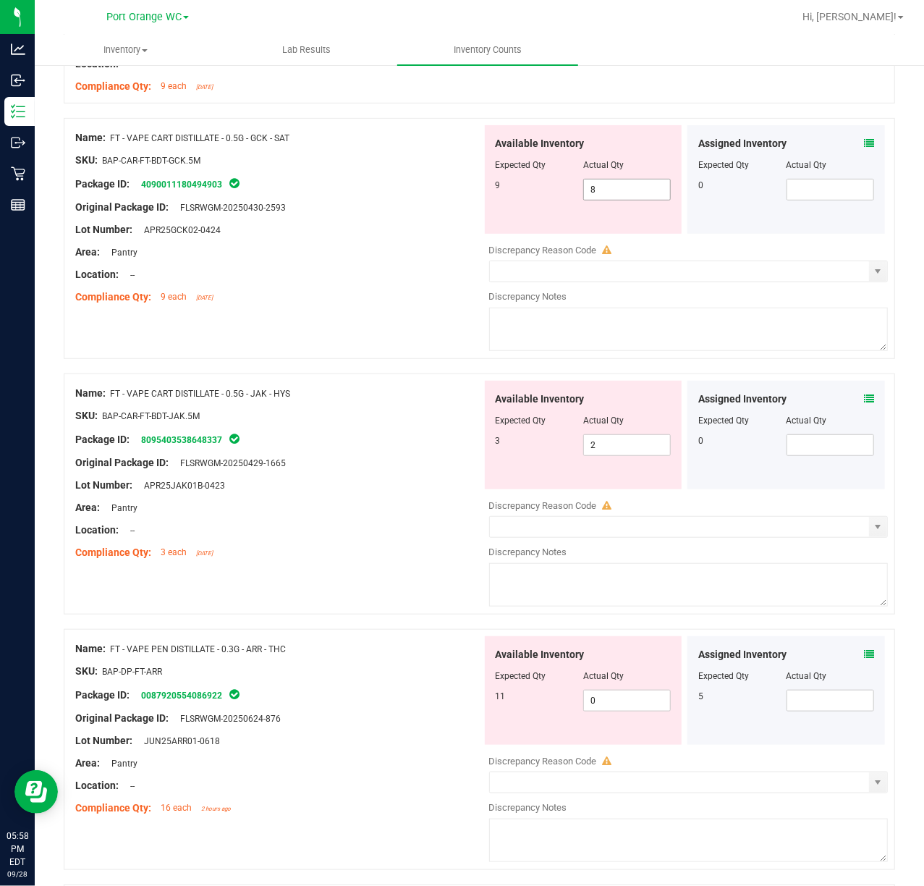
click at [625, 190] on input "8" at bounding box center [627, 189] width 86 height 20
type input "9"
click at [776, 446] on div "Available Inventory Expected Qty Actual Qty 3 2 2" at bounding box center [685, 495] width 407 height 229
type input "9"
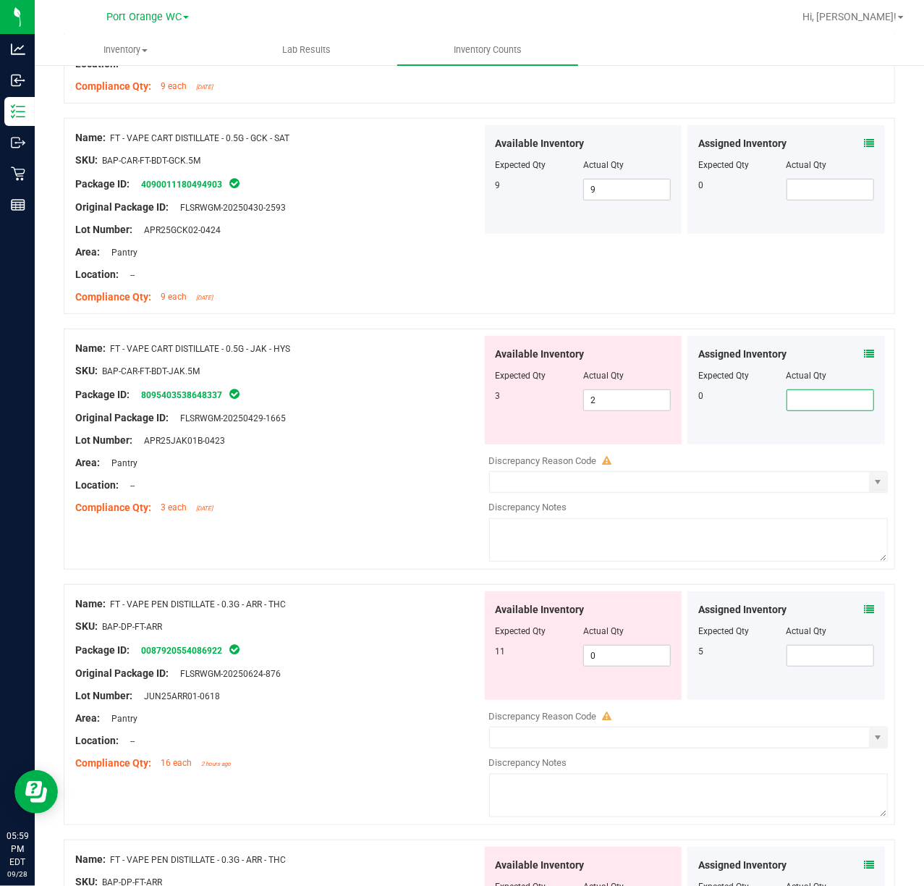
click at [864, 355] on icon at bounding box center [869, 354] width 10 height 10
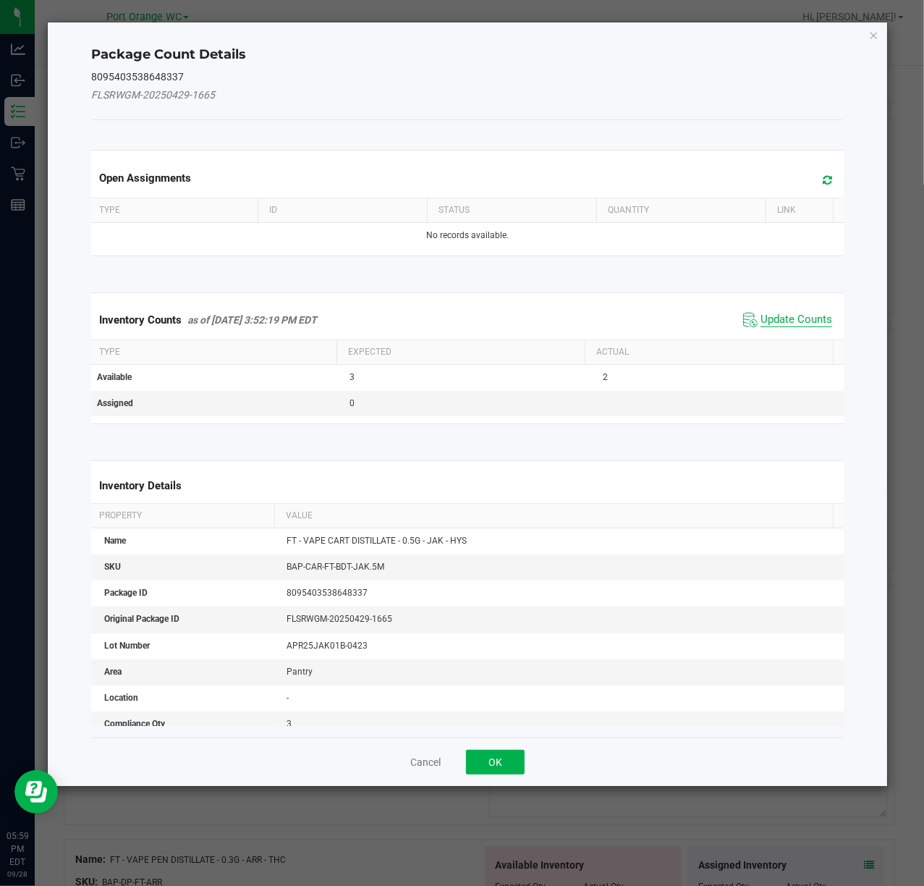
click at [776, 324] on span "Update Counts" at bounding box center [796, 320] width 72 height 14
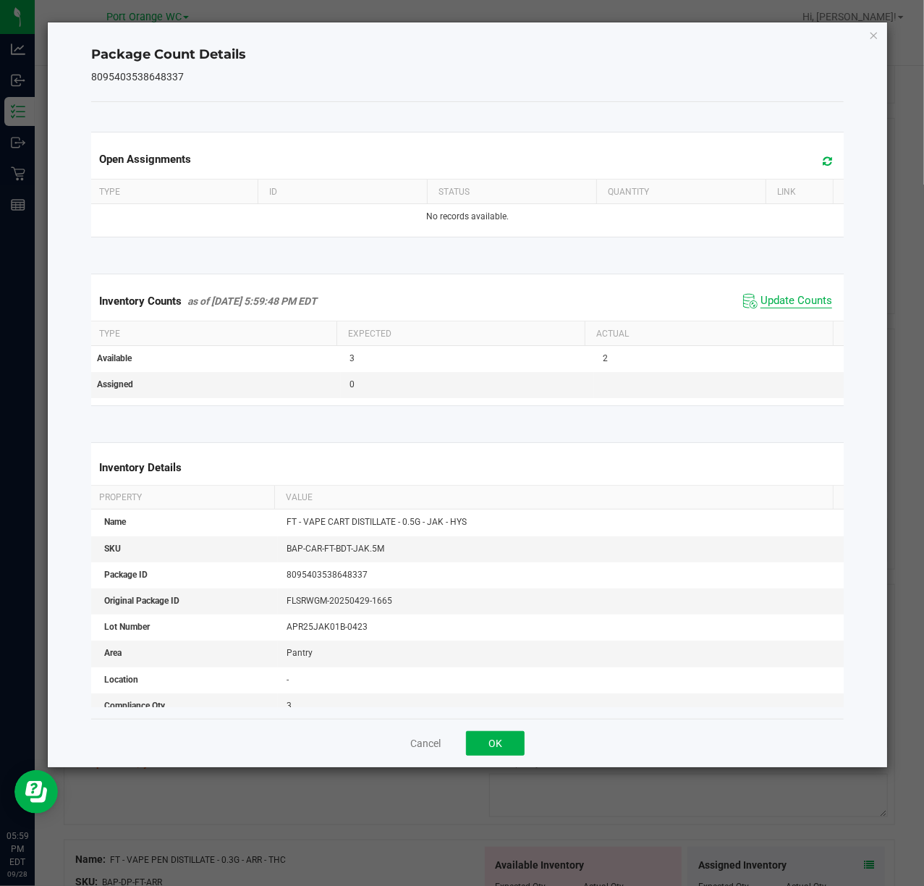
click at [779, 308] on span "Update Counts" at bounding box center [796, 301] width 72 height 14
click at [485, 731] on button "OK" at bounding box center [495, 743] width 59 height 25
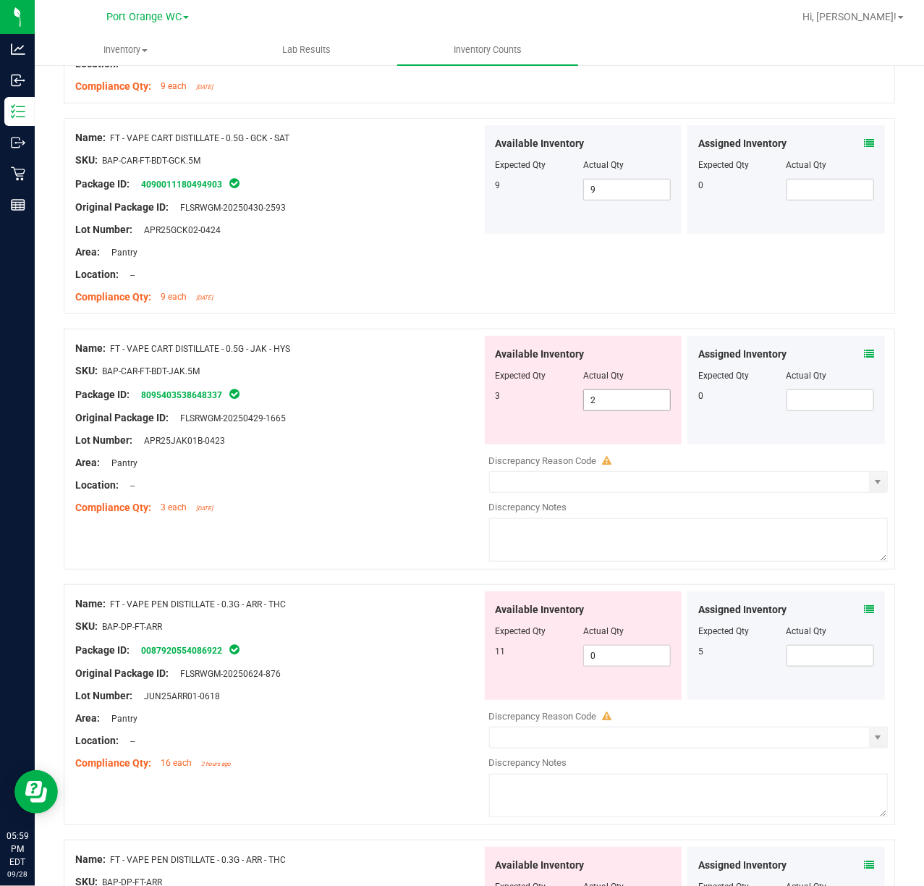
click at [619, 405] on input "2" at bounding box center [627, 400] width 86 height 20
type input "3"
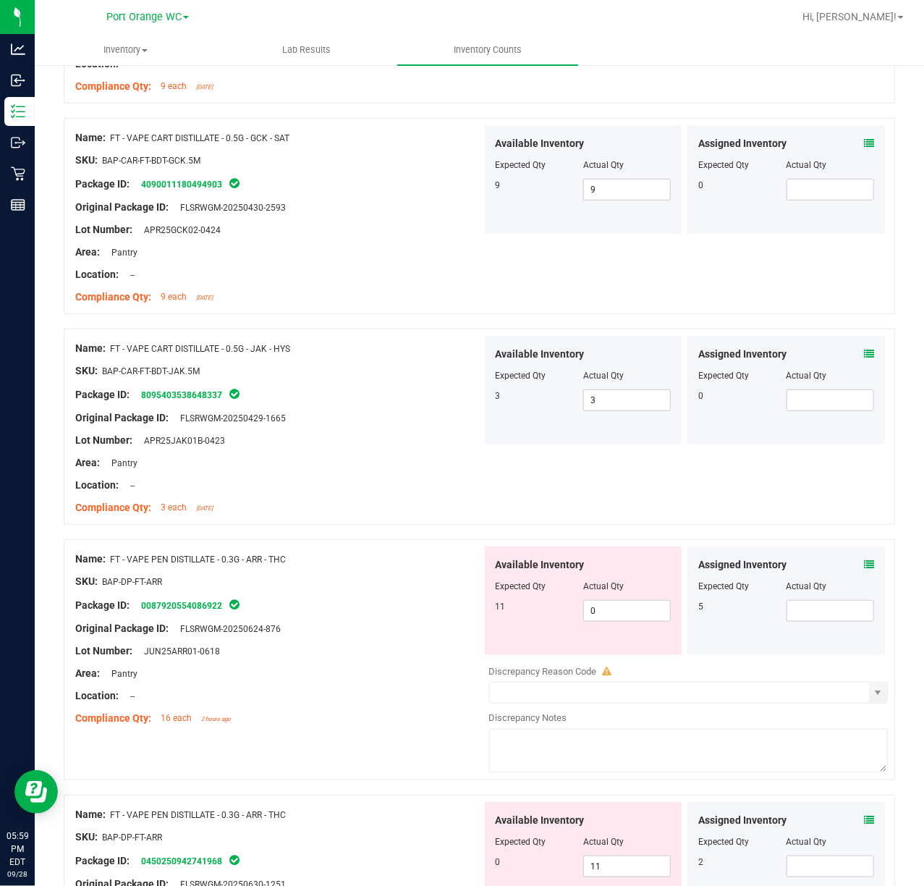
click at [864, 565] on icon at bounding box center [869, 564] width 10 height 10
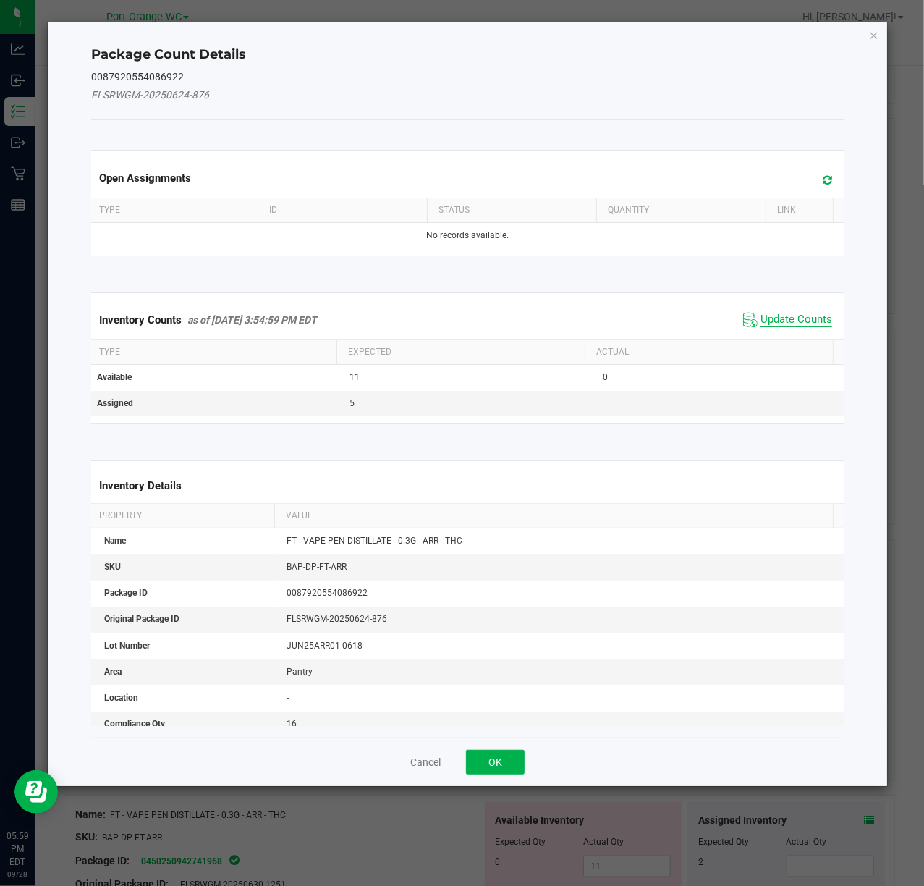
click at [794, 320] on span "Update Counts" at bounding box center [796, 320] width 72 height 14
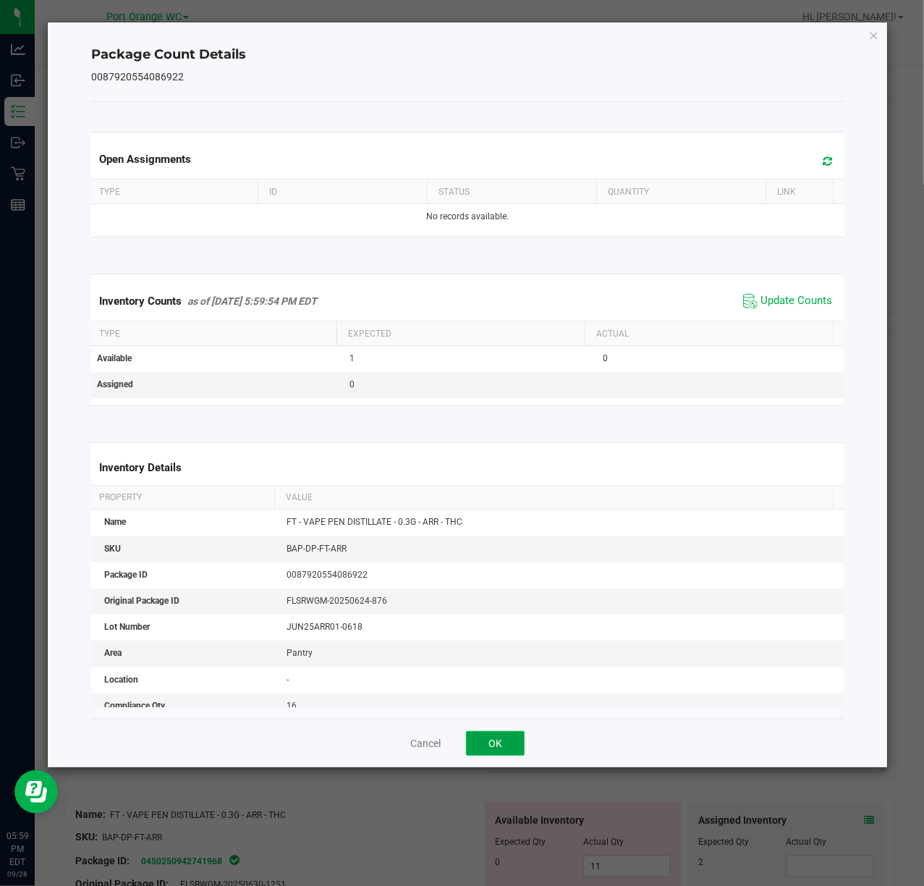
click at [495, 742] on button "OK" at bounding box center [495, 743] width 59 height 25
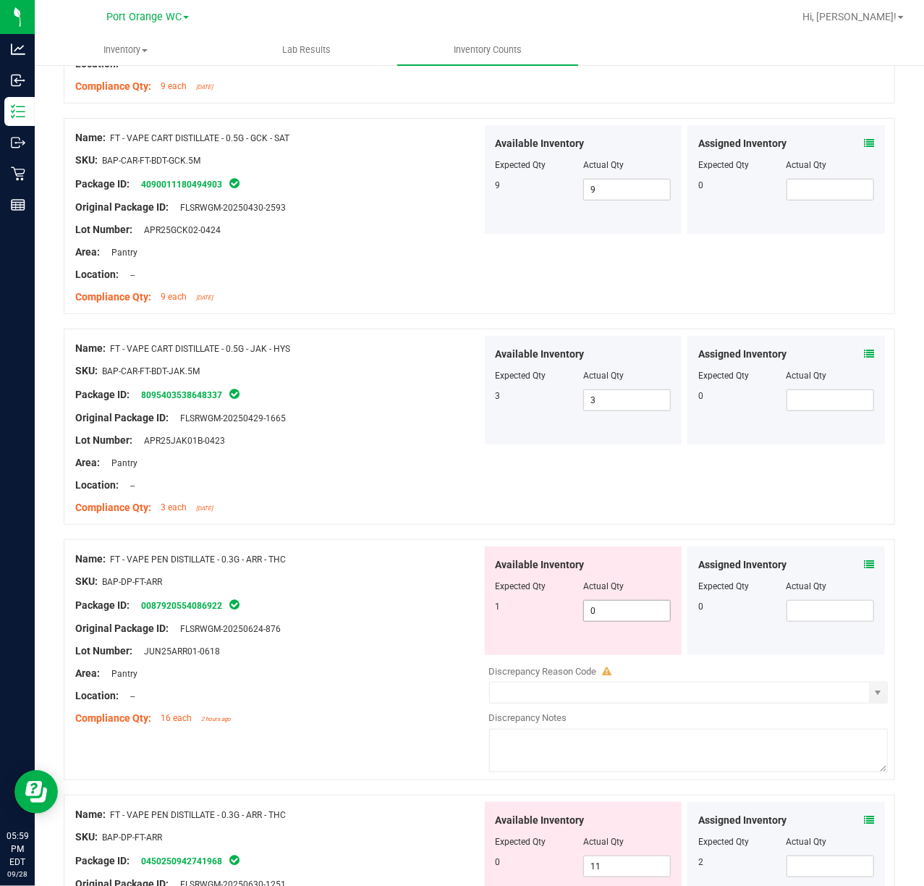
click at [602, 614] on input "0" at bounding box center [627, 611] width 86 height 20
type input "1"
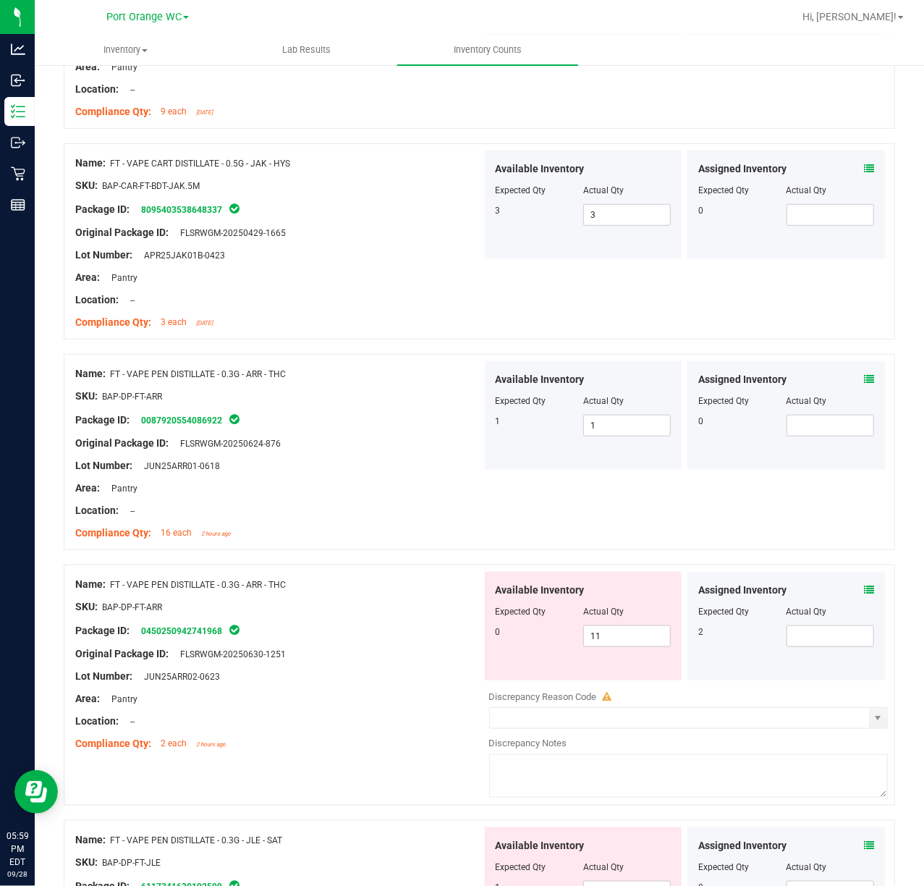
scroll to position [758, 0]
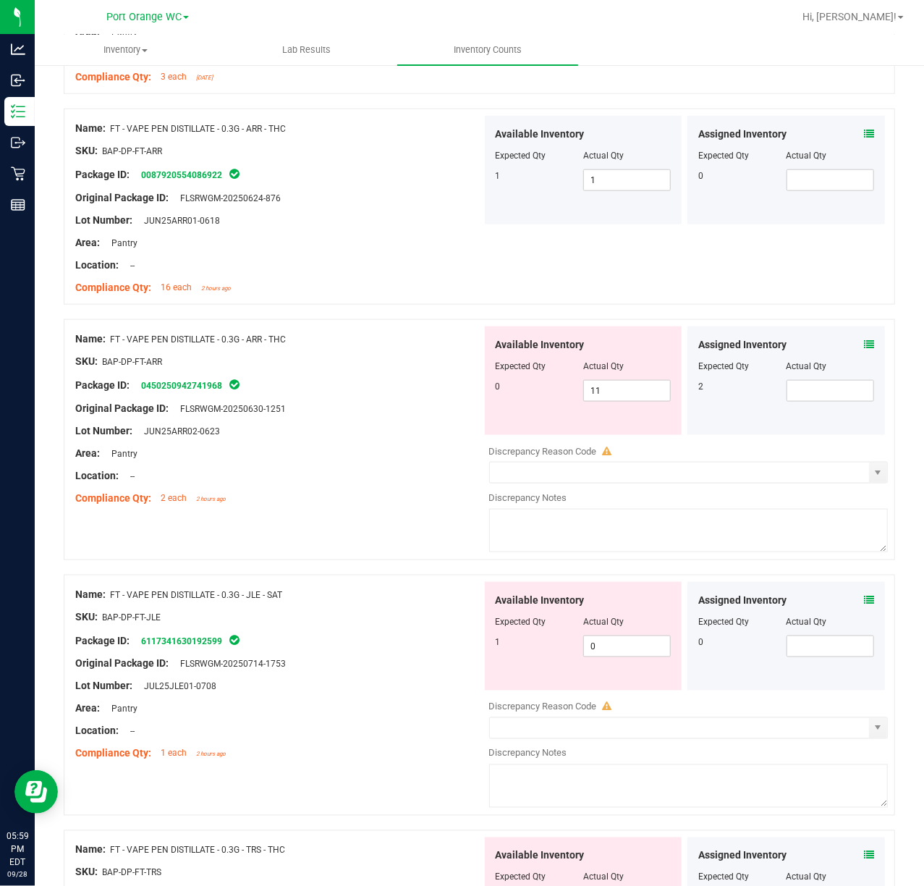
click at [867, 352] on div "Assigned Inventory Expected Qty Actual Qty 2" at bounding box center [786, 380] width 198 height 109
click at [864, 344] on icon at bounding box center [869, 344] width 10 height 10
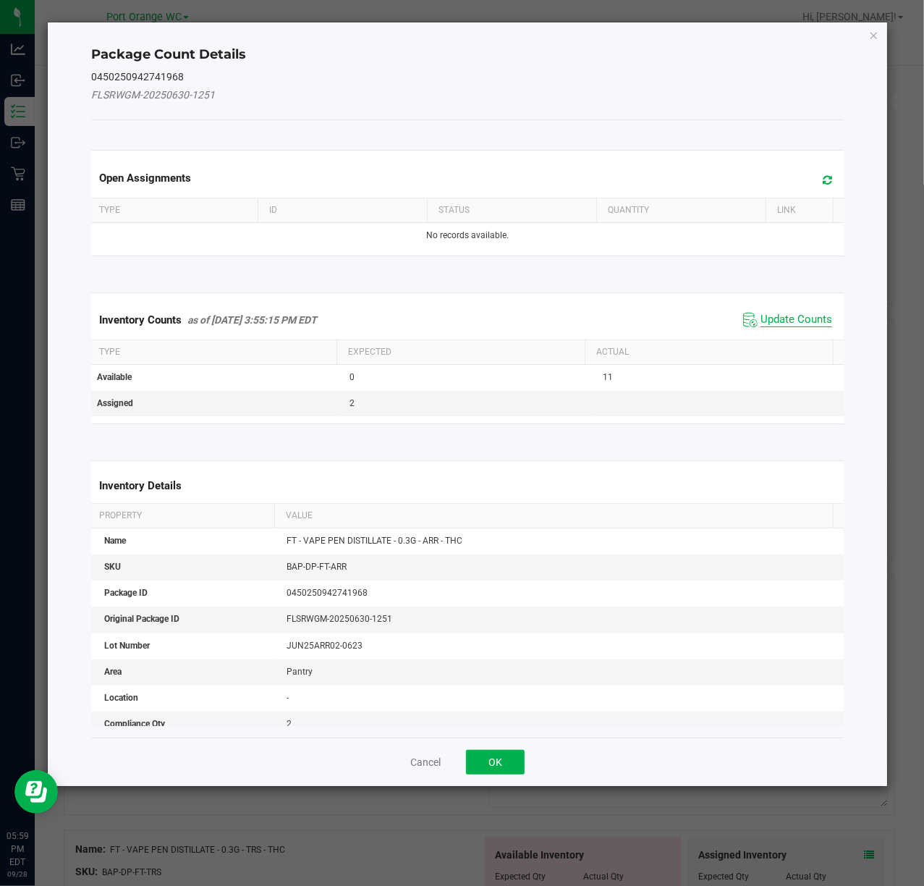
click at [791, 321] on span "Update Counts" at bounding box center [796, 320] width 72 height 14
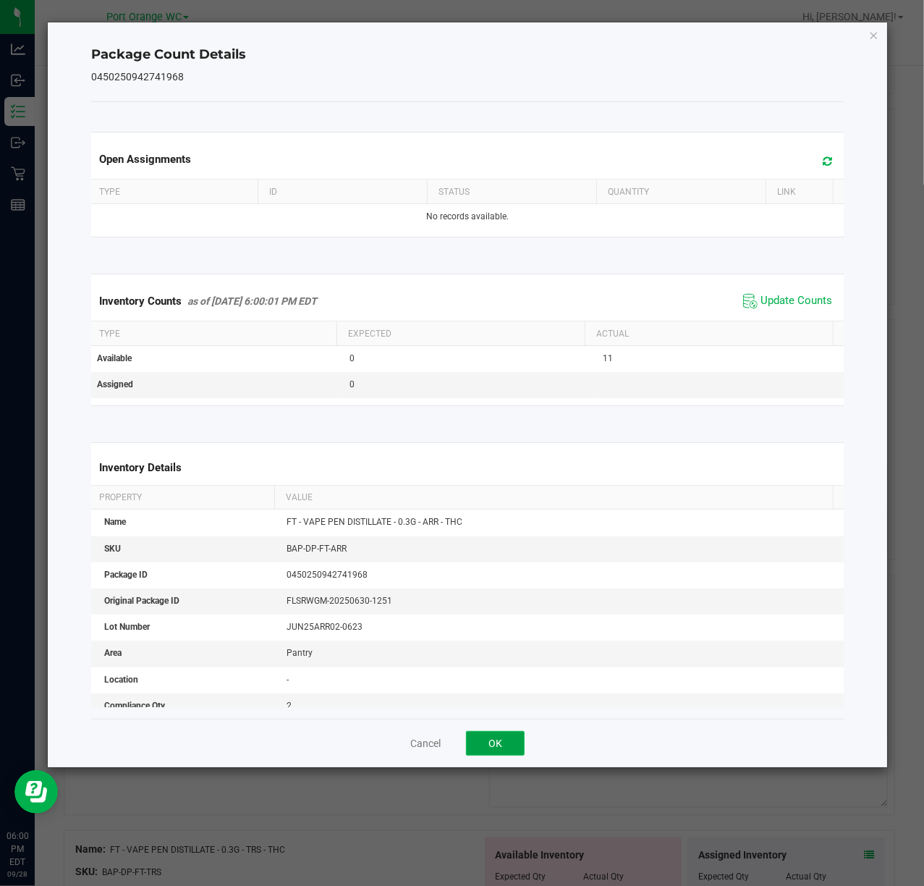
click at [496, 750] on button "OK" at bounding box center [495, 743] width 59 height 25
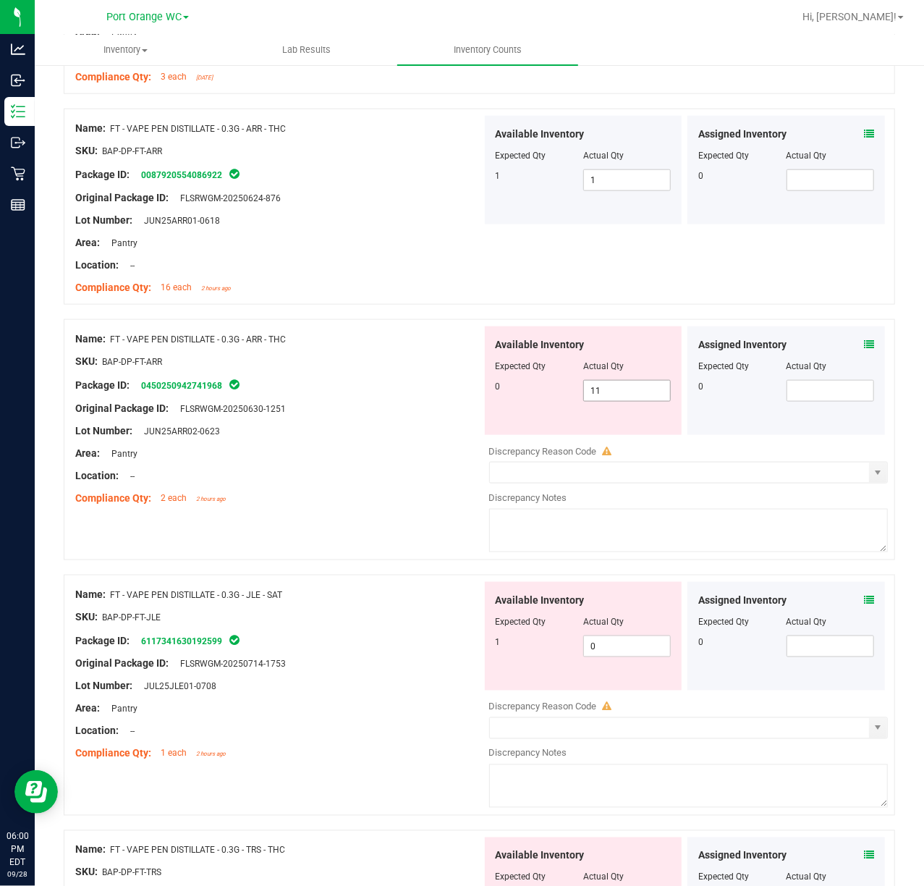
click at [627, 392] on input "11" at bounding box center [627, 391] width 86 height 20
type input "1"
type input "0"
click at [802, 773] on div "Name: FT - VAPE PEN DISTILLATE - 0.3G - JLE - SAT SKU: BAP-DP-FT-JLE Package ID…" at bounding box center [479, 701] width 831 height 255
type input "0"
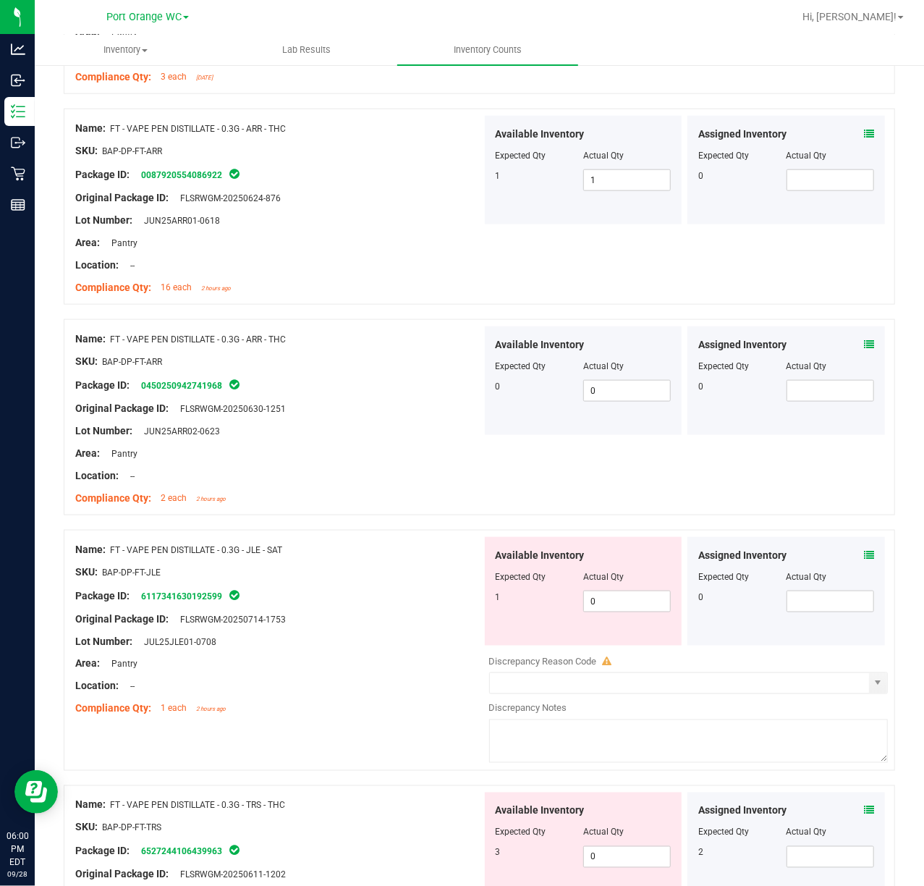
click at [864, 556] on icon at bounding box center [869, 555] width 10 height 10
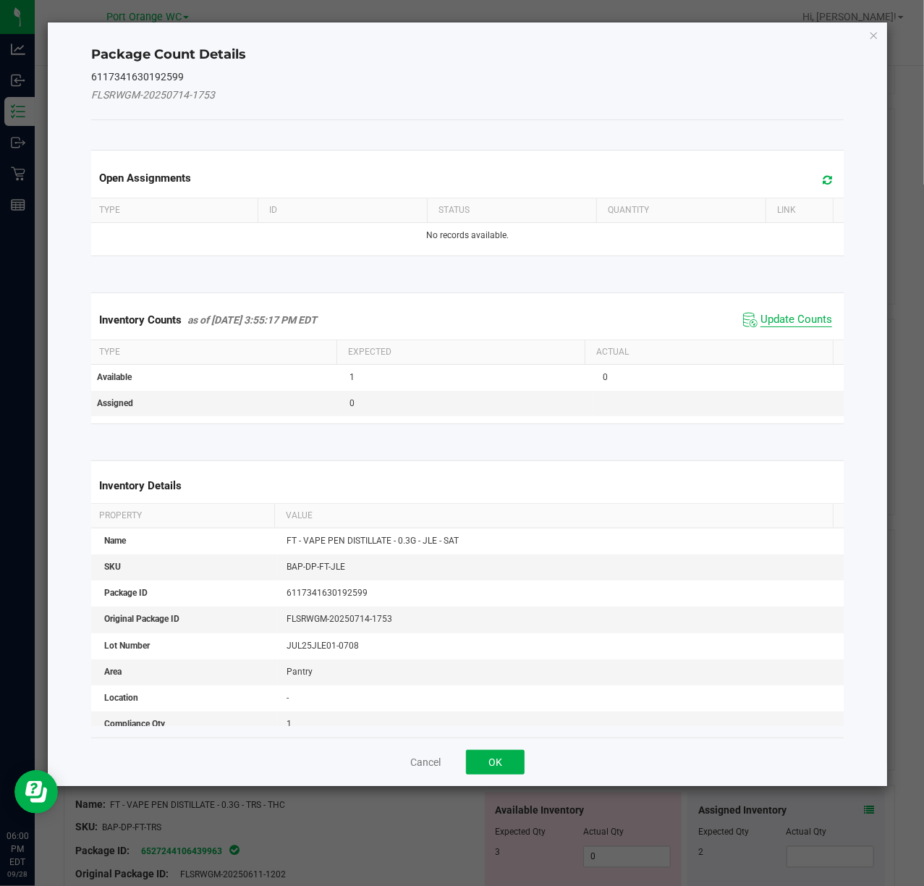
click at [788, 319] on span "Update Counts" at bounding box center [796, 320] width 72 height 14
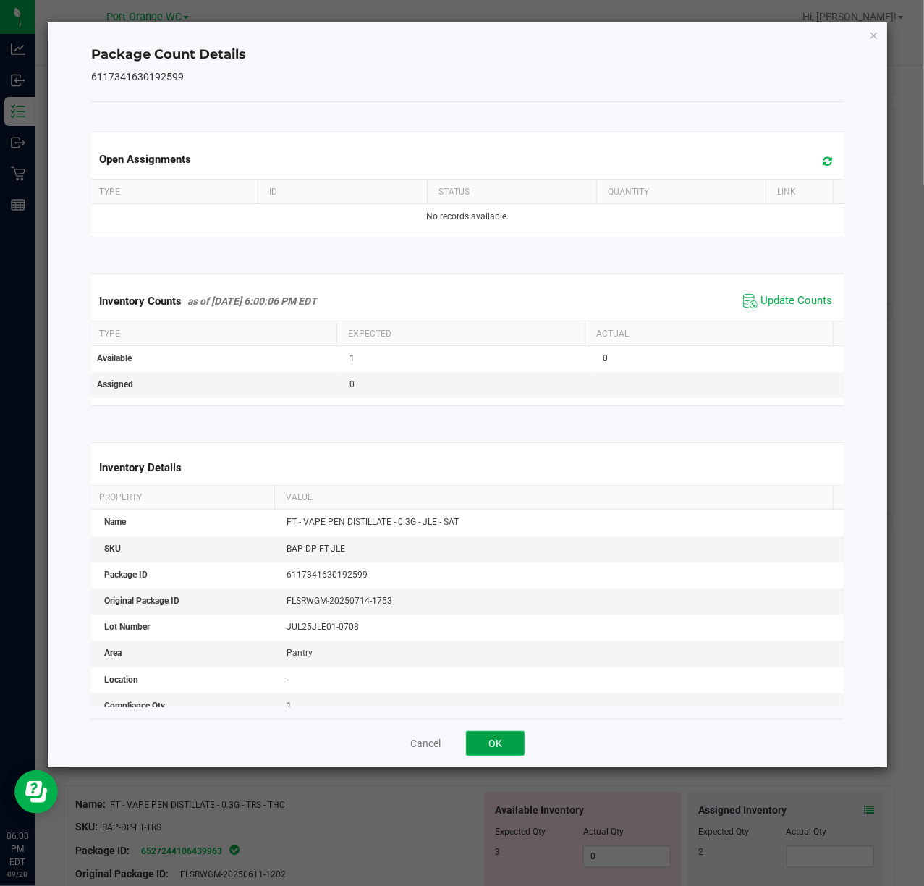
click at [496, 741] on button "OK" at bounding box center [495, 743] width 59 height 25
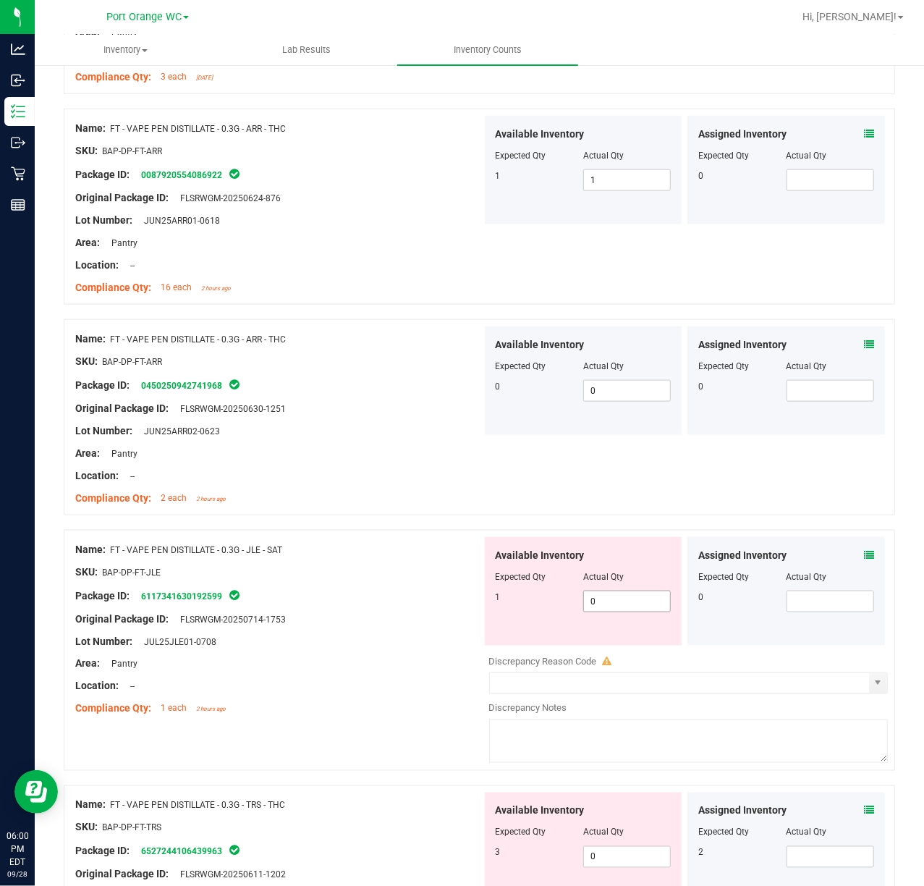
click at [635, 606] on input "0" at bounding box center [627, 601] width 86 height 20
type input "1"
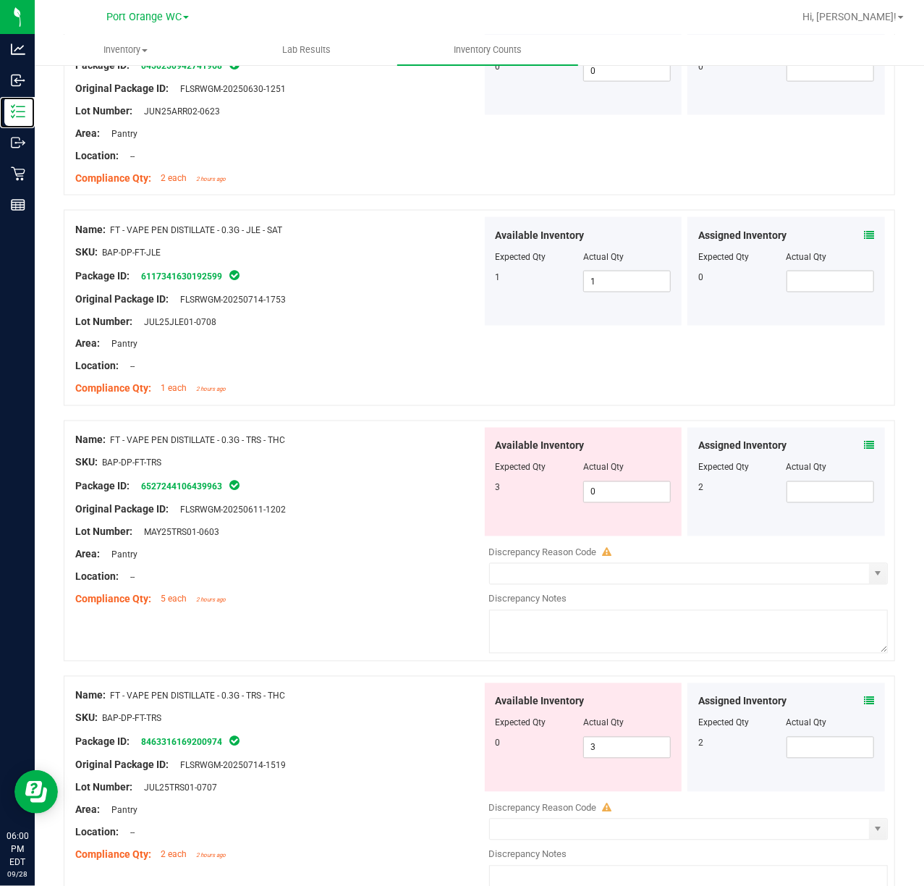
scroll to position [1081, 0]
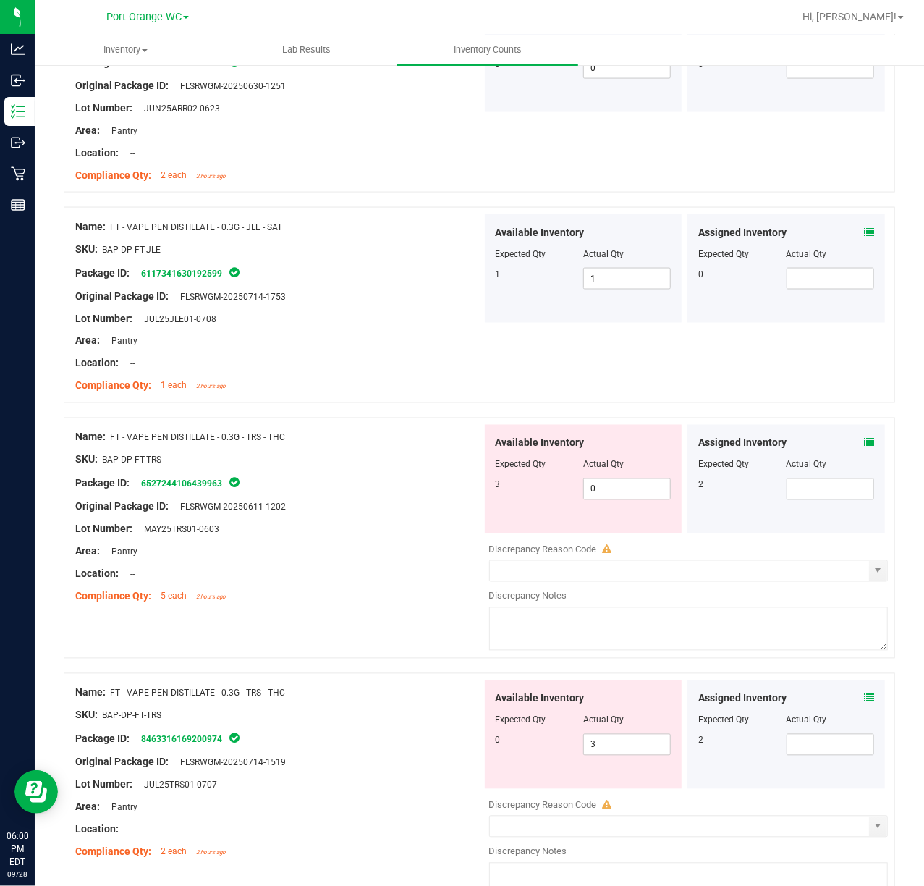
click at [864, 446] on icon at bounding box center [869, 443] width 10 height 10
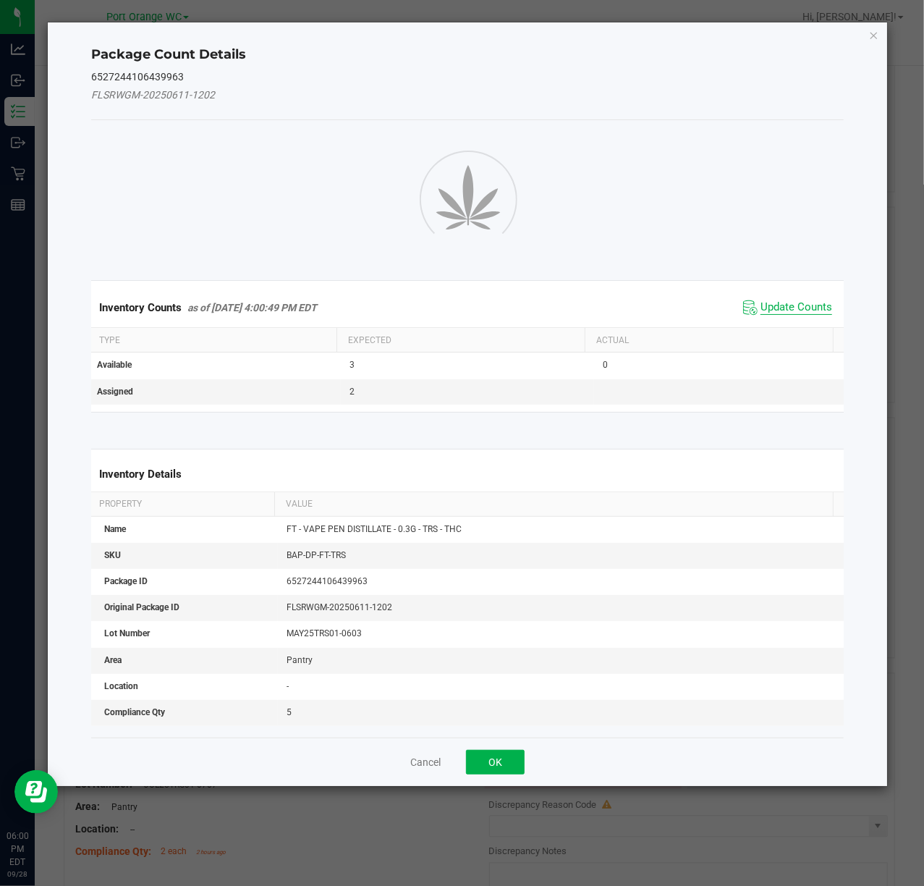
click at [805, 307] on span "Update Counts" at bounding box center [796, 307] width 72 height 14
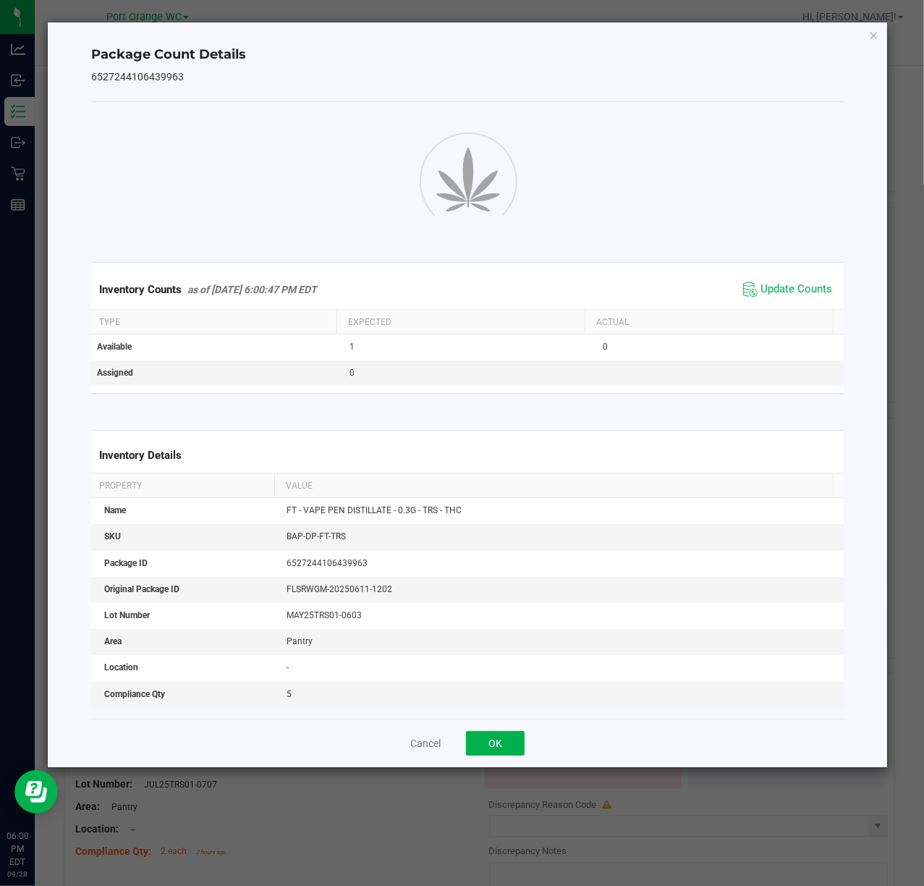
click at [508, 716] on div "Inventory Counts as of [DATE] 6:00:47 PM EDT Update Counts Type Expected Actual…" at bounding box center [467, 410] width 753 height 616
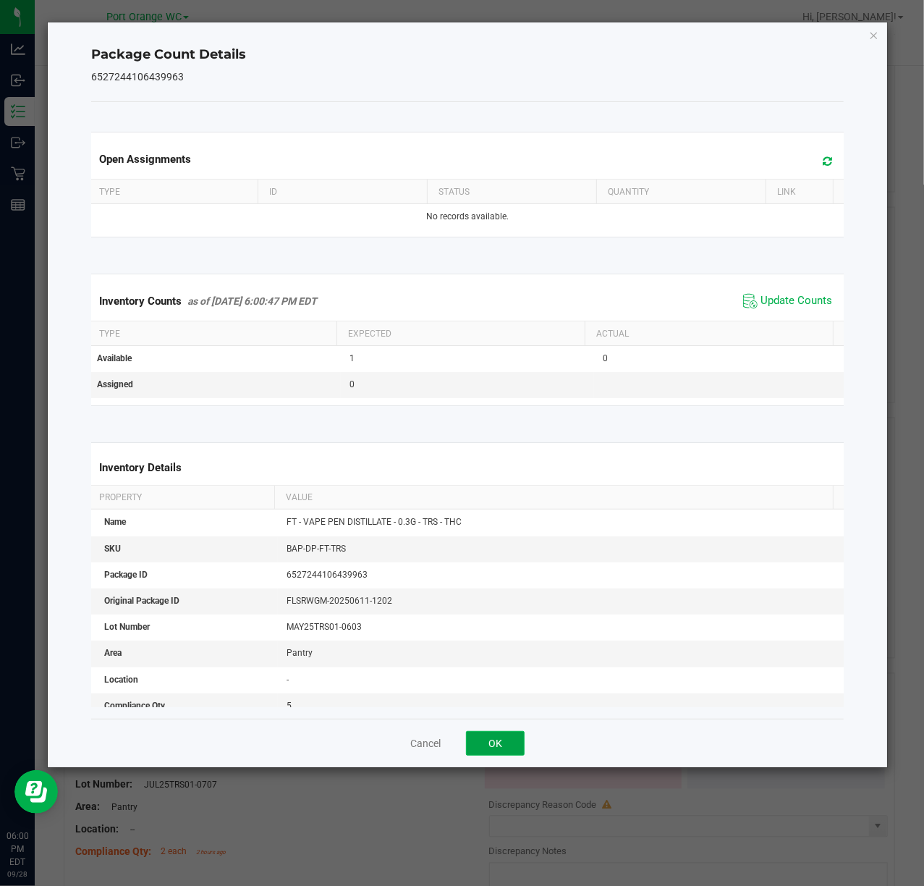
click at [498, 735] on button "OK" at bounding box center [495, 743] width 59 height 25
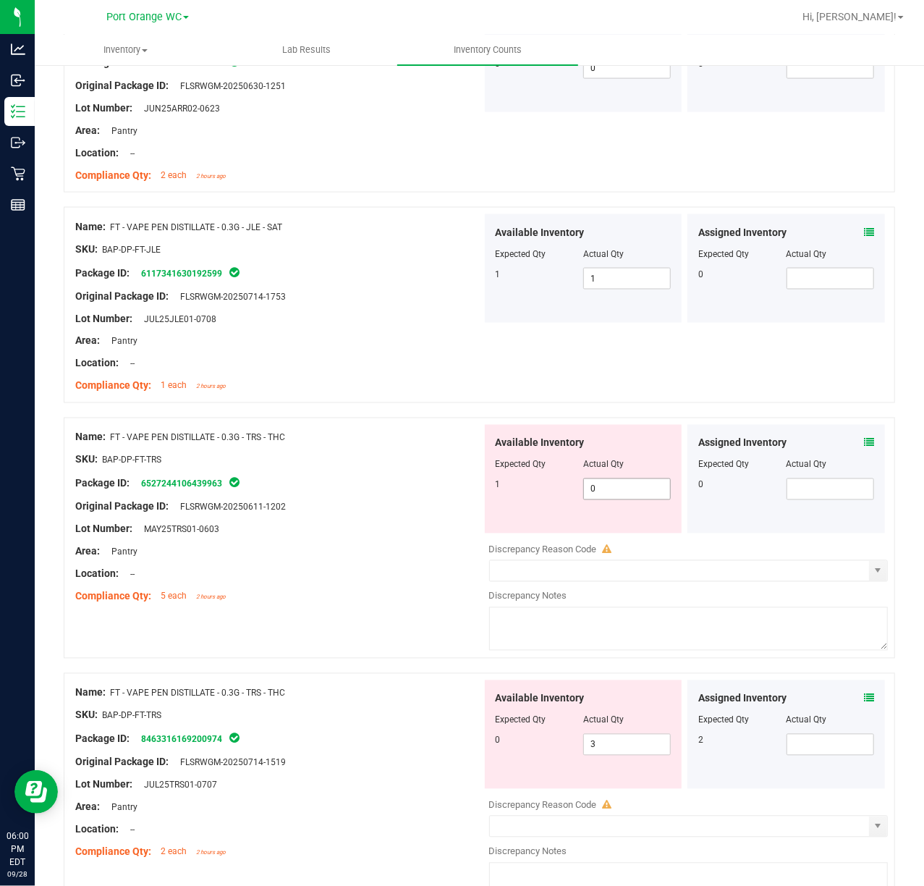
click at [632, 493] on input "0" at bounding box center [627, 489] width 86 height 20
type input "1"
click at [716, 797] on div "Discrepancy Reason Code Discrepancy Notes" at bounding box center [688, 850] width 399 height 119
type input "1"
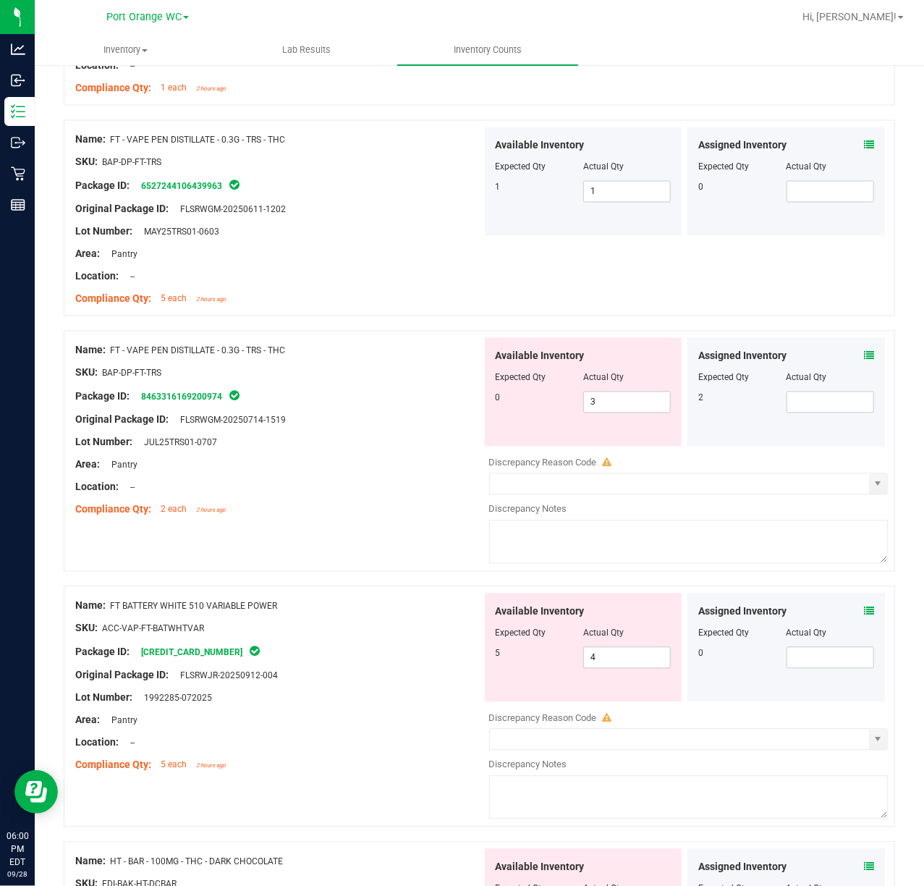
scroll to position [1379, 0]
click at [864, 357] on icon at bounding box center [869, 355] width 10 height 10
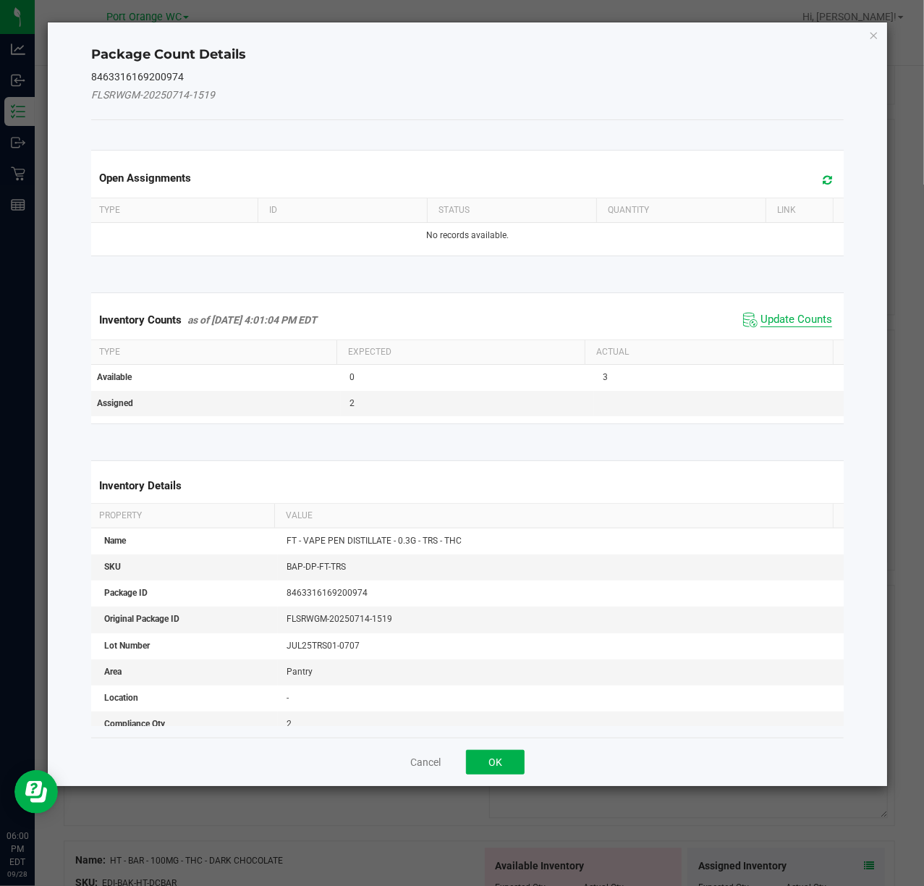
click at [789, 323] on span "Update Counts" at bounding box center [796, 320] width 72 height 14
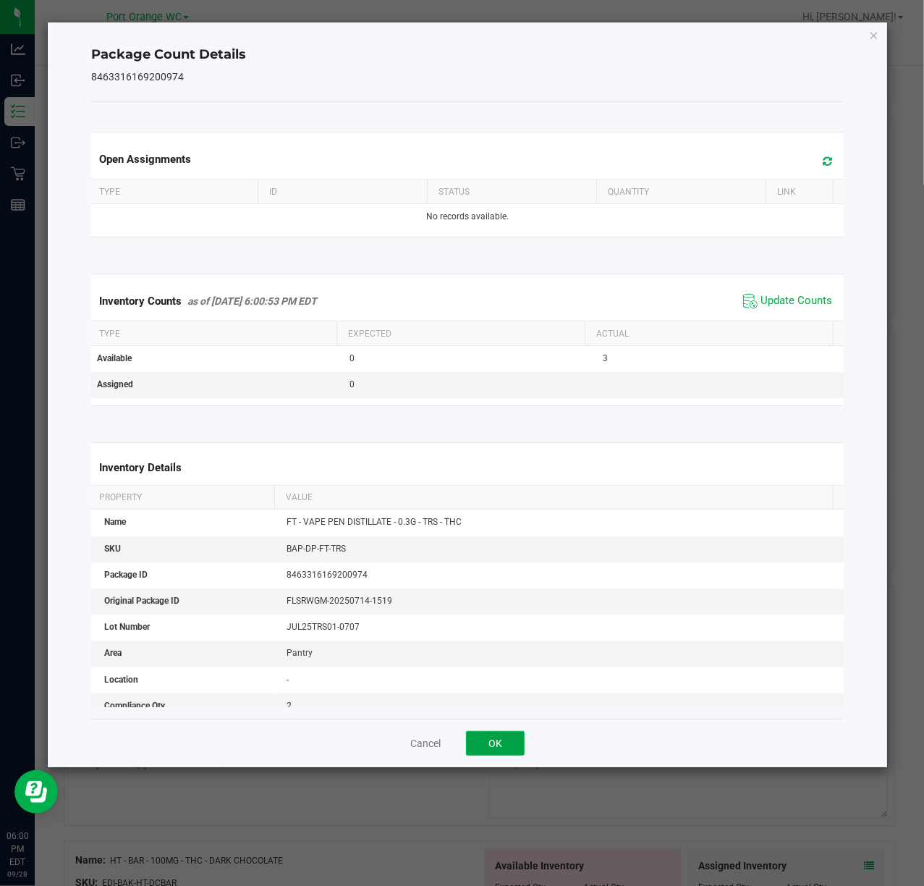
click at [519, 742] on button "OK" at bounding box center [495, 743] width 59 height 25
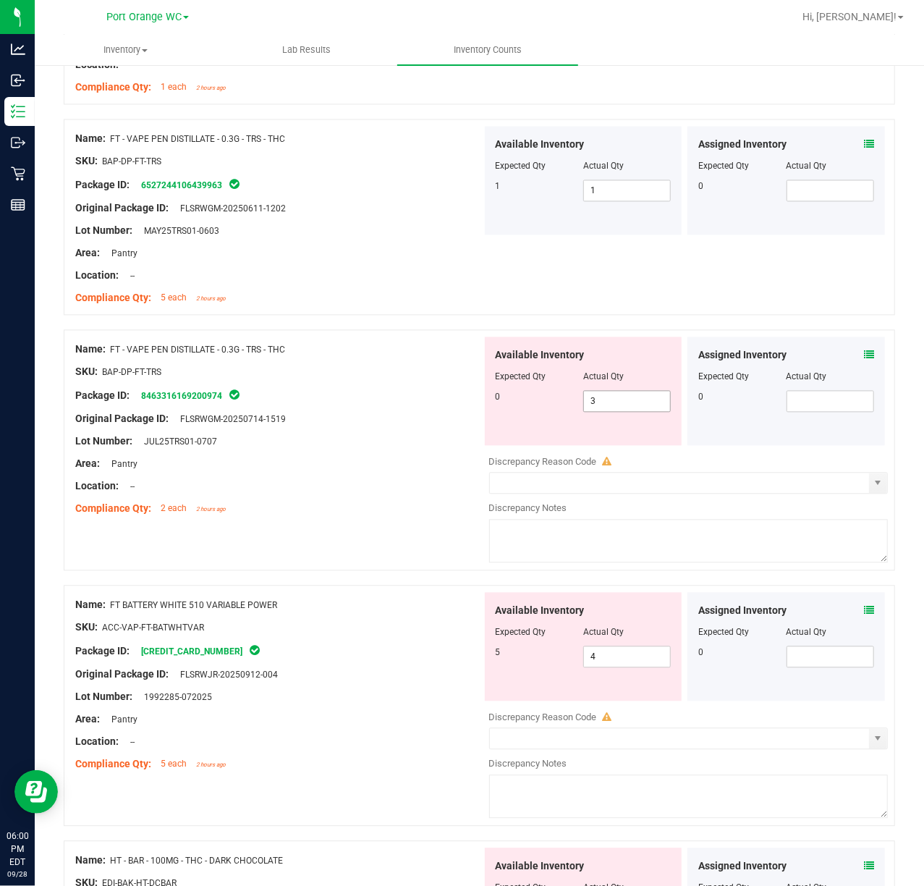
click at [645, 399] on input "3" at bounding box center [627, 401] width 86 height 20
type input "0"
click at [778, 661] on div "Available Inventory Expected Qty Actual Qty 5 4 4" at bounding box center [685, 707] width 407 height 229
type input "0"
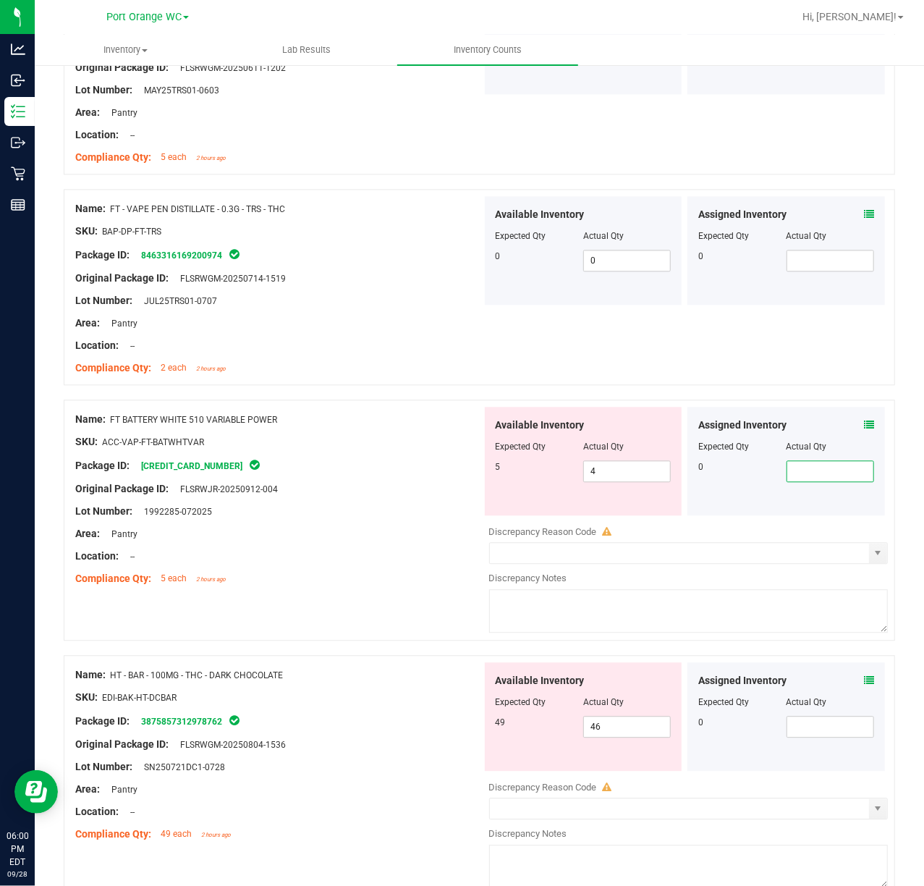
scroll to position [1611, 0]
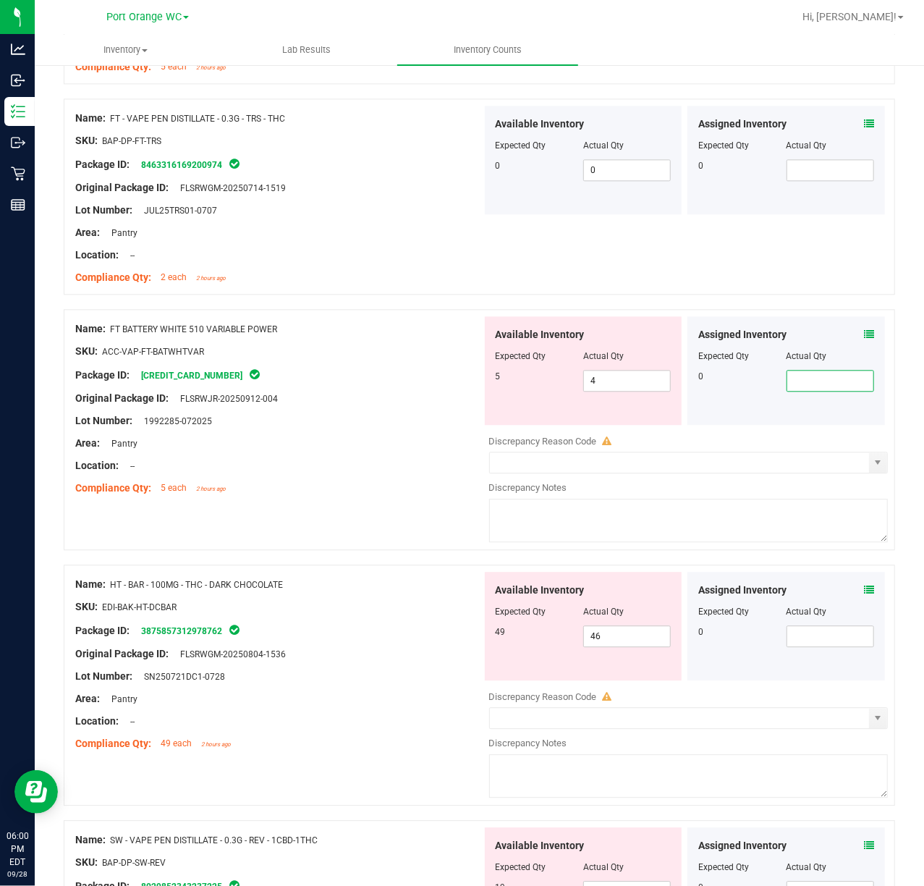
click at [864, 337] on icon at bounding box center [869, 334] width 10 height 10
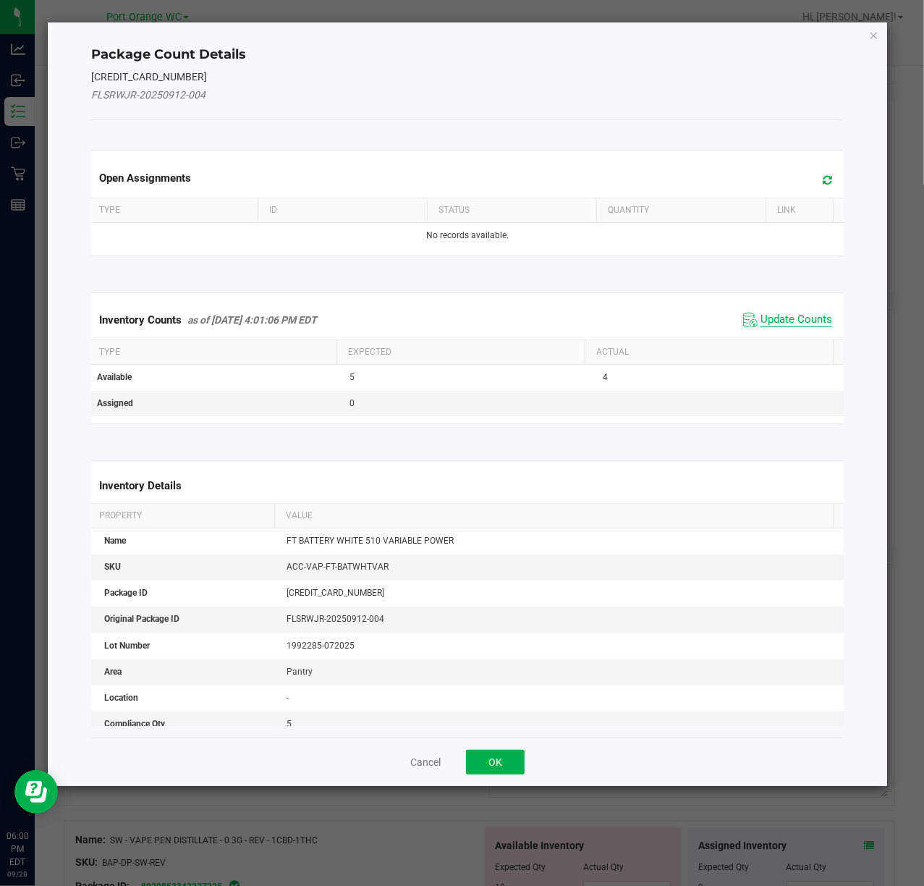
click at [802, 321] on span "Update Counts" at bounding box center [796, 320] width 72 height 14
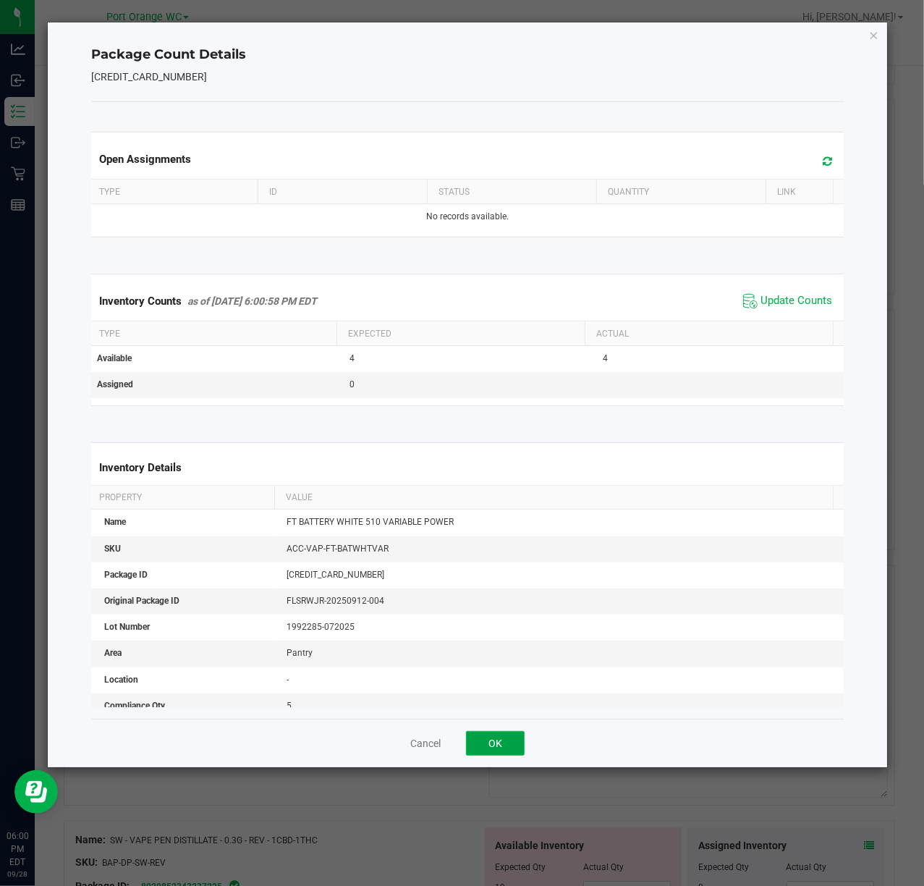
click at [501, 735] on button "OK" at bounding box center [495, 743] width 59 height 25
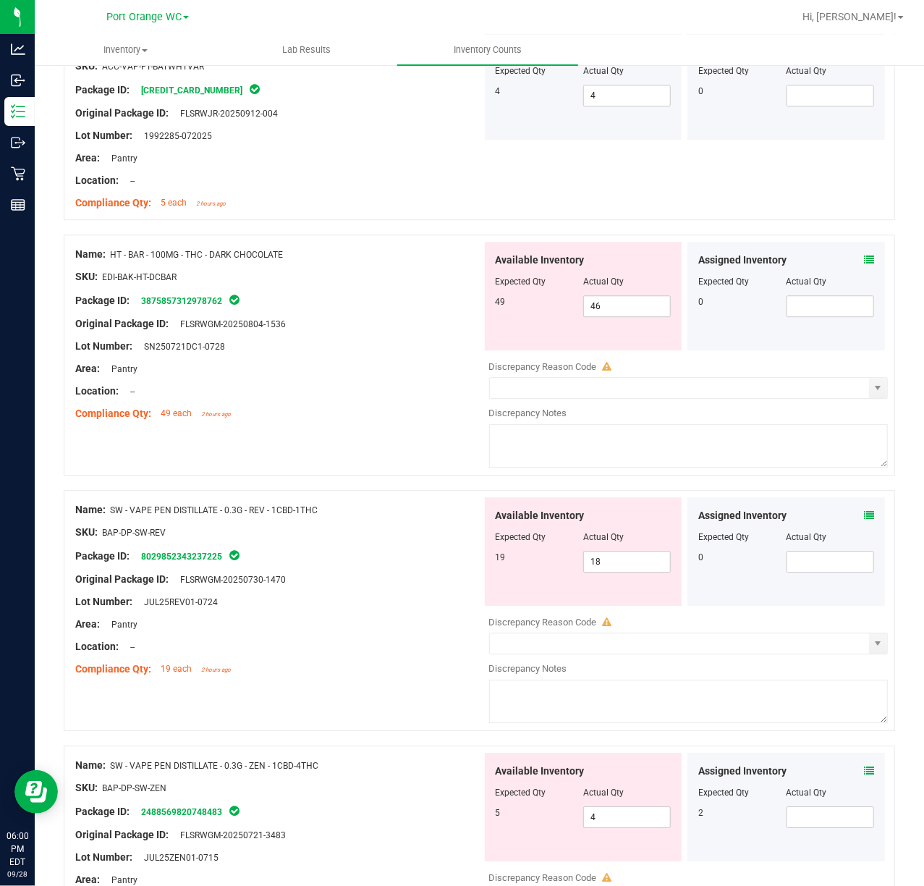
scroll to position [1894, 0]
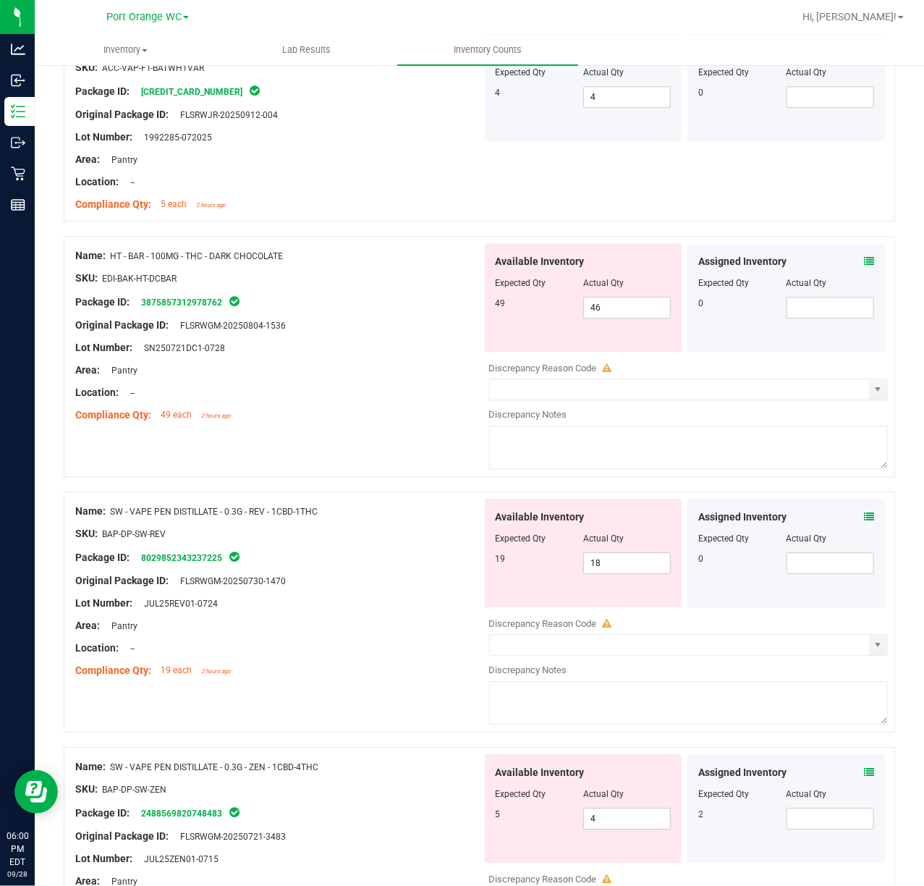
click at [864, 265] on icon at bounding box center [869, 261] width 10 height 10
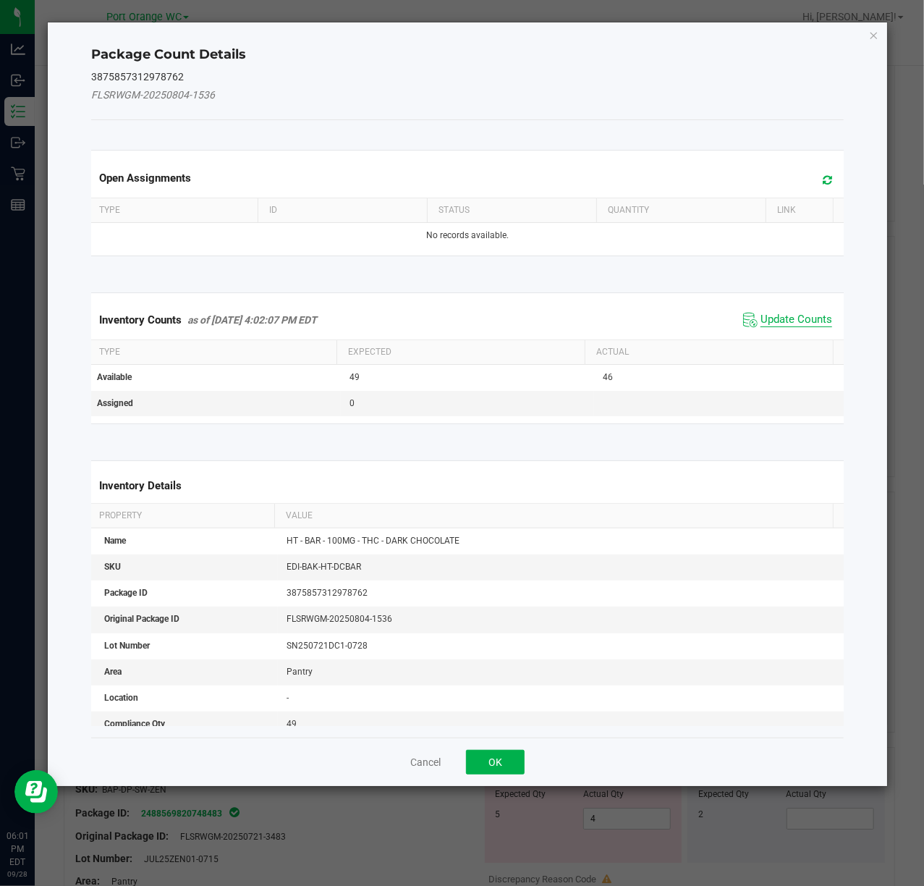
click at [789, 321] on span "Update Counts" at bounding box center [796, 320] width 72 height 14
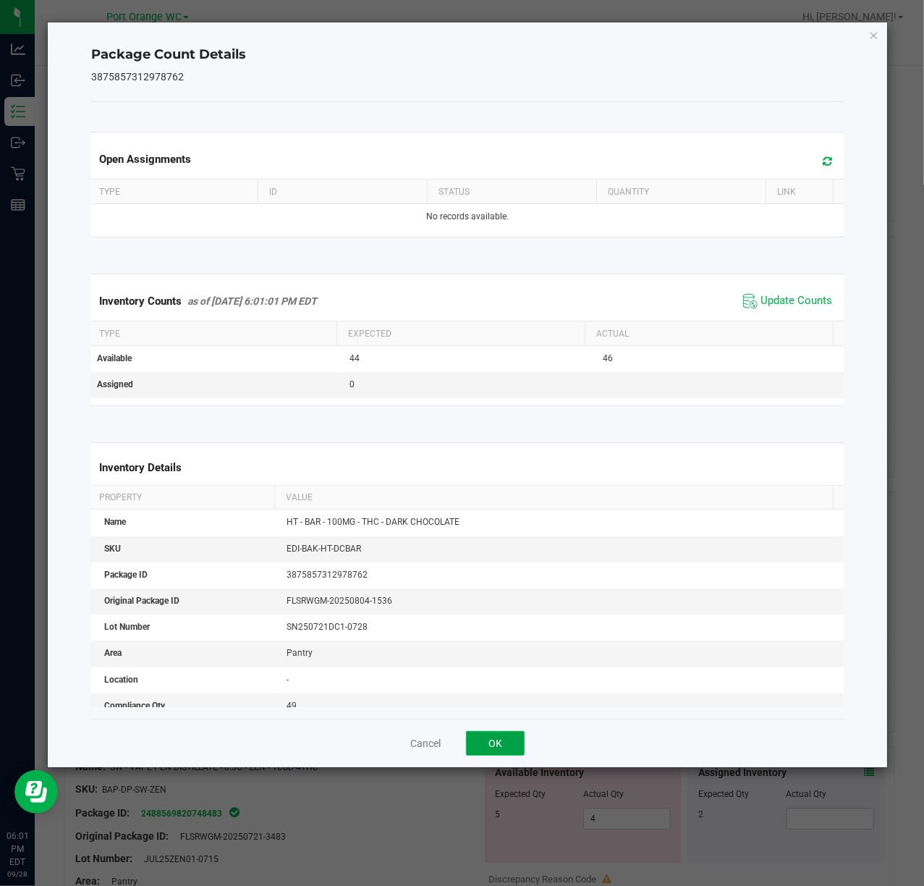
click at [504, 733] on button "OK" at bounding box center [495, 743] width 59 height 25
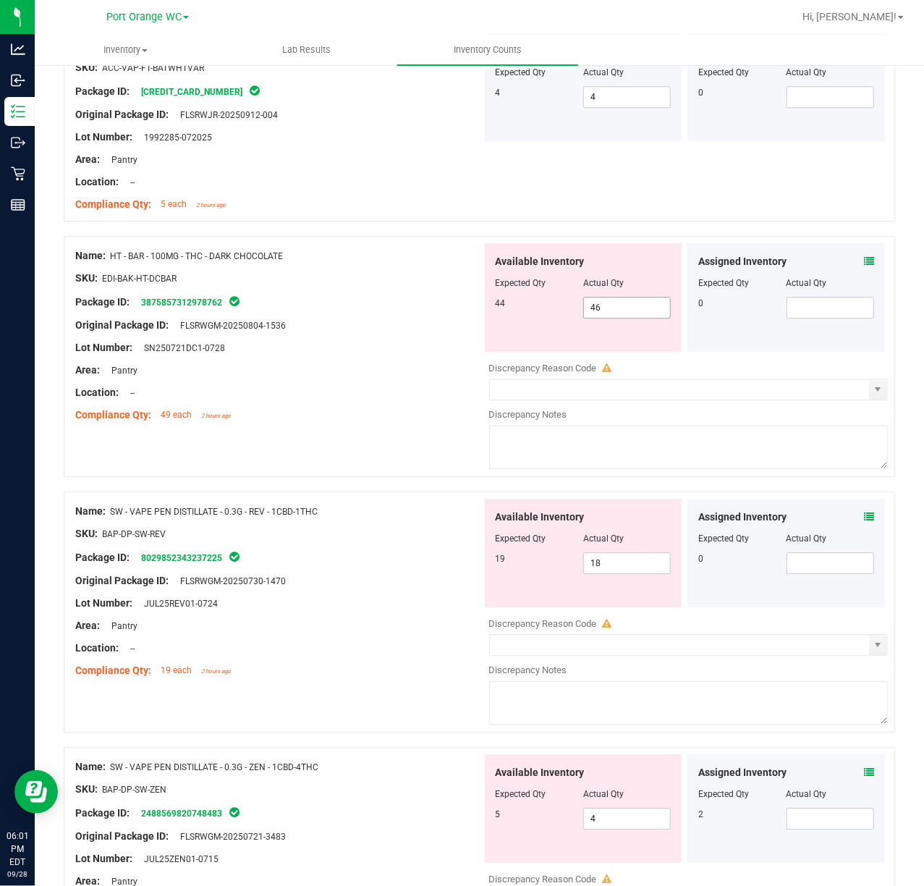
click at [648, 313] on input "46" at bounding box center [627, 307] width 86 height 20
type input "44"
click at [722, 698] on div "Name: SW - VAPE PEN DISTILLATE - 0.3G - REV - 1CBD-1THC SKU: BAP-DP-SW-REV Pack…" at bounding box center [479, 618] width 831 height 255
type input "44"
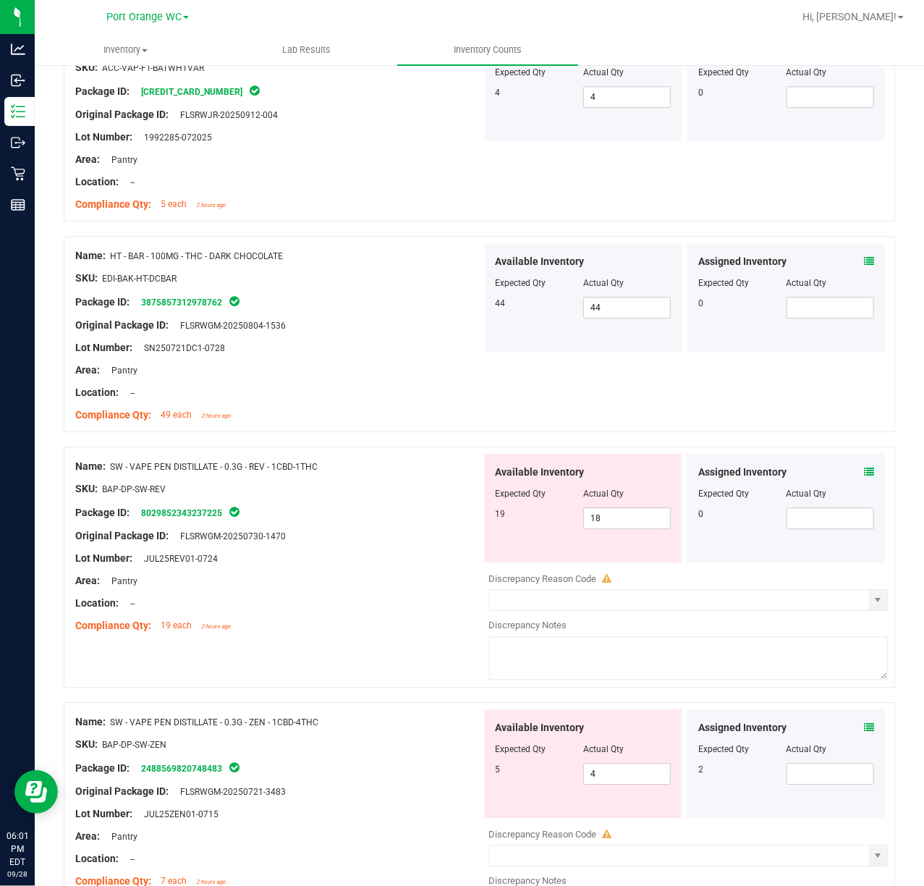
click at [864, 476] on icon at bounding box center [869, 472] width 10 height 10
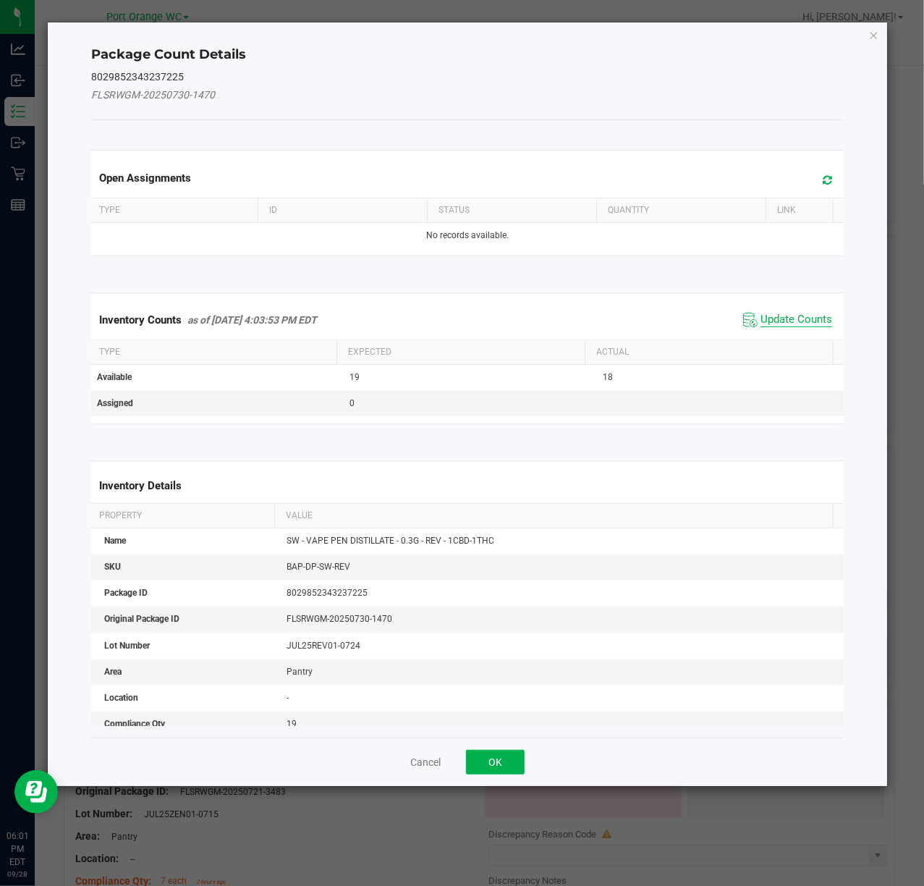
click at [797, 324] on span "Update Counts" at bounding box center [796, 320] width 72 height 14
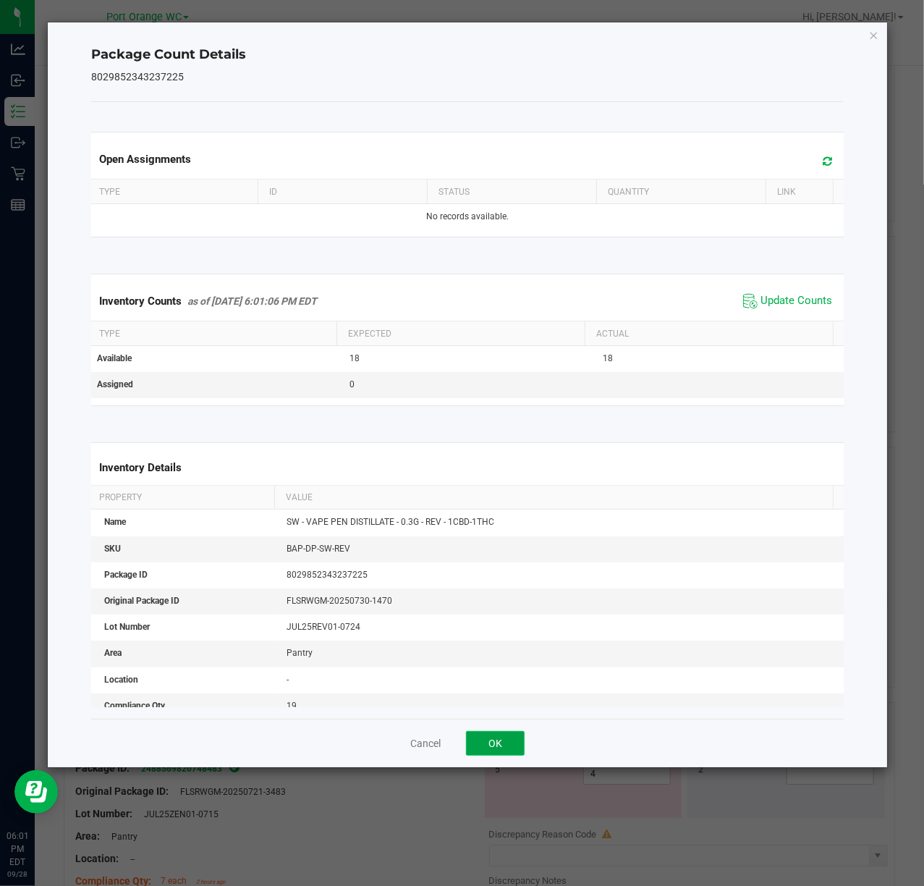
click at [495, 744] on button "OK" at bounding box center [495, 743] width 59 height 25
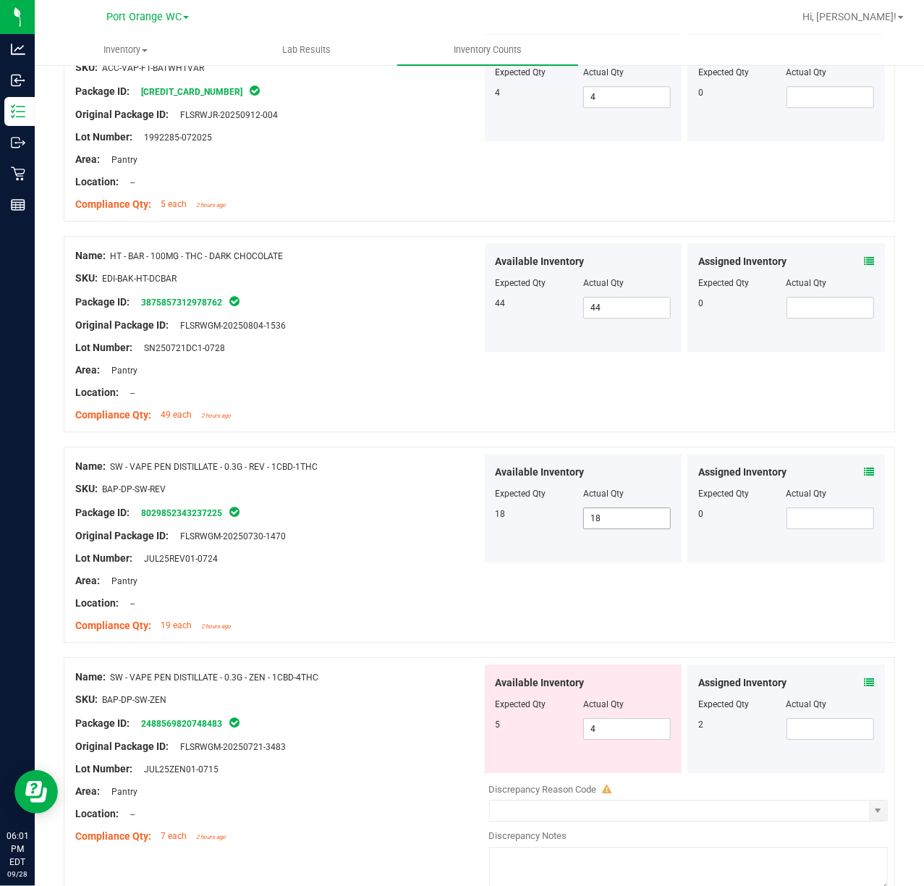
click at [628, 522] on input "18" at bounding box center [627, 518] width 86 height 20
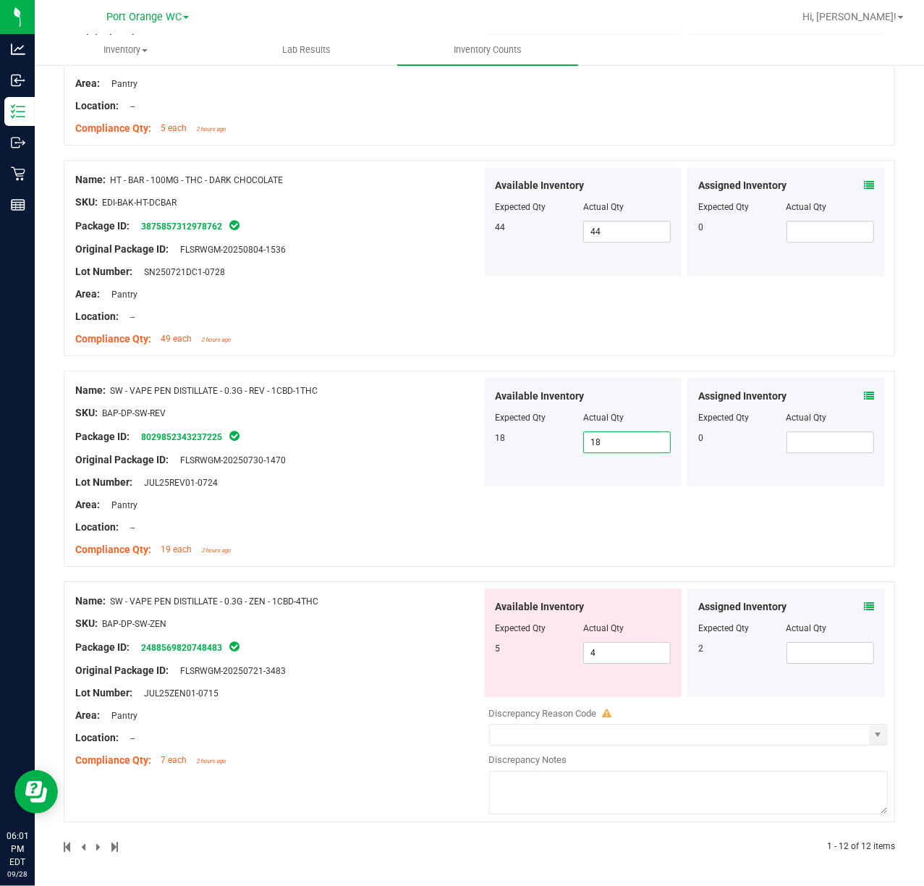
click at [864, 606] on icon at bounding box center [869, 606] width 10 height 10
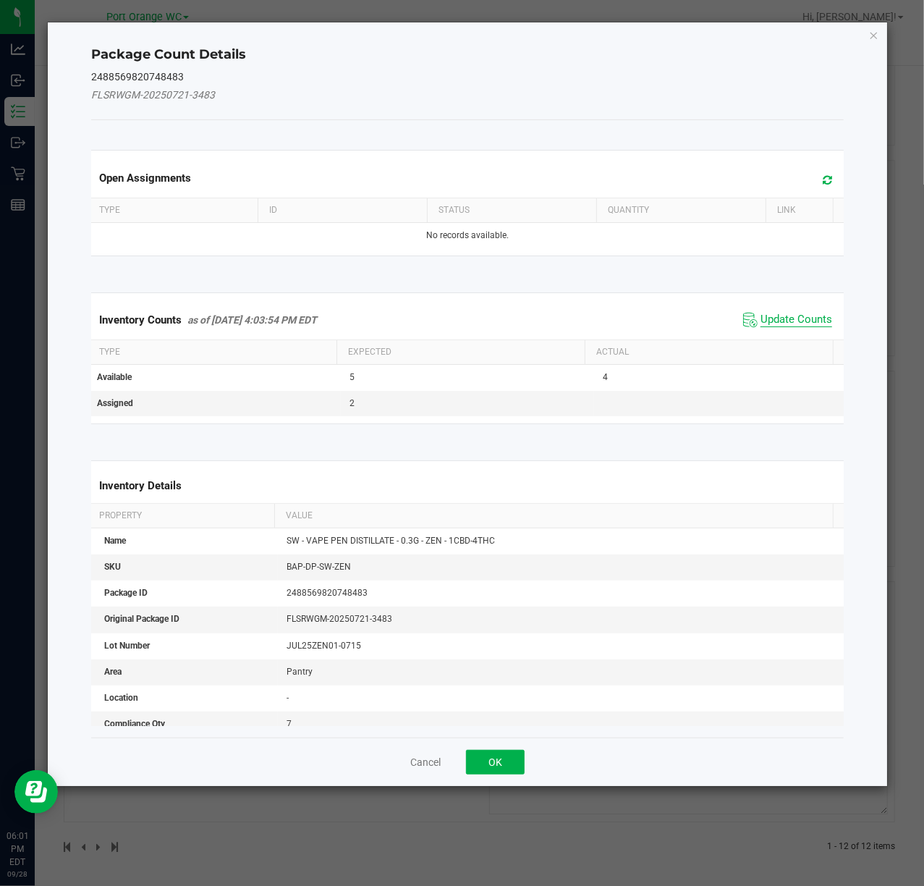
click at [791, 319] on span "Update Counts" at bounding box center [796, 320] width 72 height 14
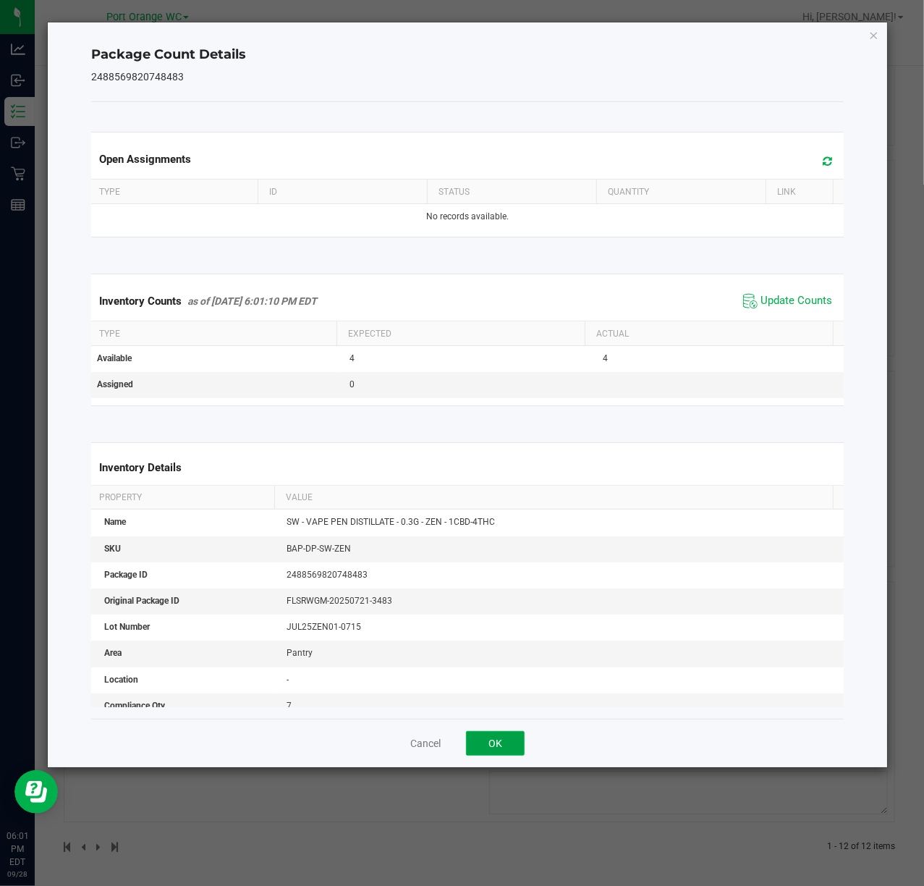
click at [490, 750] on button "OK" at bounding box center [495, 743] width 59 height 25
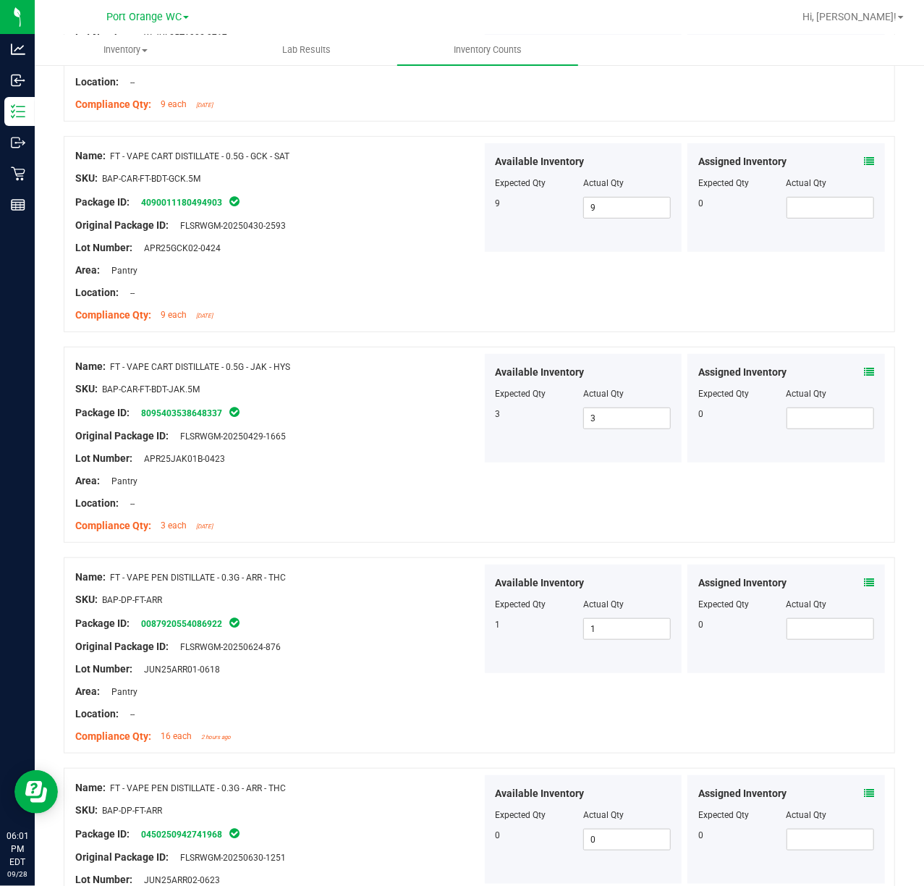
scroll to position [0, 0]
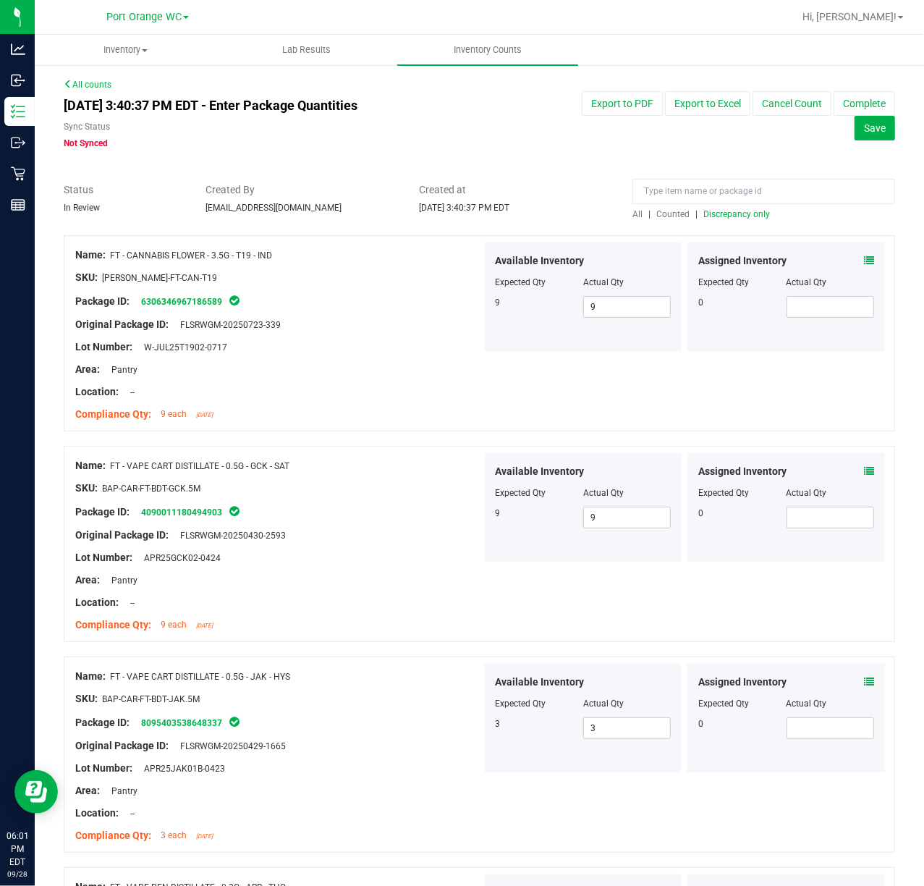
click at [728, 217] on span "Discrepancy only" at bounding box center [736, 214] width 67 height 10
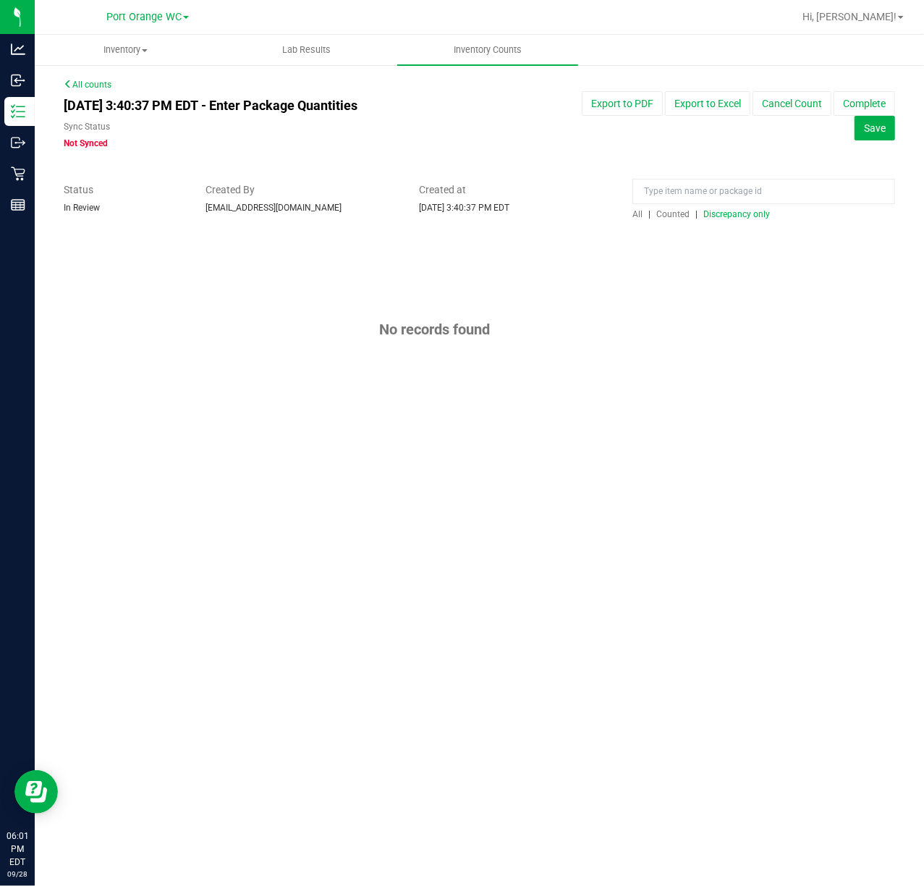
click at [20, 116] on line at bounding box center [21, 116] width 8 height 0
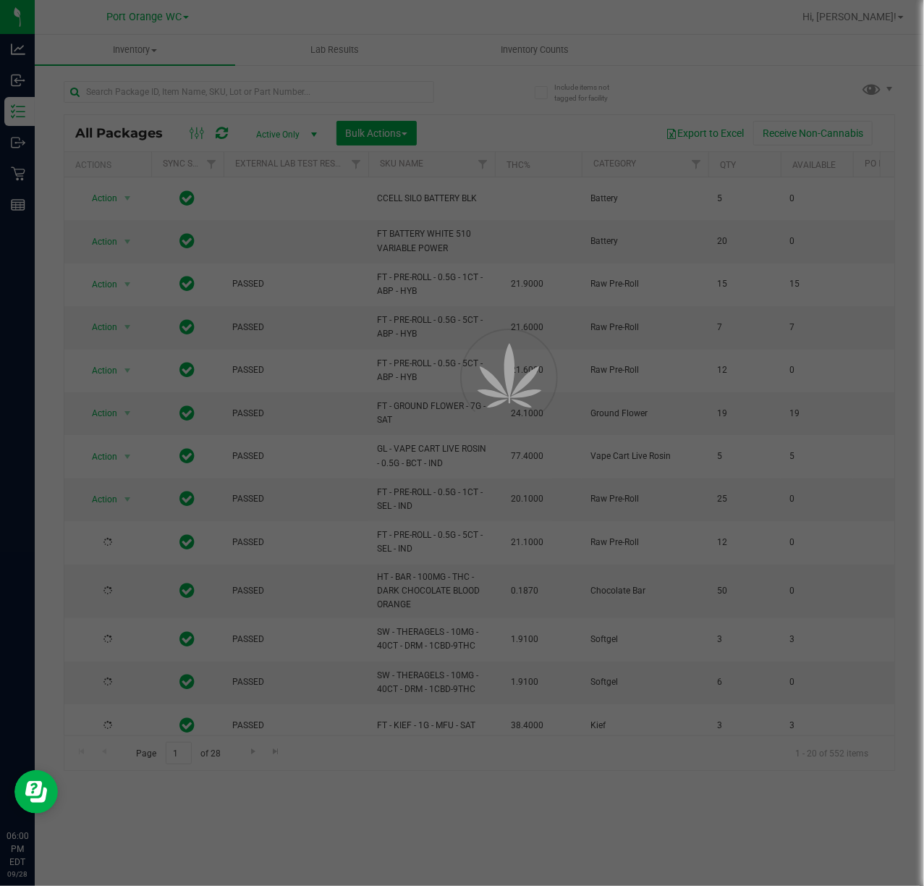
click at [234, 87] on div at bounding box center [462, 443] width 924 height 886
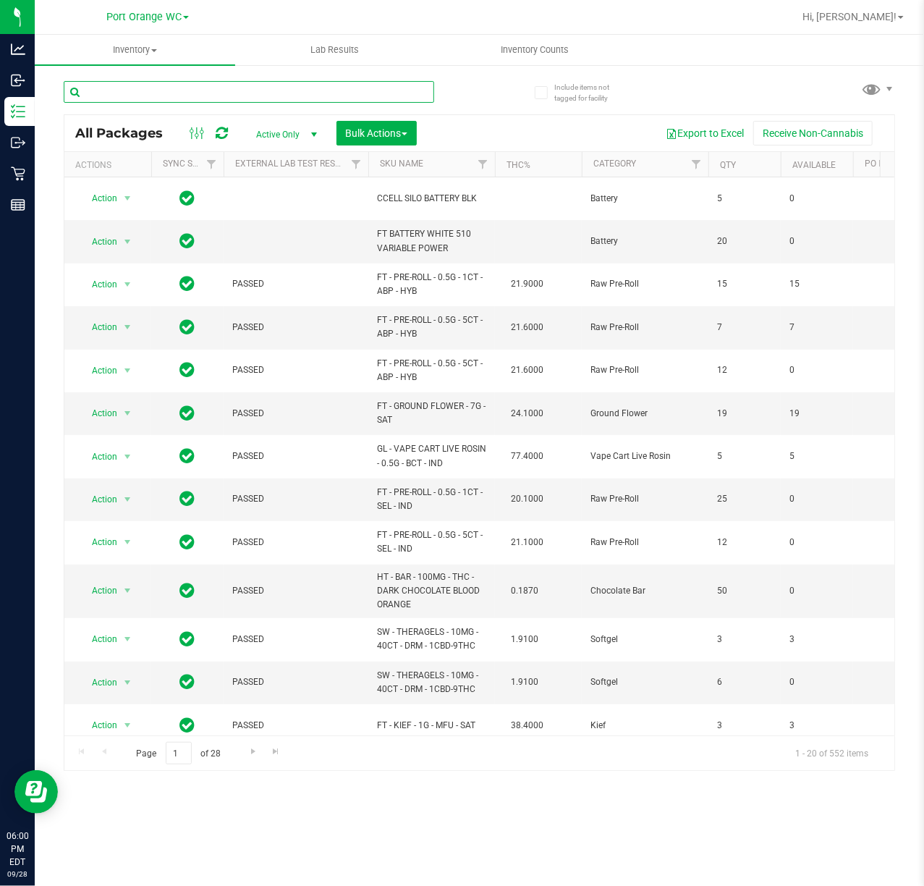
click at [229, 88] on input "text" at bounding box center [249, 92] width 370 height 22
type input "jle"
